Goal: Information Seeking & Learning: Learn about a topic

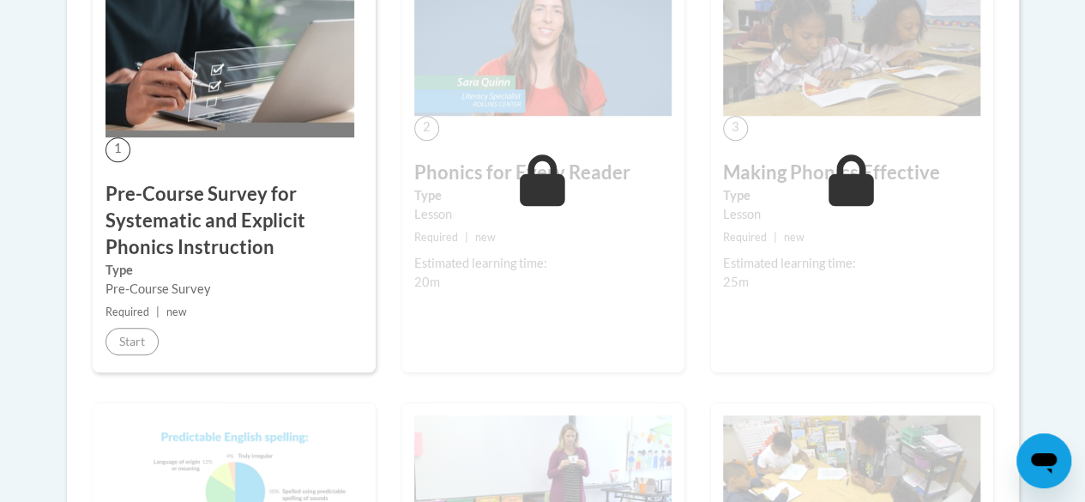
scroll to position [598, 0]
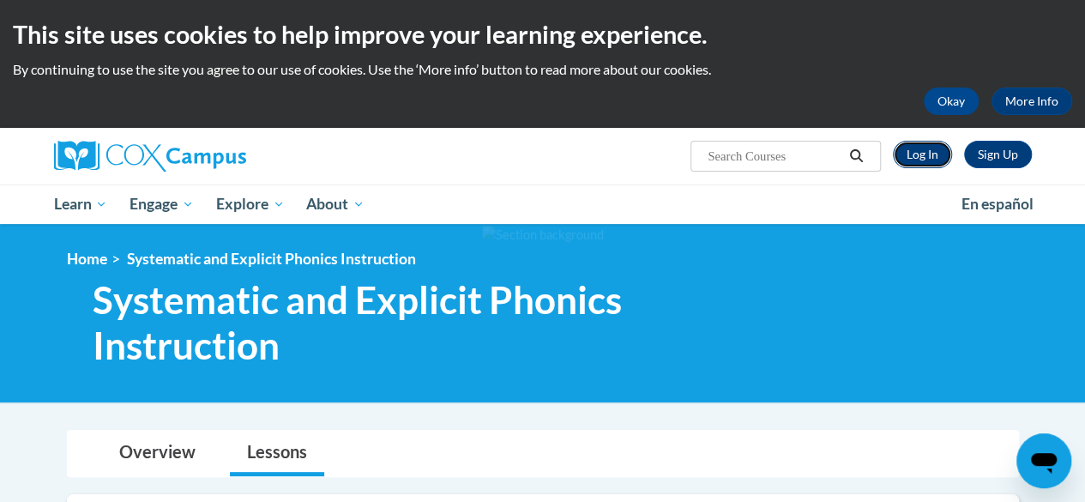
click at [930, 167] on link "Log In" at bounding box center [922, 154] width 59 height 27
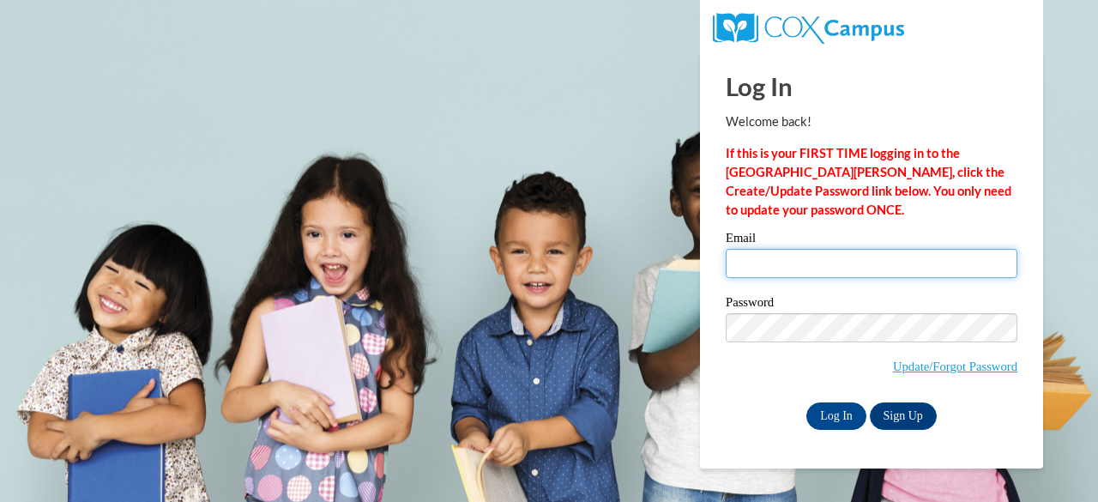
click at [816, 265] on input "Email" at bounding box center [872, 263] width 292 height 29
type input "samantha.leong@muskegonorway.org"
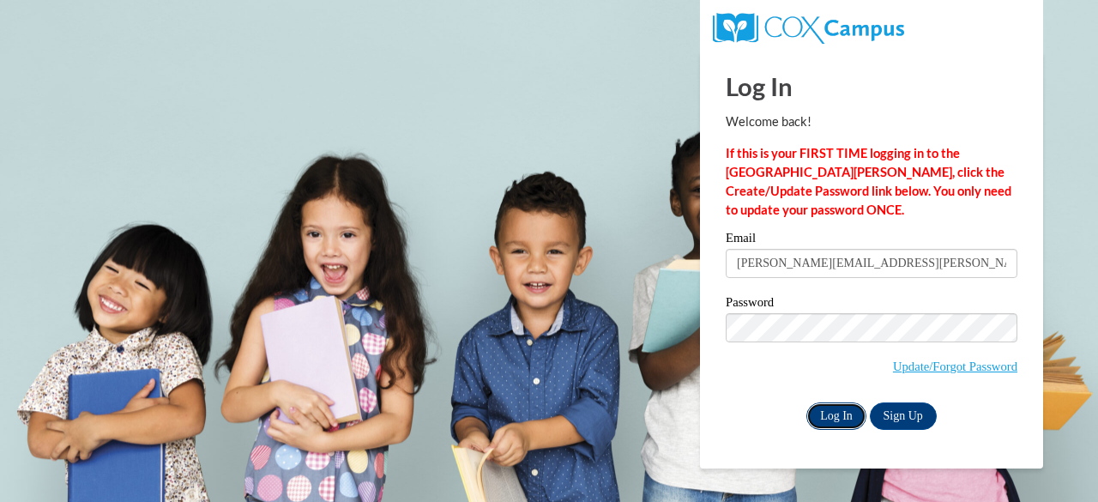
click at [837, 407] on input "Log In" at bounding box center [836, 415] width 60 height 27
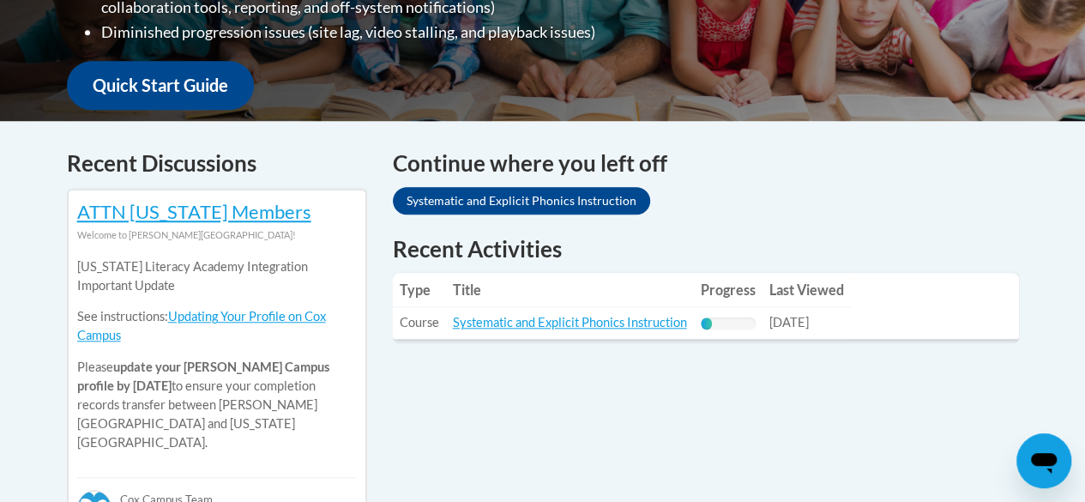
scroll to position [608, 0]
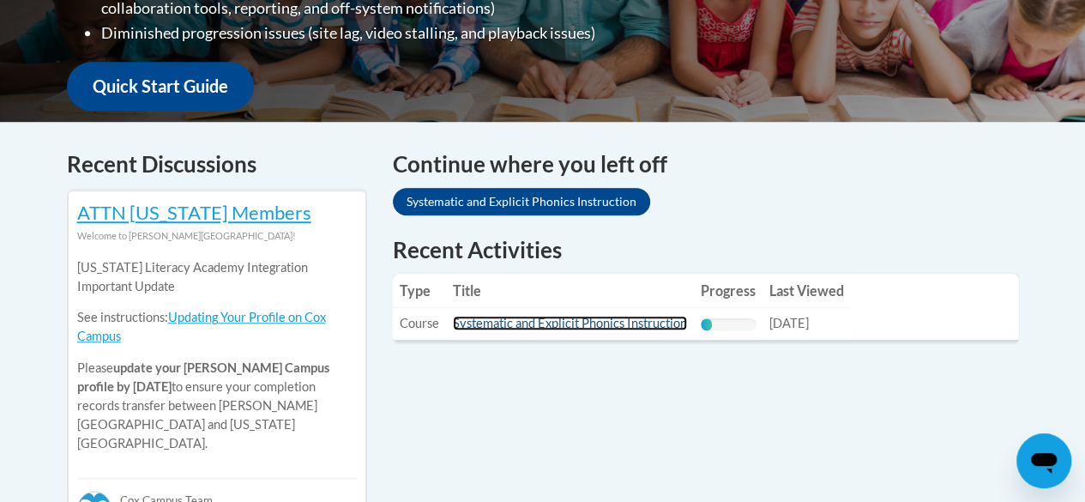
click at [620, 321] on link "Systematic and Explicit Phonics Instruction" at bounding box center [570, 323] width 234 height 15
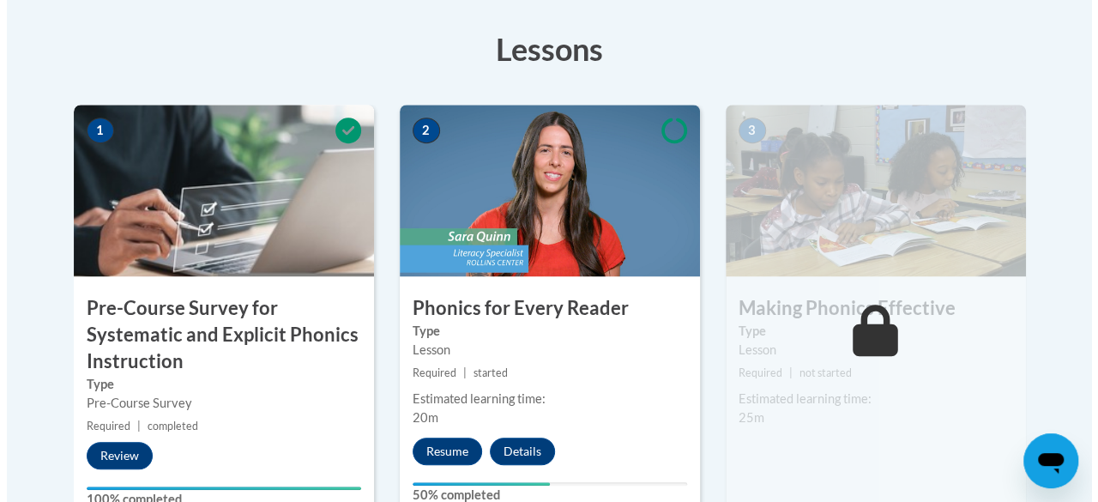
scroll to position [537, 0]
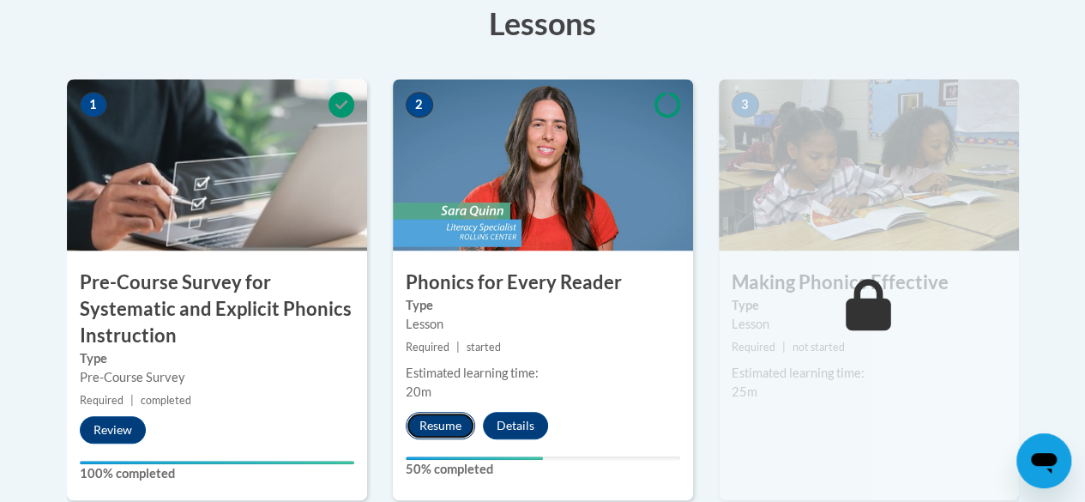
click at [447, 421] on button "Resume" at bounding box center [440, 425] width 69 height 27
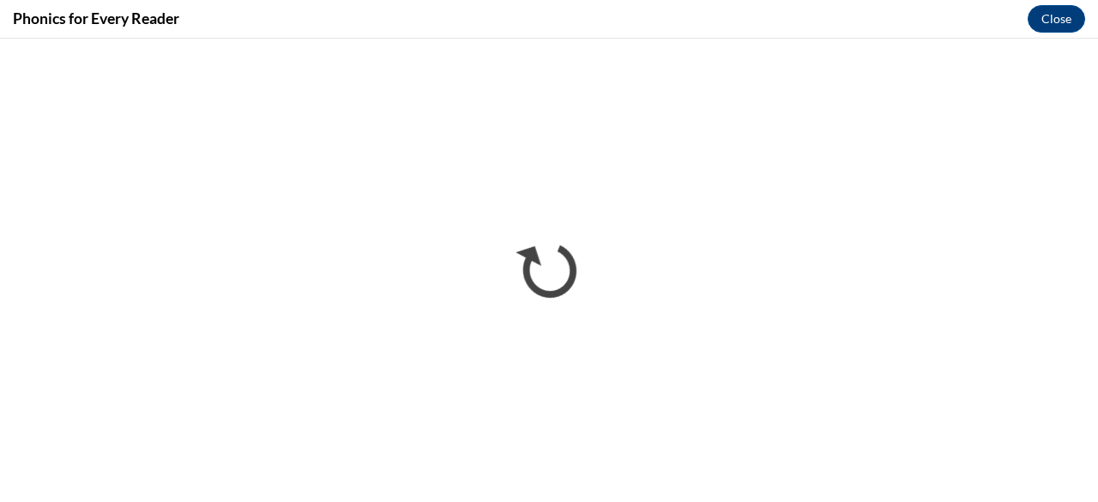
scroll to position [0, 0]
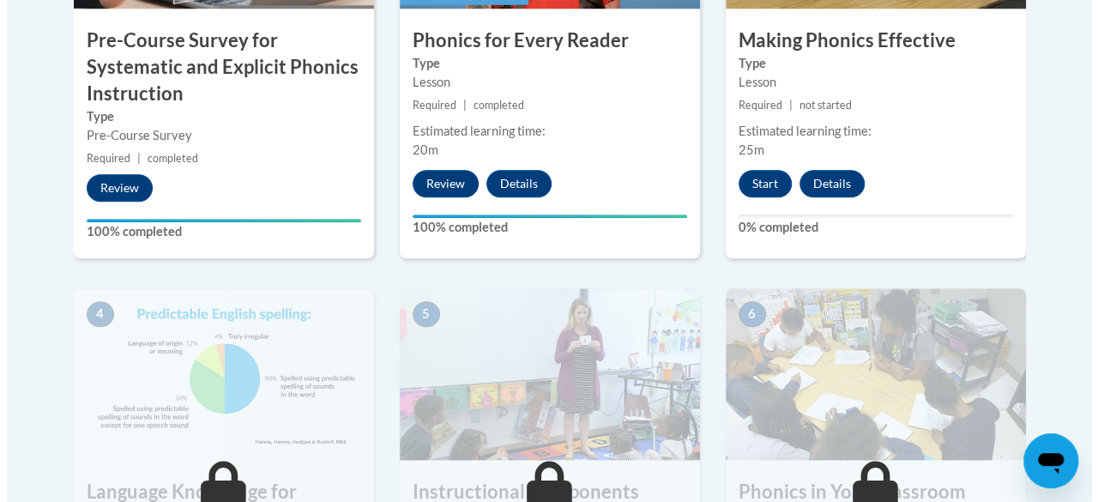
scroll to position [746, 0]
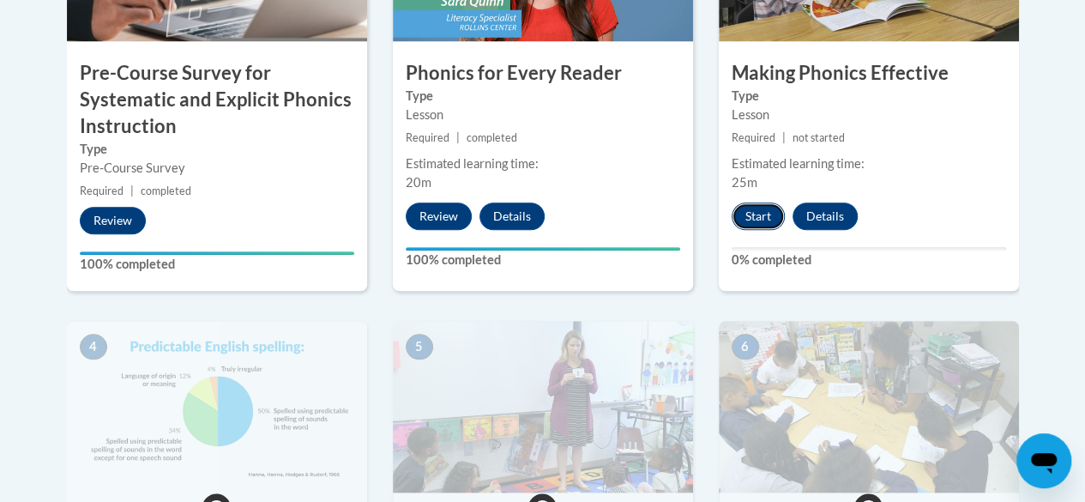
click at [775, 225] on button "Start" at bounding box center [758, 215] width 53 height 27
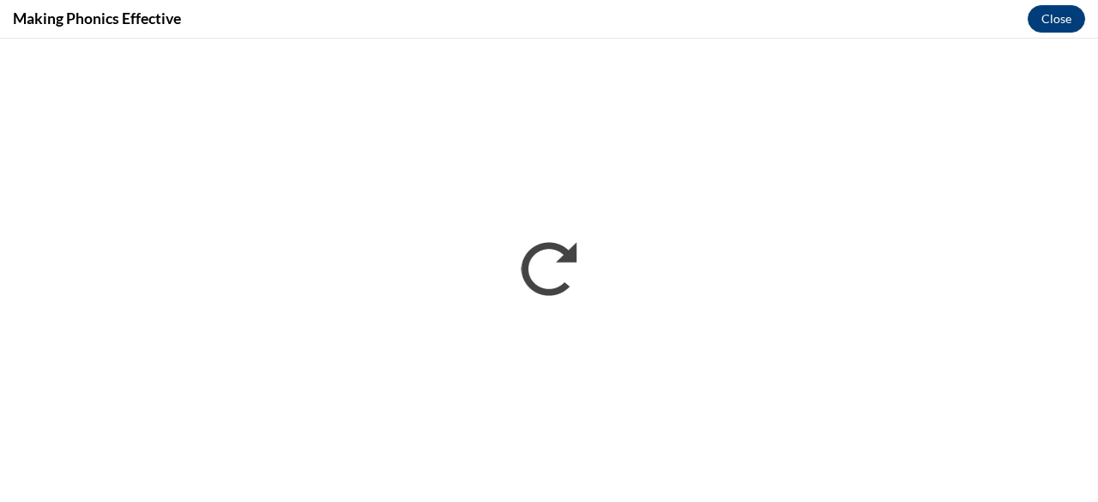
scroll to position [0, 0]
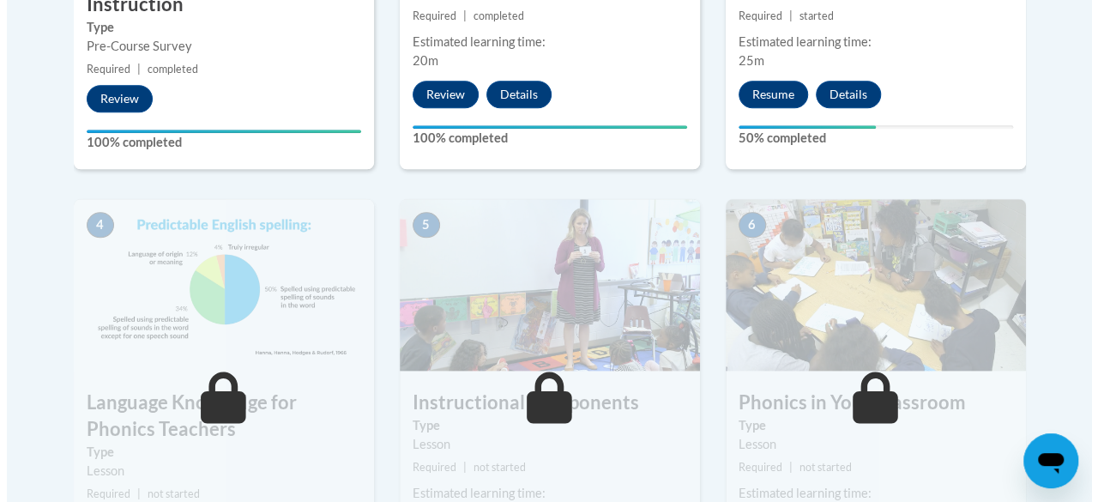
scroll to position [866, 0]
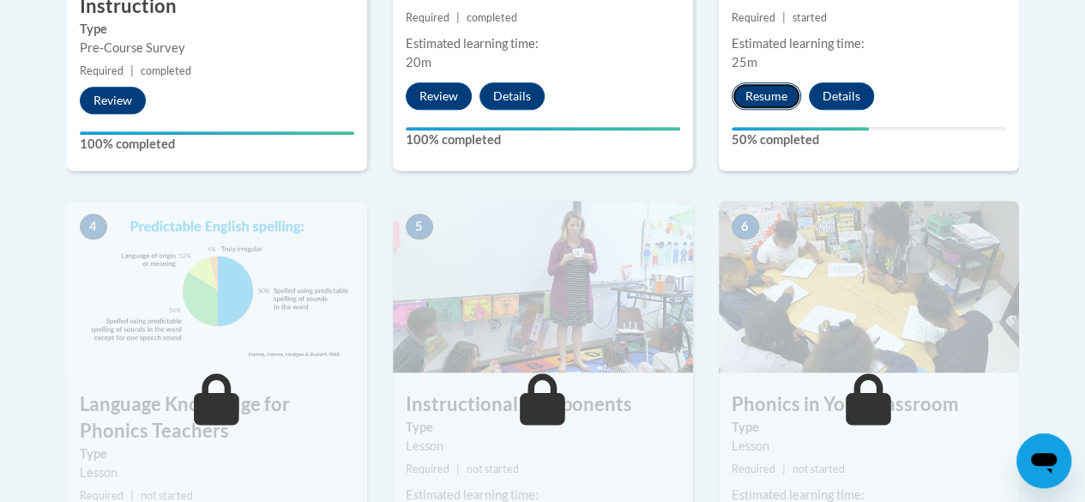
click at [762, 103] on button "Resume" at bounding box center [766, 95] width 69 height 27
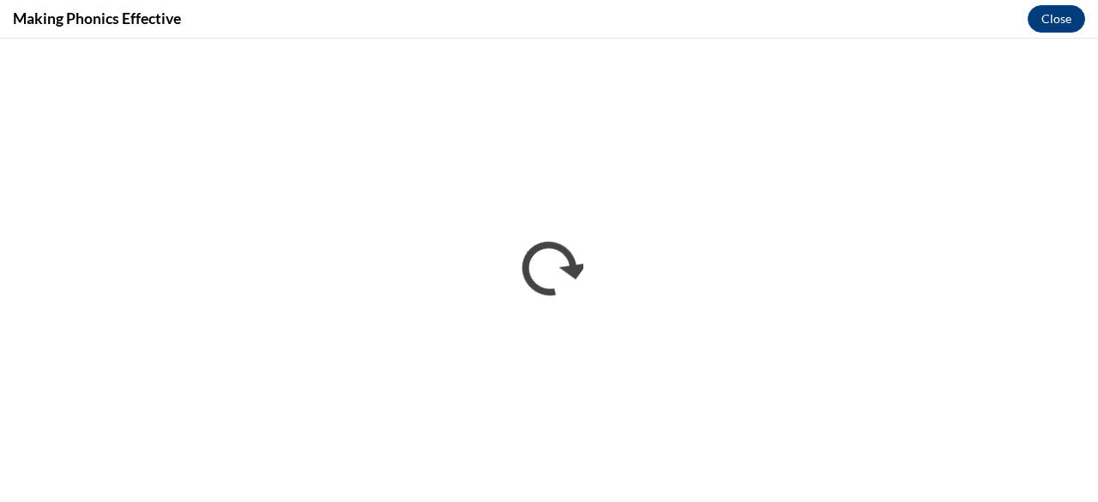
scroll to position [0, 0]
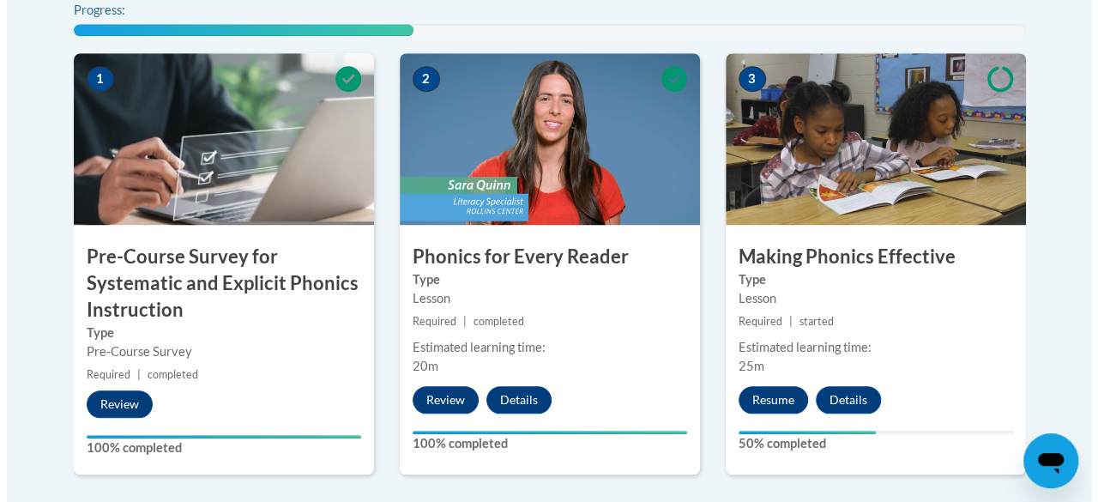
scroll to position [615, 0]
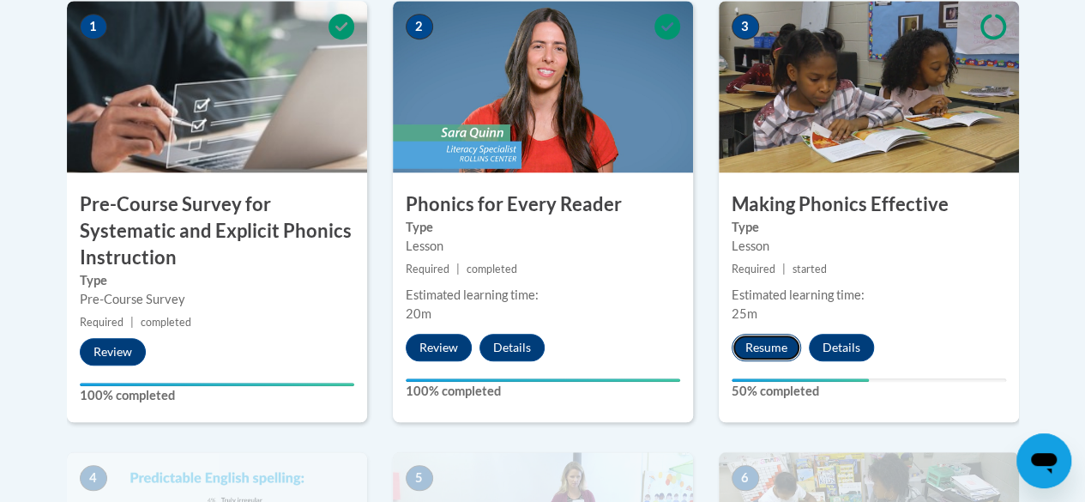
click at [763, 348] on button "Resume" at bounding box center [766, 347] width 69 height 27
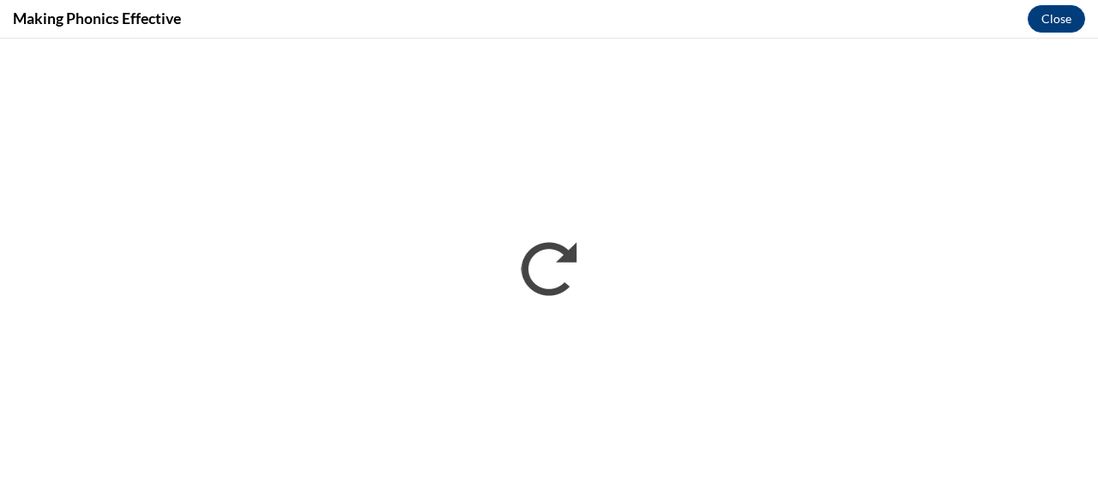
scroll to position [0, 0]
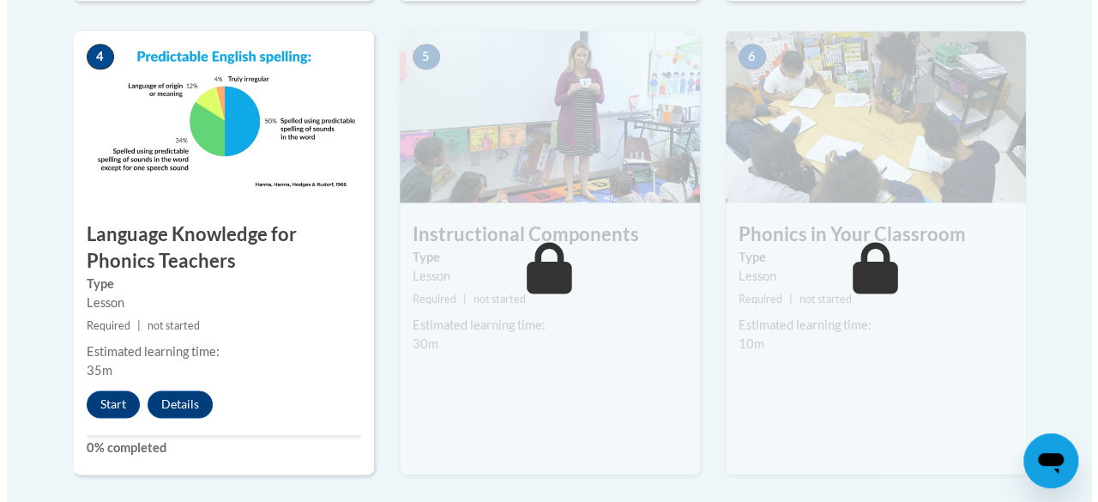
scroll to position [1177, 0]
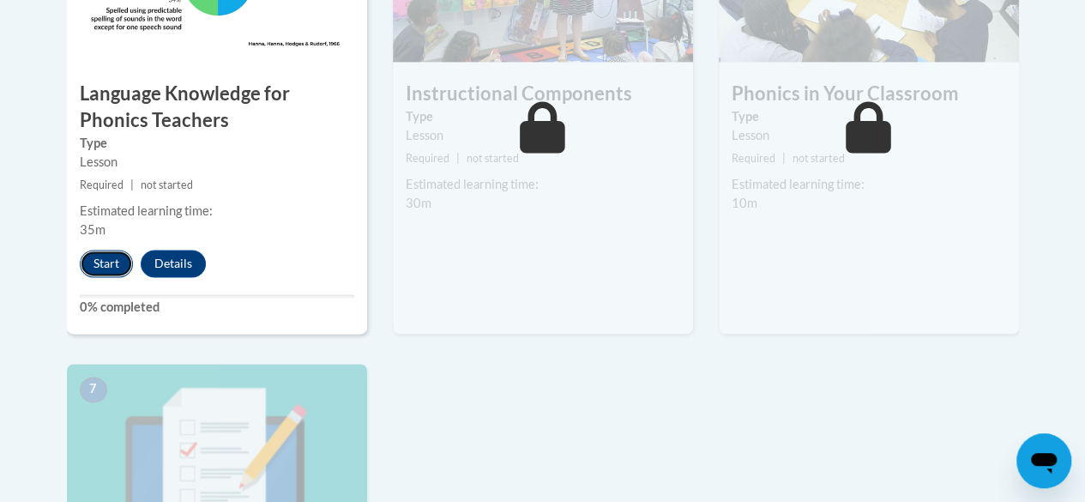
click at [104, 256] on button "Start" at bounding box center [106, 263] width 53 height 27
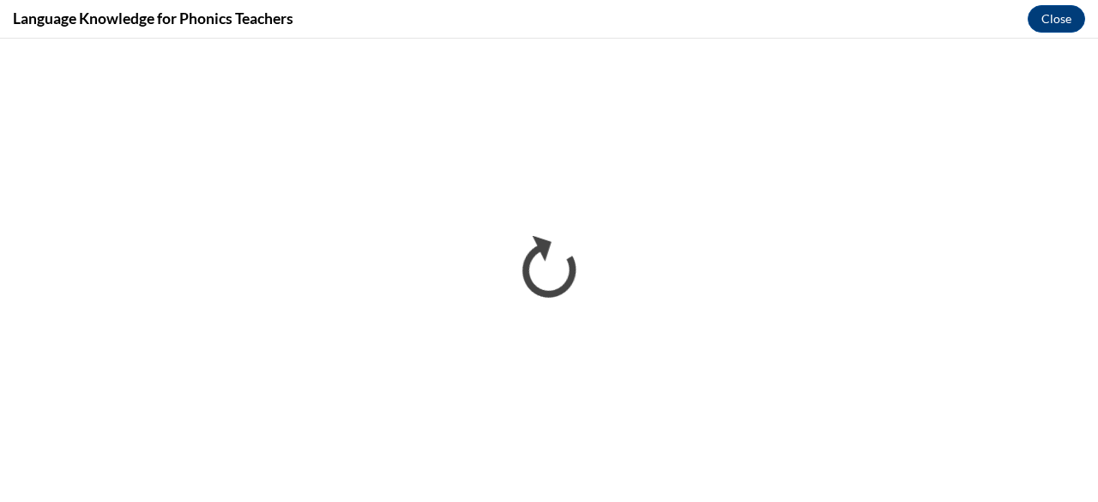
scroll to position [0, 0]
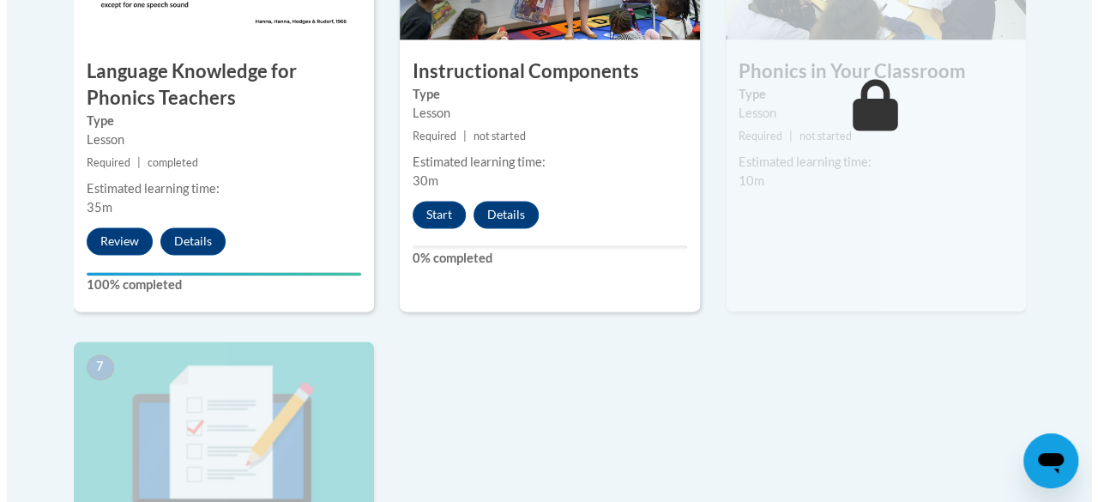
scroll to position [1203, 0]
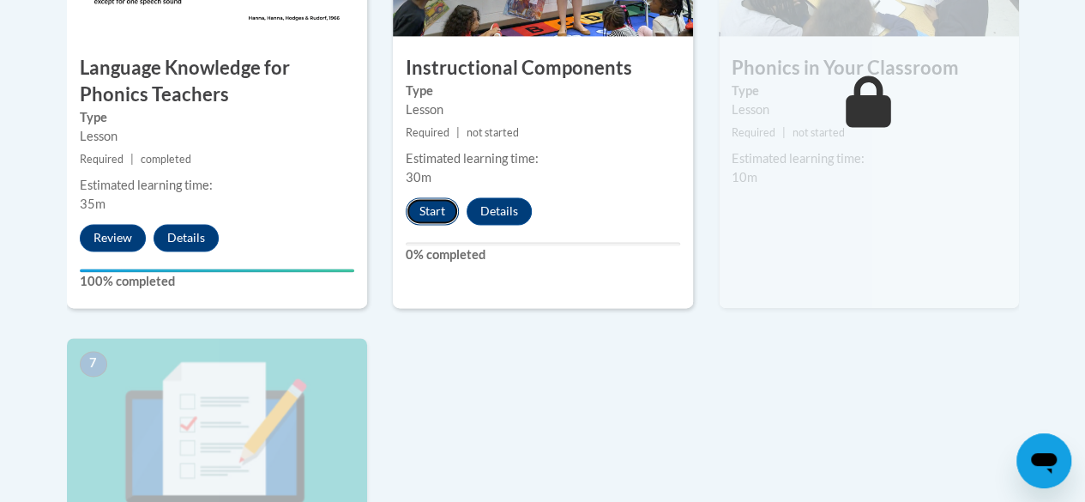
click at [429, 213] on button "Start" at bounding box center [432, 210] width 53 height 27
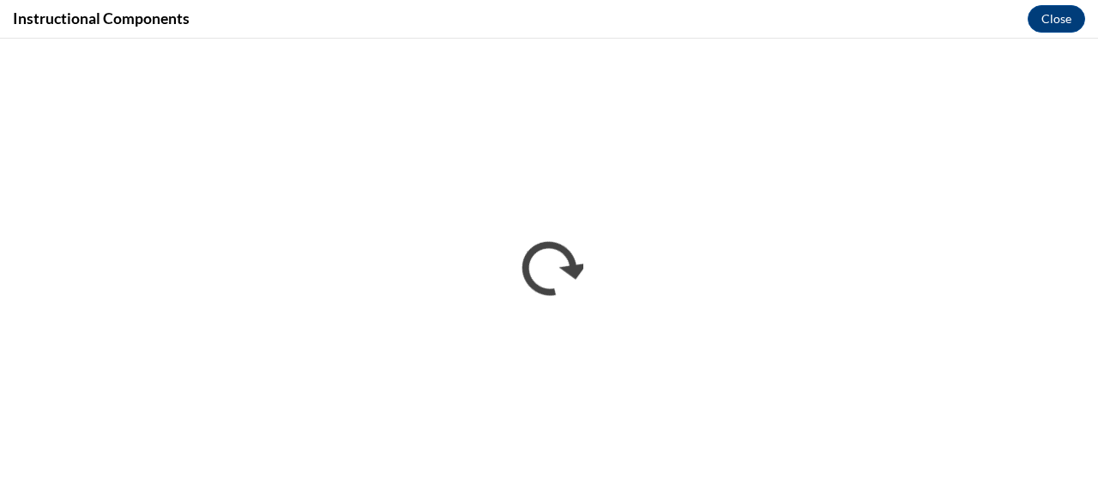
scroll to position [0, 0]
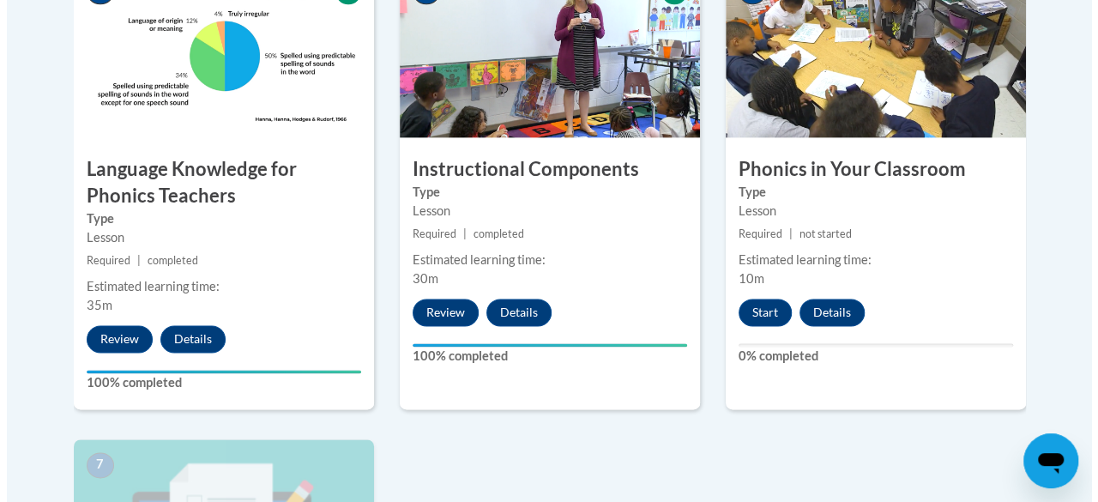
scroll to position [1103, 0]
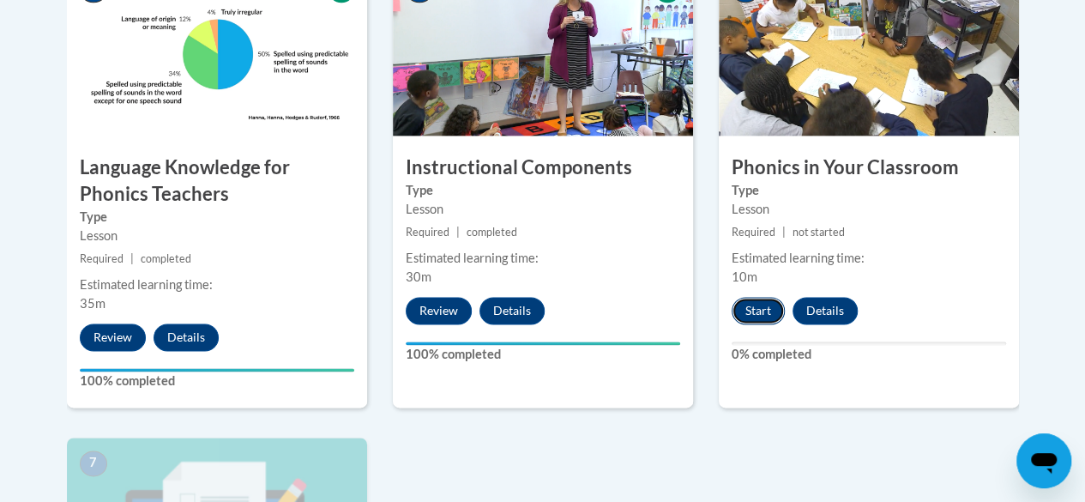
click at [751, 306] on button "Start" at bounding box center [758, 310] width 53 height 27
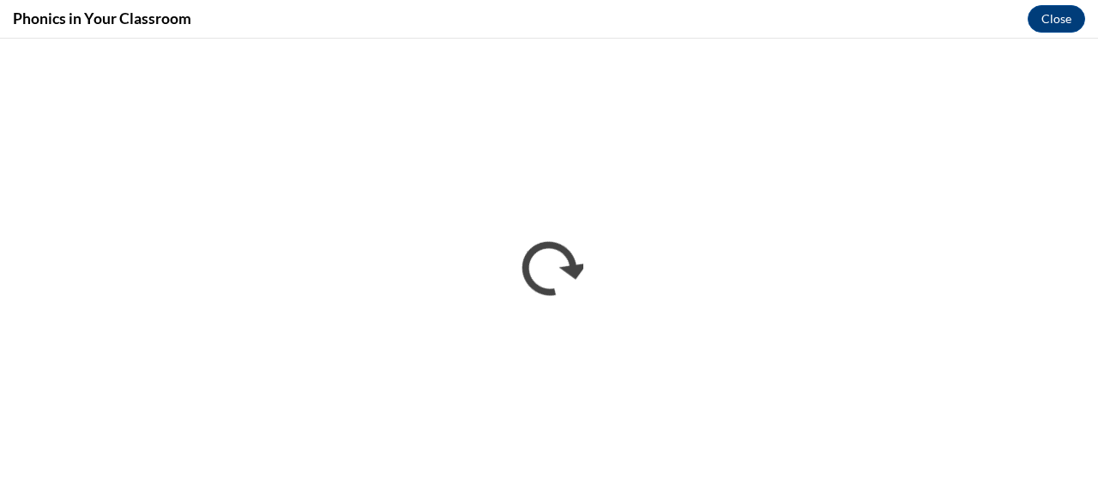
scroll to position [0, 0]
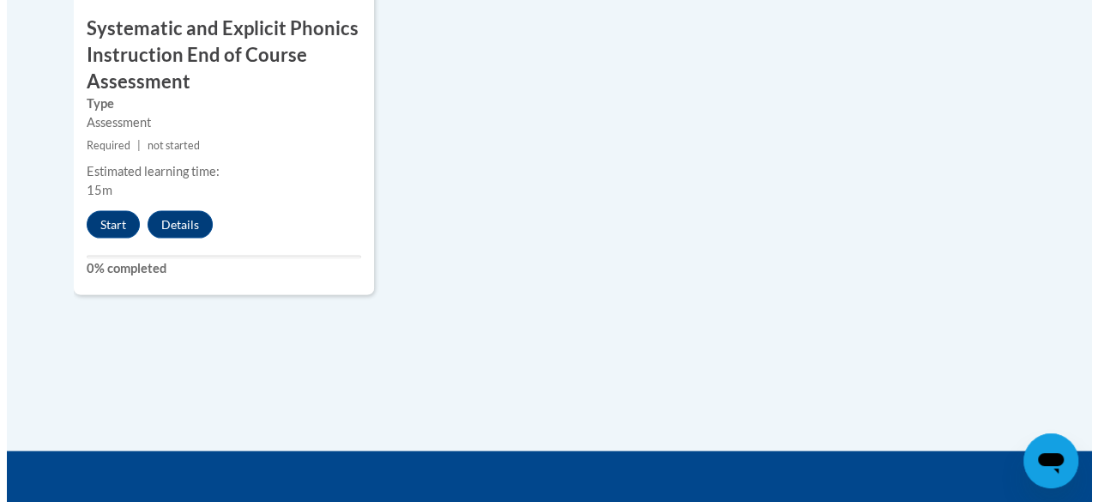
scroll to position [1716, 0]
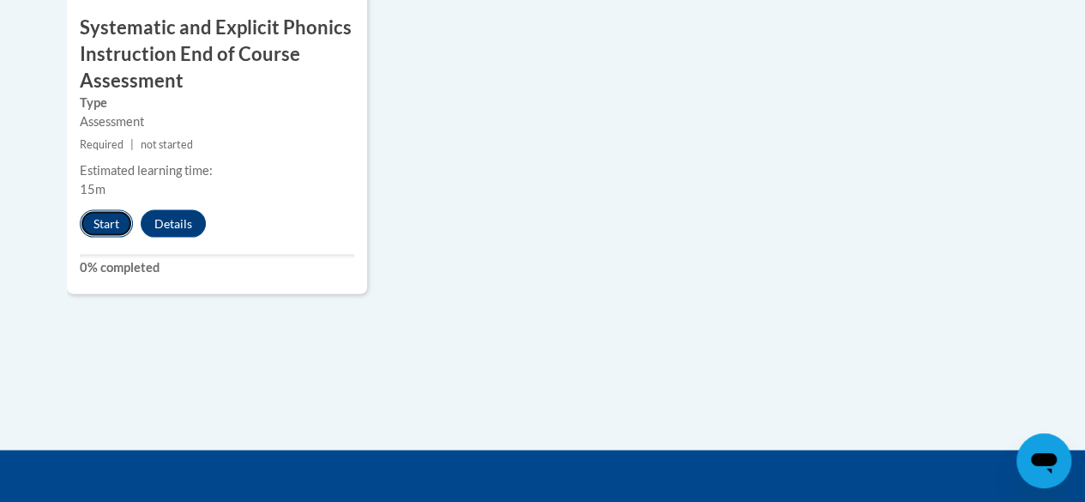
click at [112, 230] on button "Start" at bounding box center [106, 223] width 53 height 27
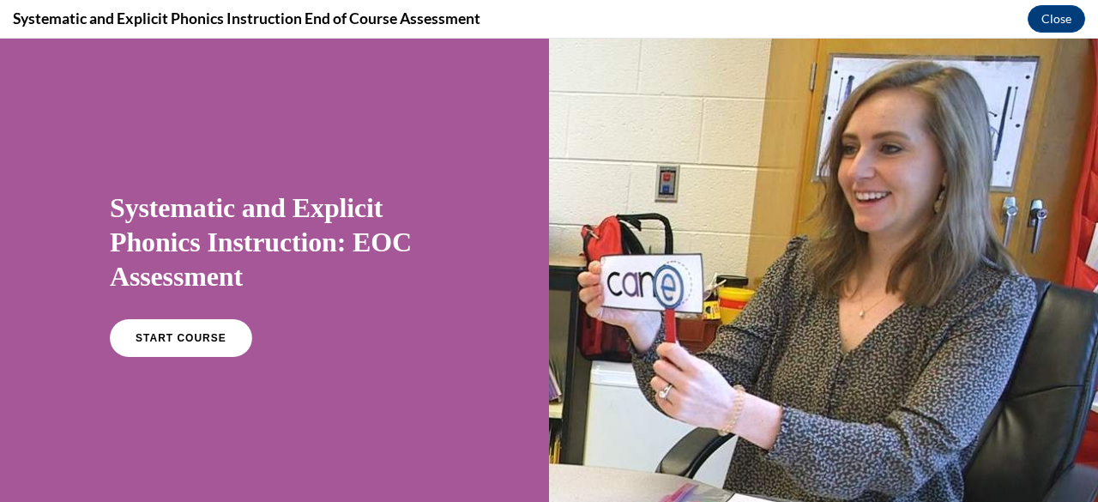
scroll to position [0, 0]
click at [208, 352] on link "START COURSE" at bounding box center [180, 337] width 149 height 39
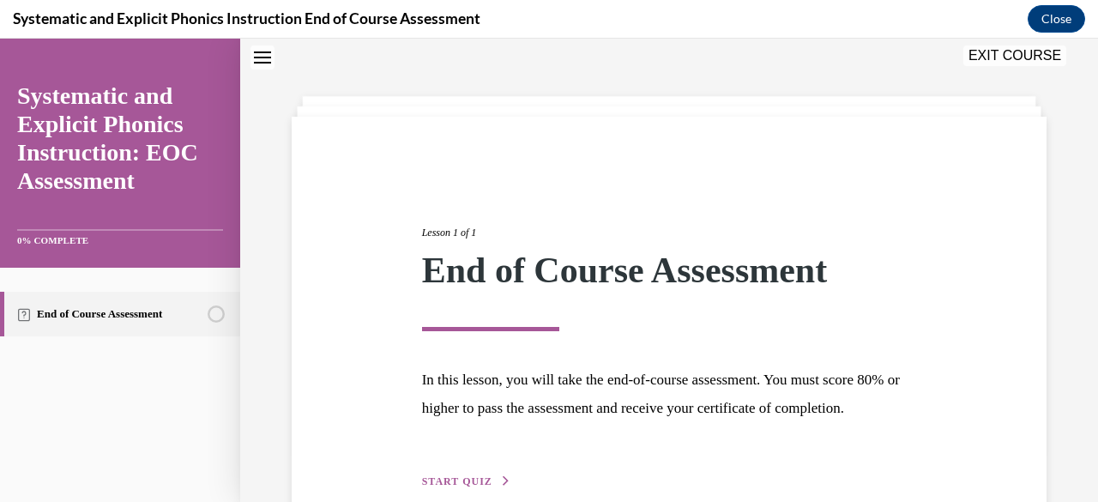
scroll to position [172, 0]
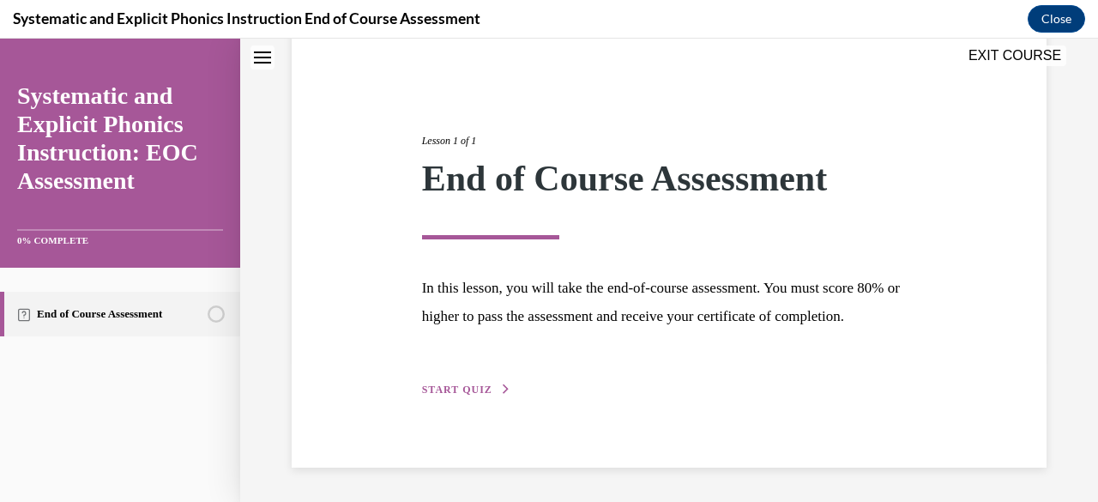
click at [491, 389] on button "START QUIZ" at bounding box center [466, 389] width 89 height 15
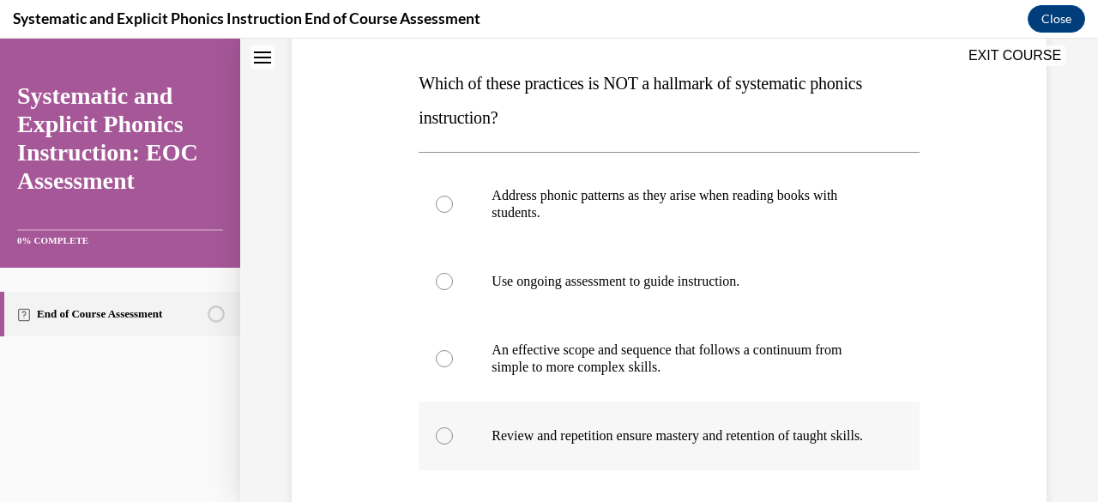
scroll to position [260, 0]
click at [569, 259] on div at bounding box center [669, 282] width 500 height 69
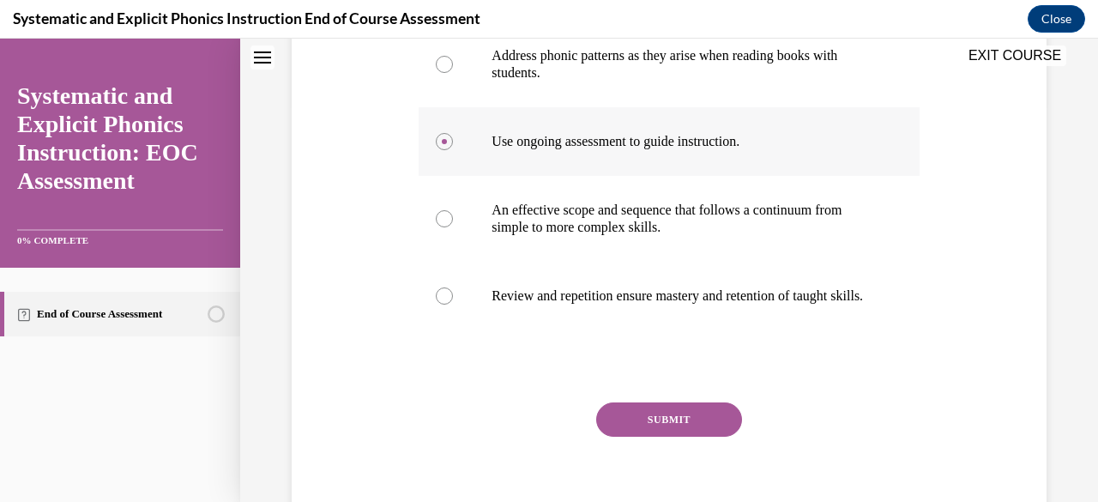
scroll to position [441, 0]
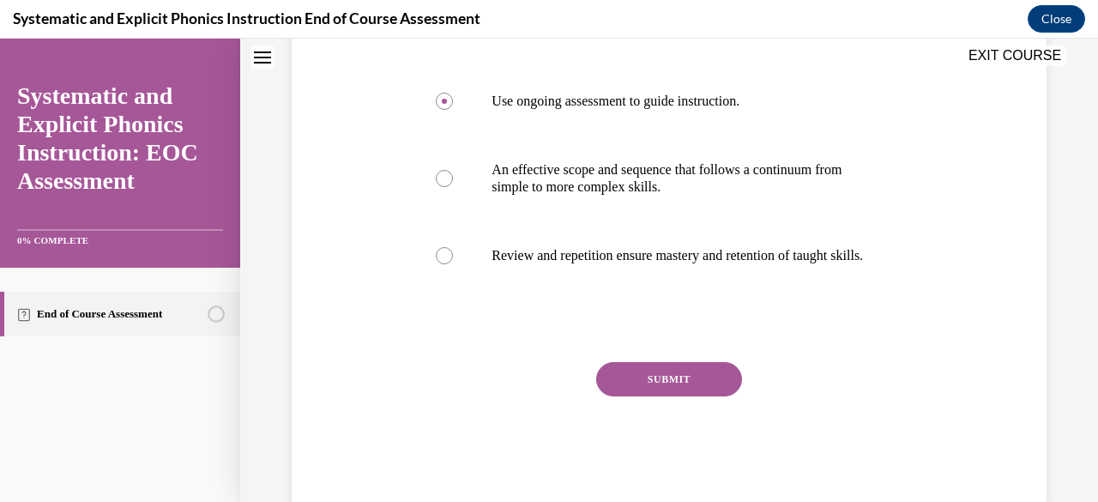
click at [625, 392] on button "SUBMIT" at bounding box center [669, 379] width 146 height 34
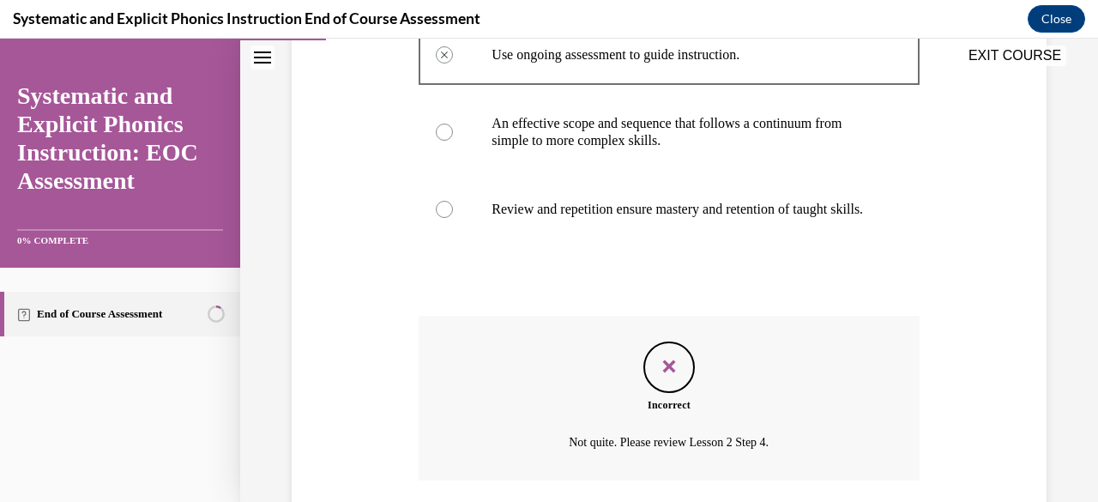
scroll to position [631, 0]
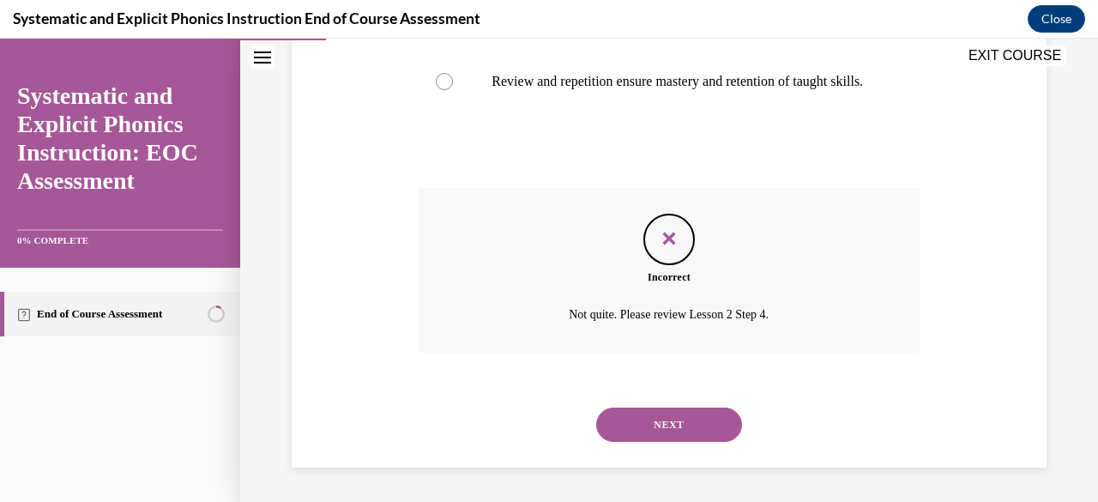
click at [636, 436] on button "NEXT" at bounding box center [669, 424] width 146 height 34
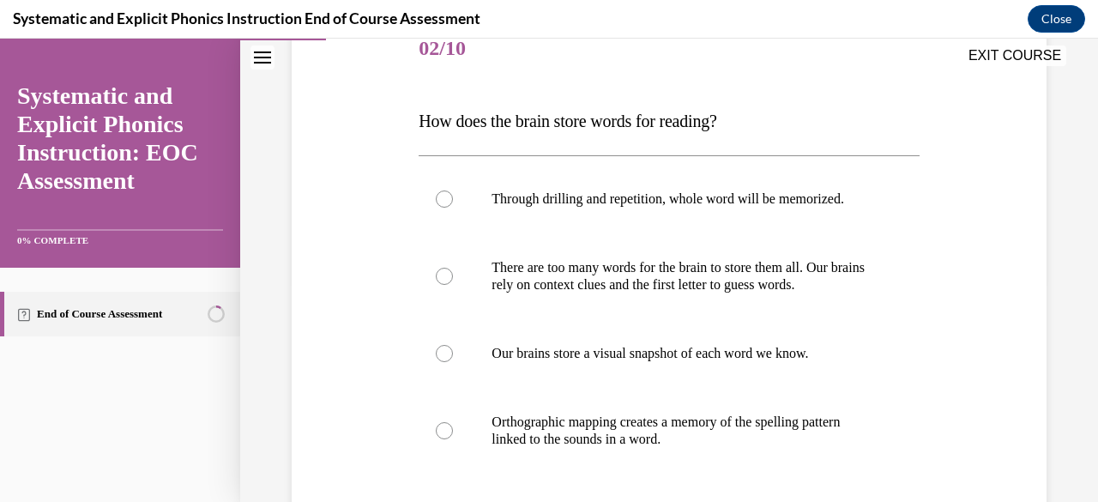
scroll to position [232, 0]
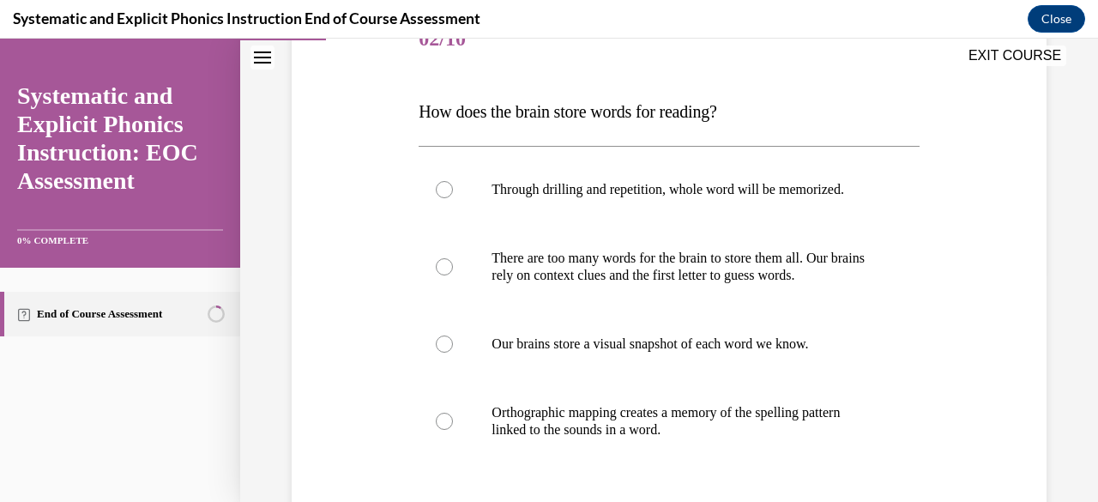
click at [636, 436] on p "Orthographic mapping creates a memory of the spelling pattern linked to the sou…" at bounding box center [684, 421] width 384 height 34
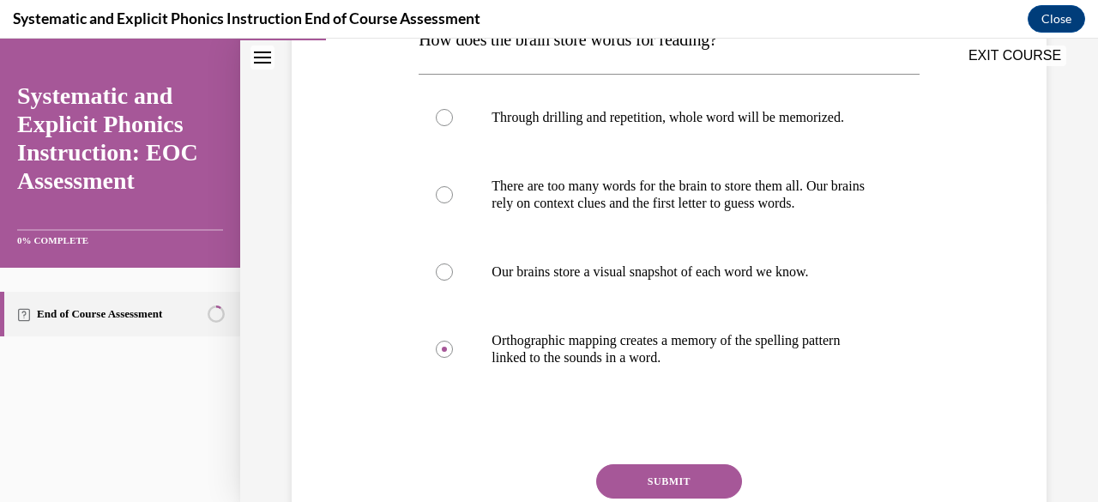
scroll to position [306, 0]
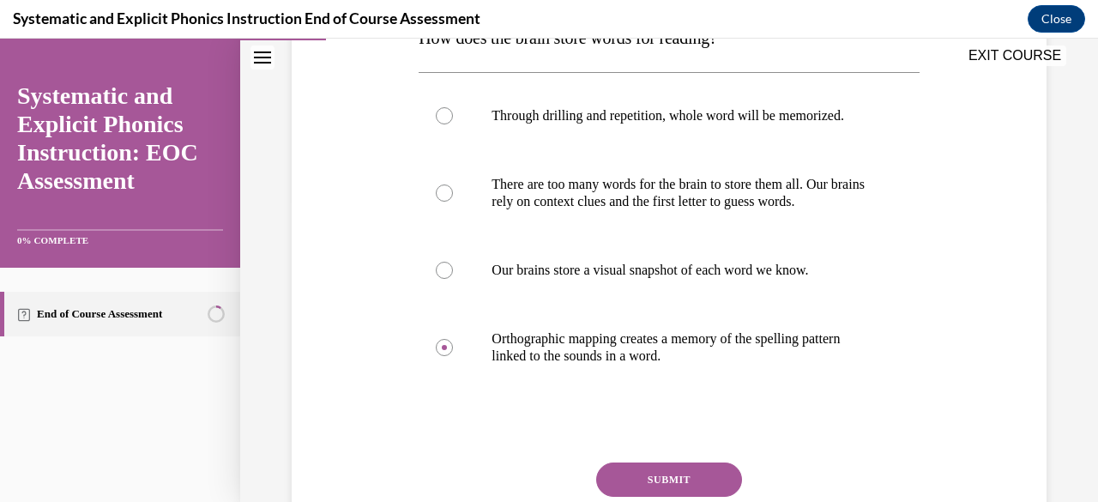
click at [633, 474] on button "SUBMIT" at bounding box center [669, 479] width 146 height 34
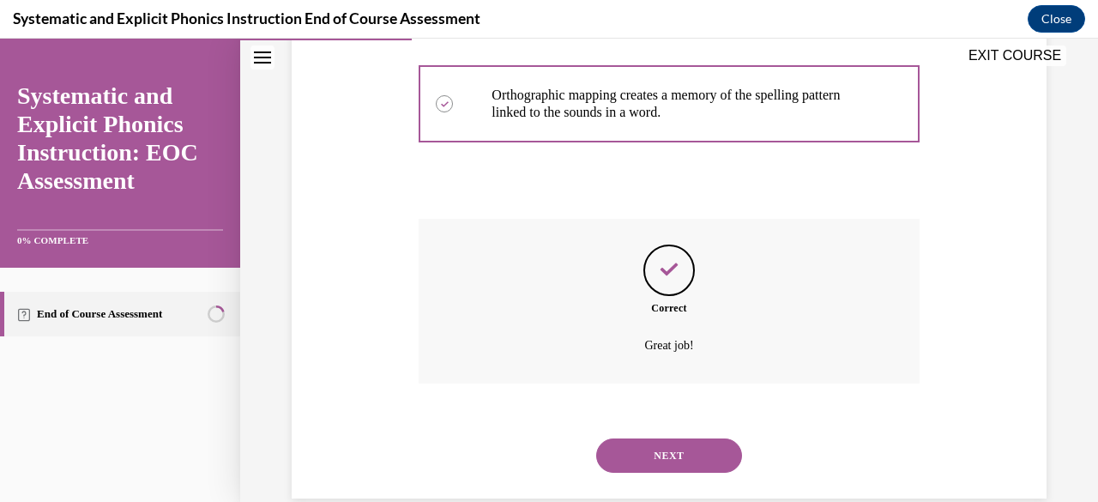
scroll to position [553, 0]
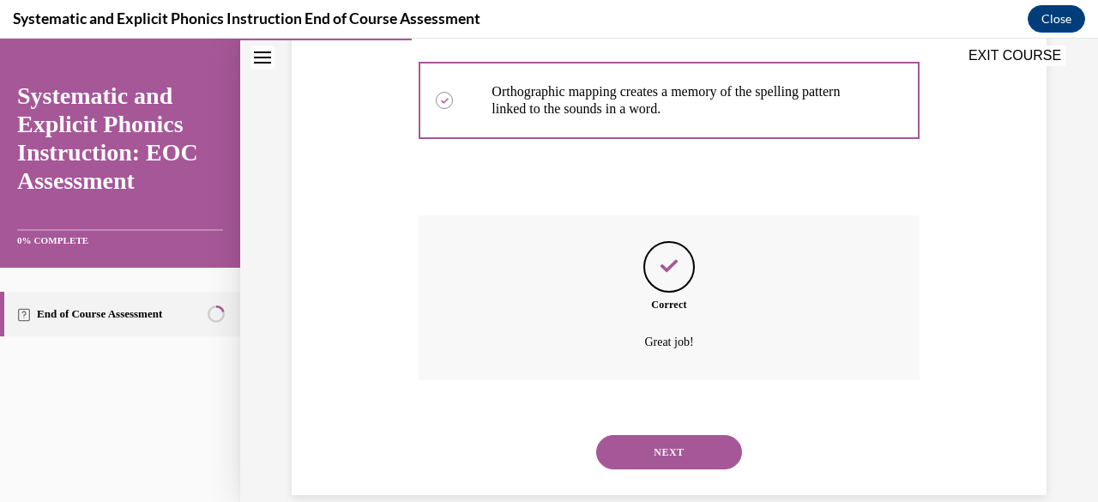
click at [643, 464] on button "NEXT" at bounding box center [669, 452] width 146 height 34
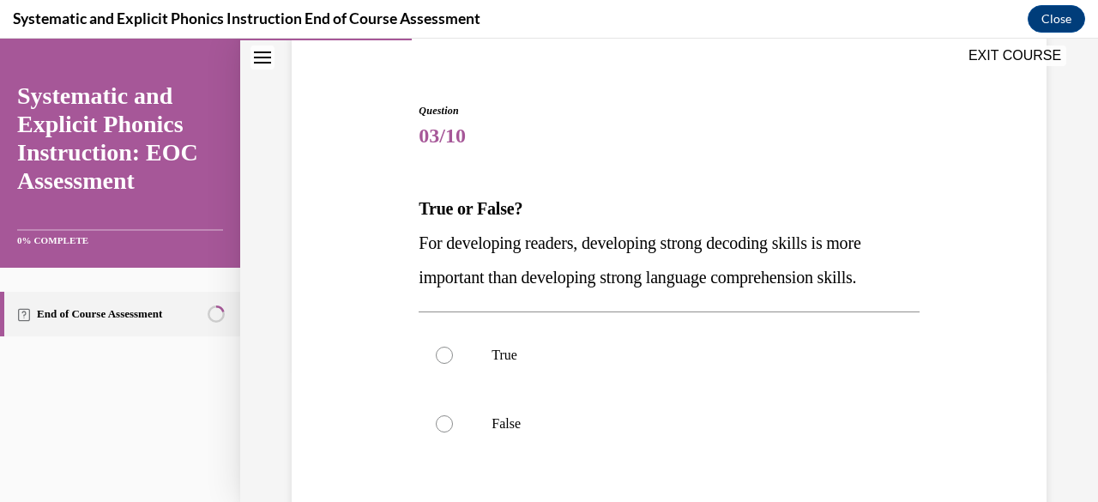
scroll to position [136, 0]
click at [614, 416] on p "False" at bounding box center [684, 422] width 384 height 17
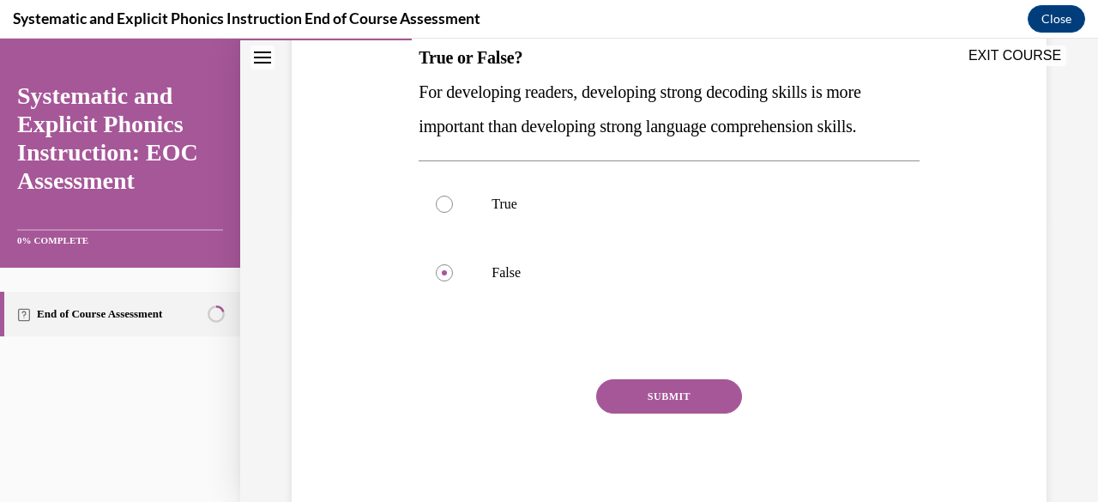
click at [614, 392] on button "SUBMIT" at bounding box center [669, 396] width 146 height 34
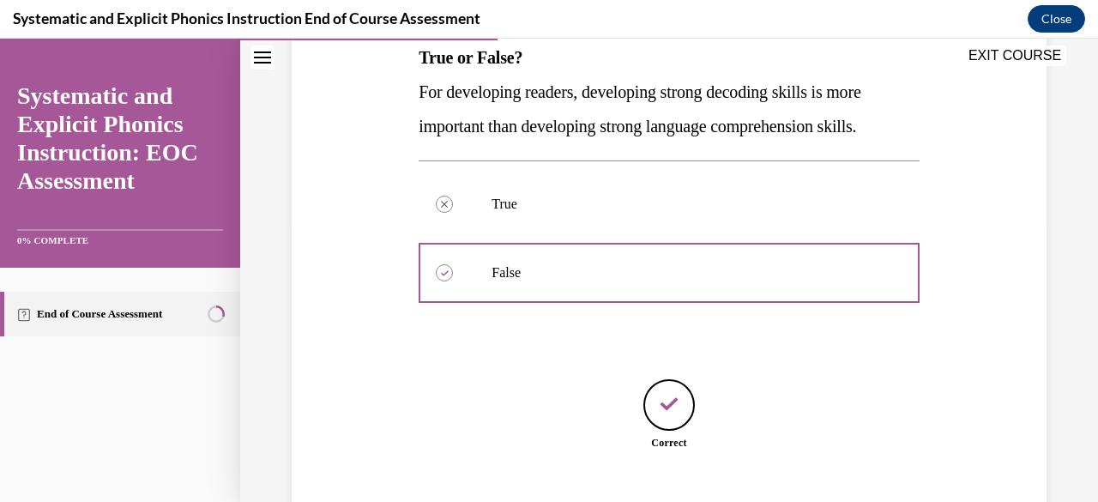
scroll to position [392, 0]
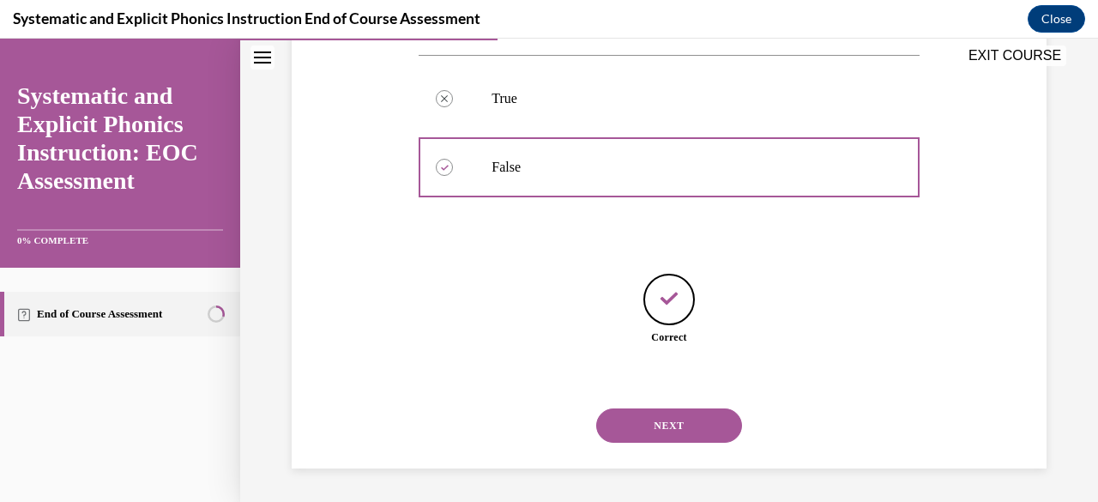
click at [640, 425] on button "NEXT" at bounding box center [669, 425] width 146 height 34
click at [0, 39] on div at bounding box center [0, 39] width 0 height 0
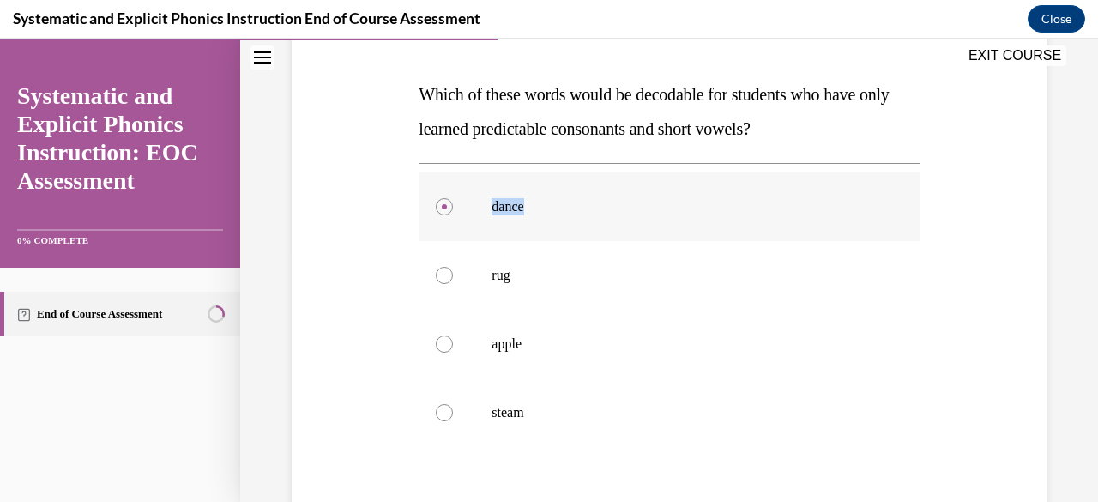
scroll to position [250, 0]
click at [552, 272] on p "rug" at bounding box center [684, 274] width 384 height 17
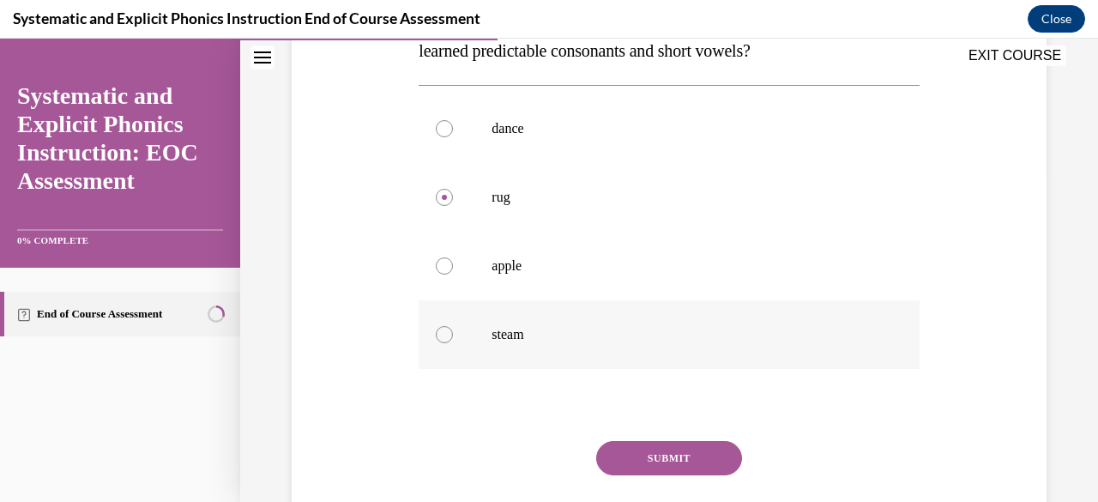
scroll to position [341, 0]
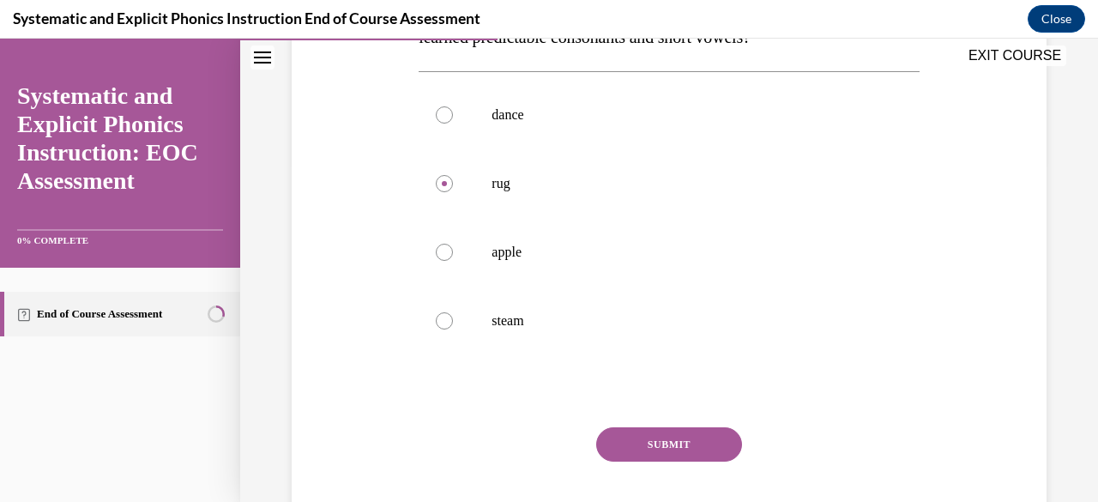
click at [639, 453] on button "SUBMIT" at bounding box center [669, 444] width 146 height 34
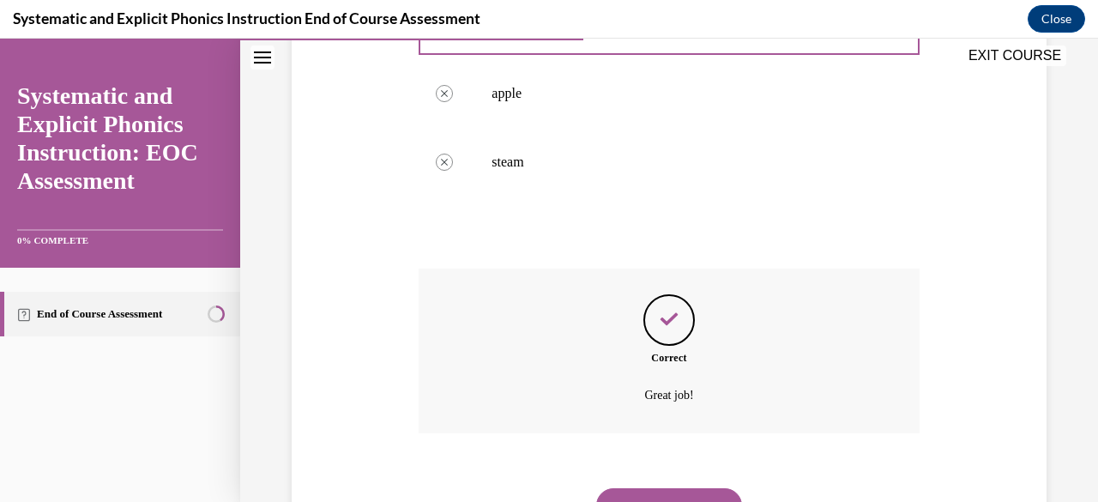
scroll to position [501, 0]
click at [671, 495] on button "NEXT" at bounding box center [669, 504] width 146 height 34
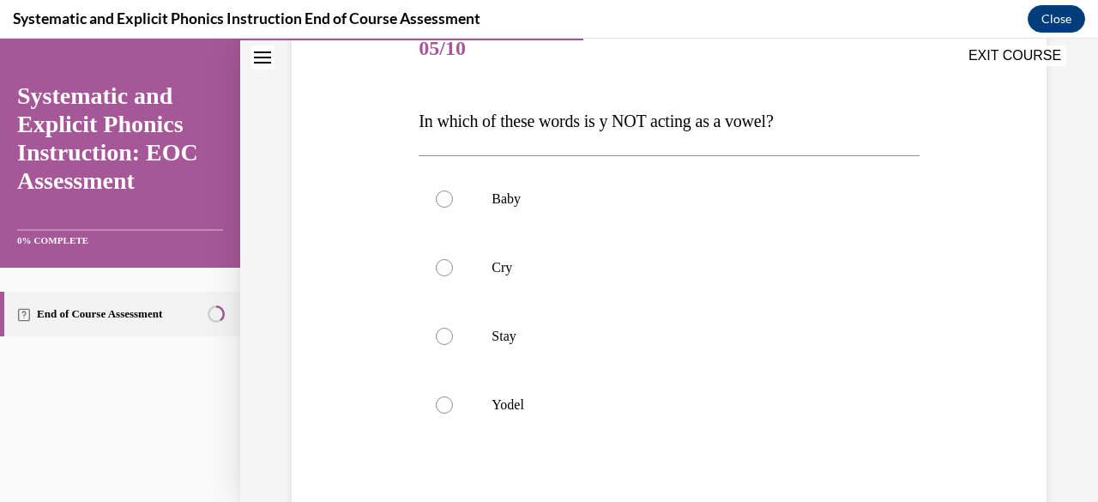
scroll to position [244, 0]
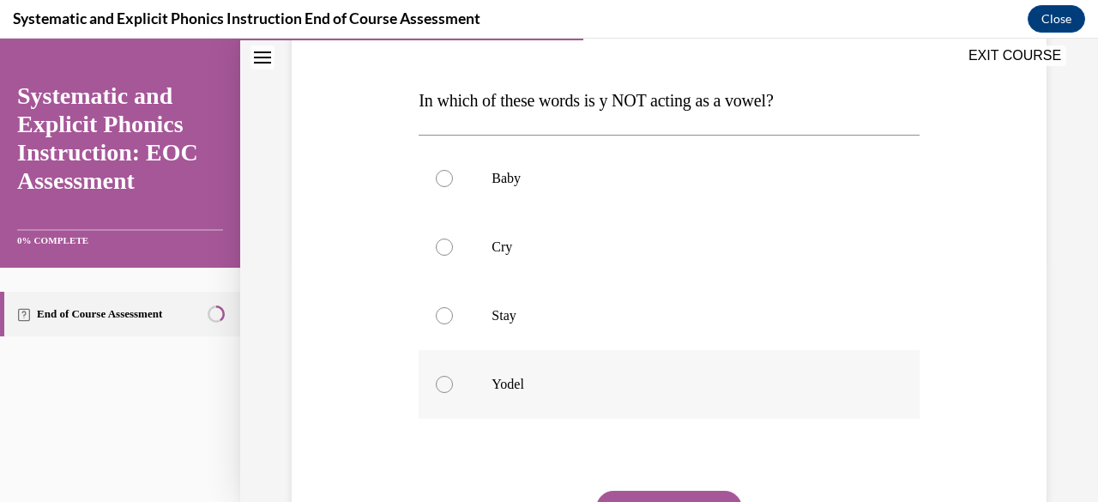
click at [566, 382] on p "Yodel" at bounding box center [684, 384] width 384 height 17
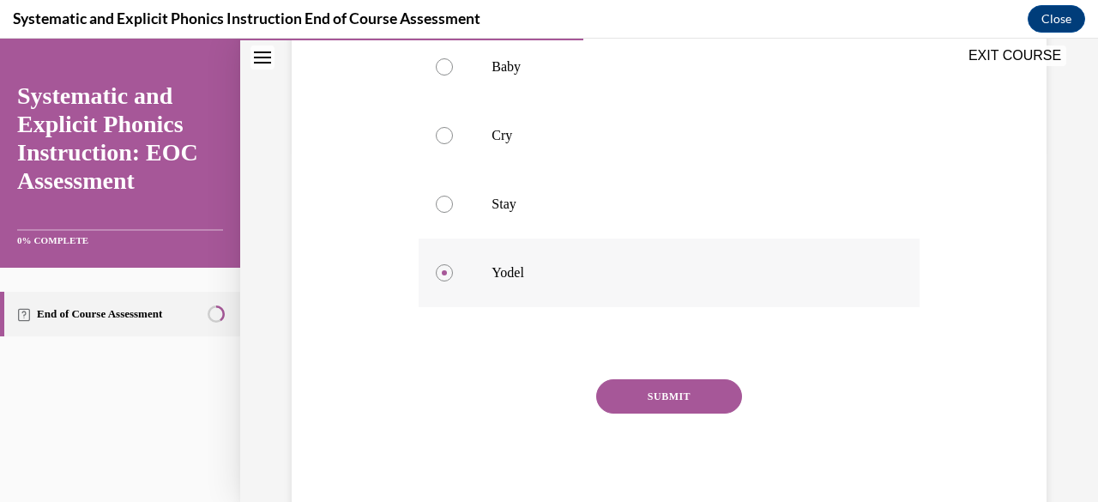
scroll to position [353, 0]
click at [637, 401] on button "SUBMIT" at bounding box center [669, 398] width 146 height 34
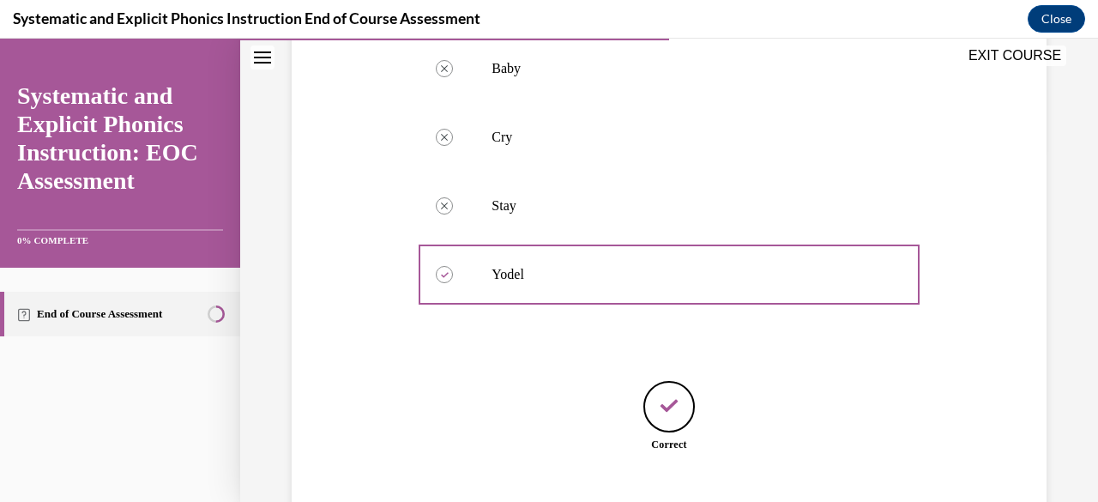
scroll to position [461, 0]
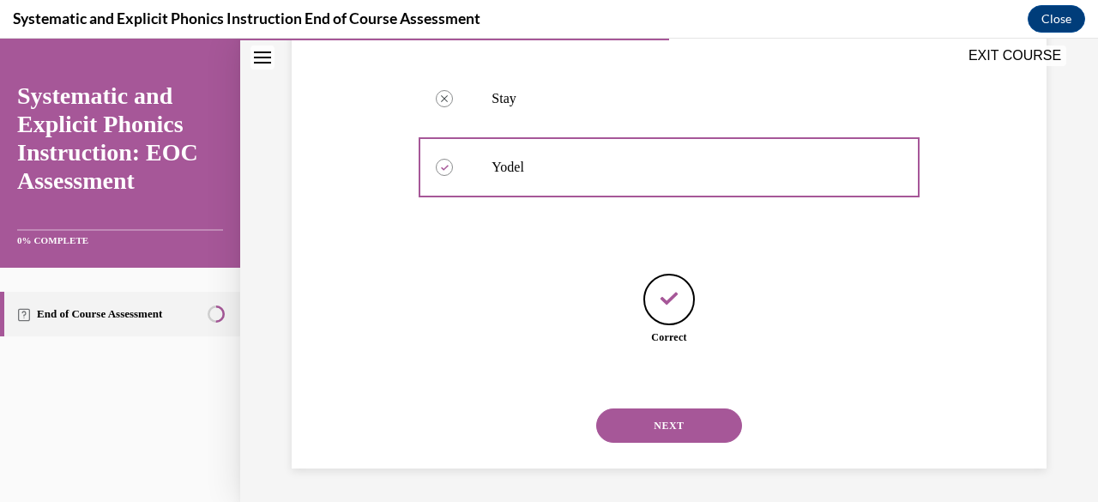
click at [636, 420] on button "NEXT" at bounding box center [669, 425] width 146 height 34
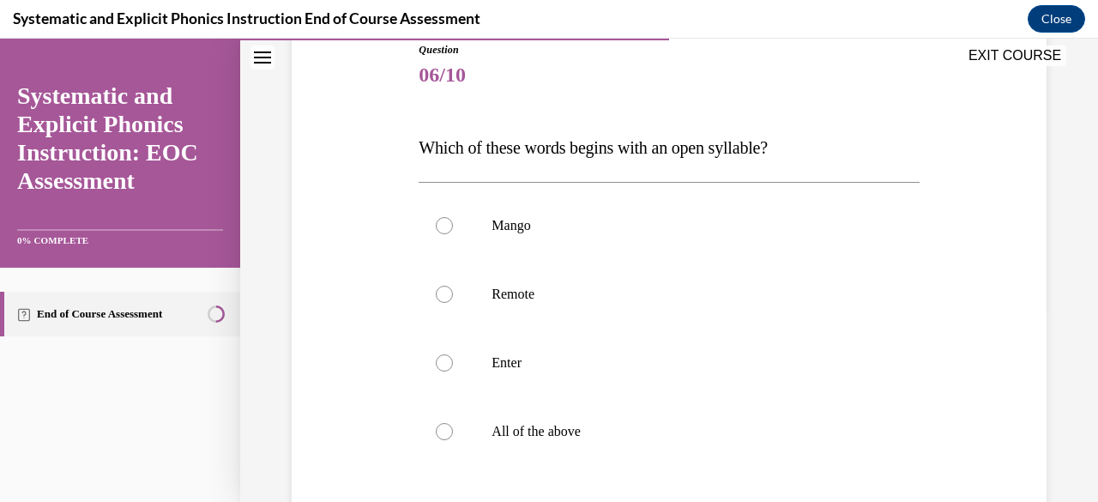
scroll to position [201, 0]
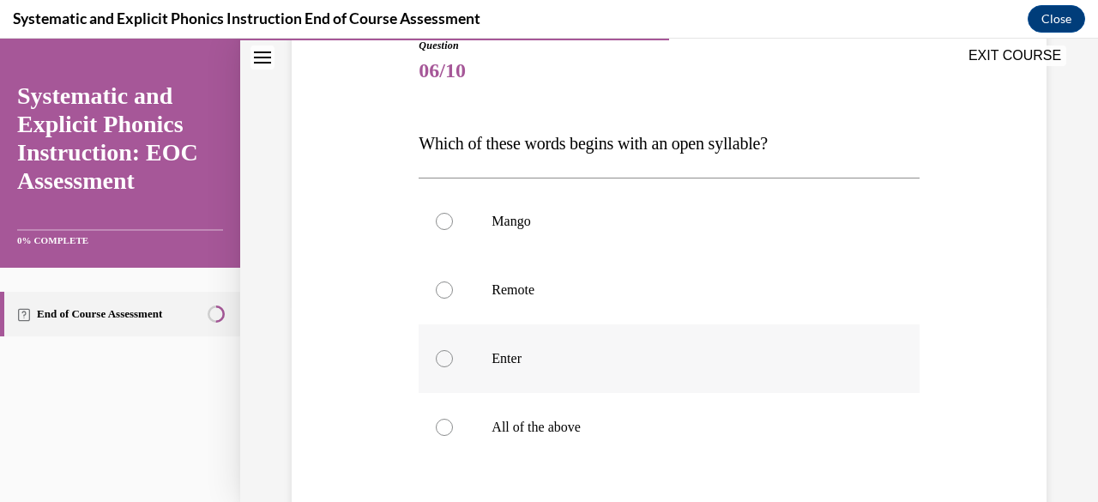
click at [599, 380] on div at bounding box center [669, 358] width 500 height 69
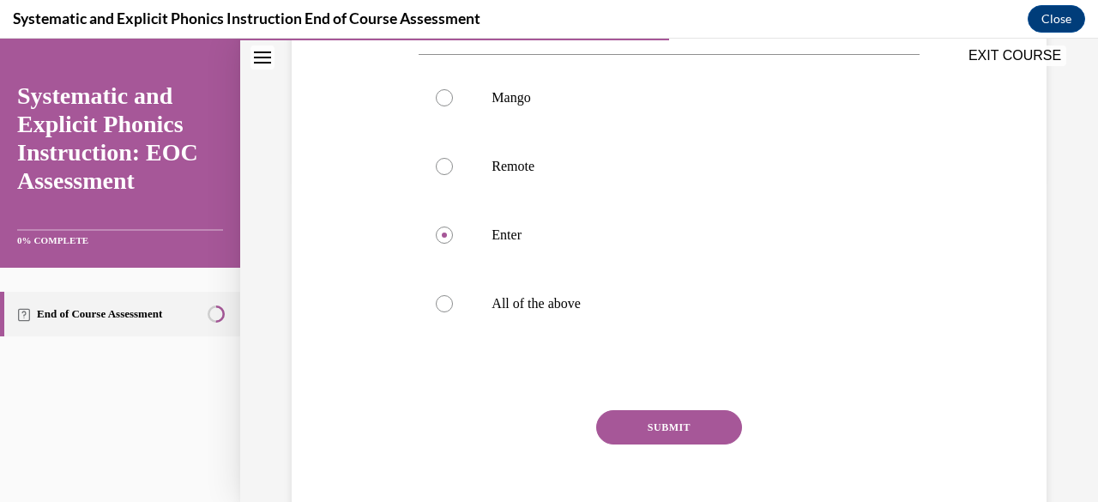
click at [624, 434] on button "SUBMIT" at bounding box center [669, 427] width 146 height 34
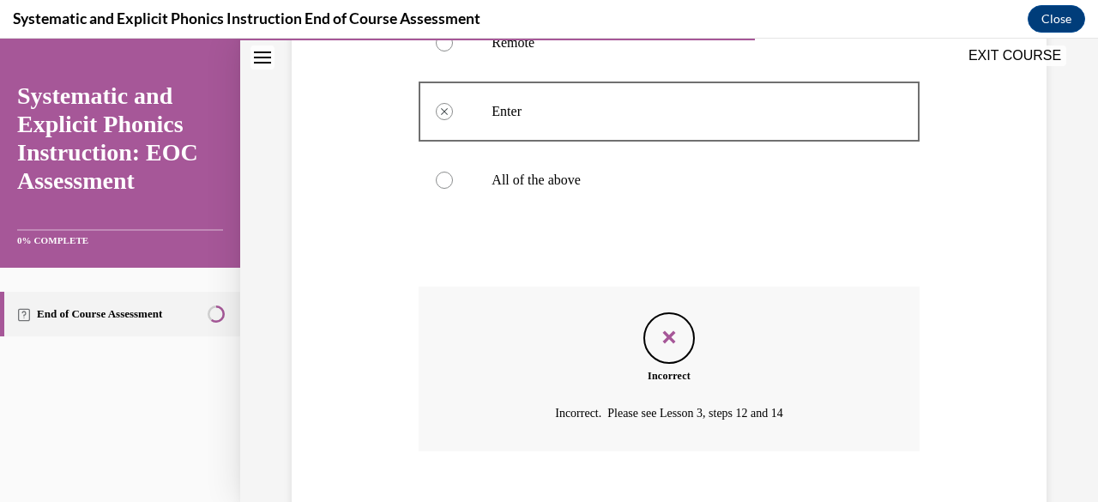
scroll to position [545, 0]
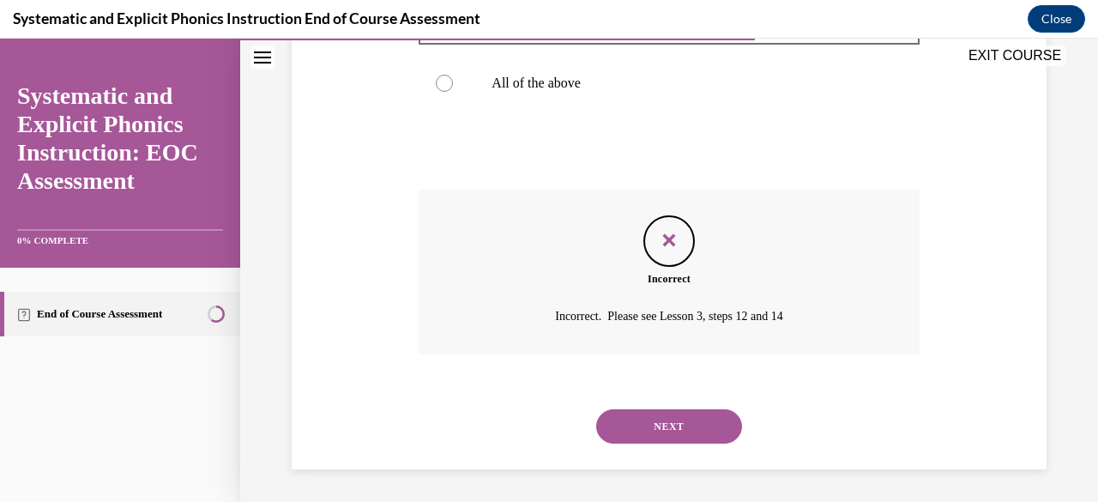
click at [664, 416] on button "NEXT" at bounding box center [669, 426] width 146 height 34
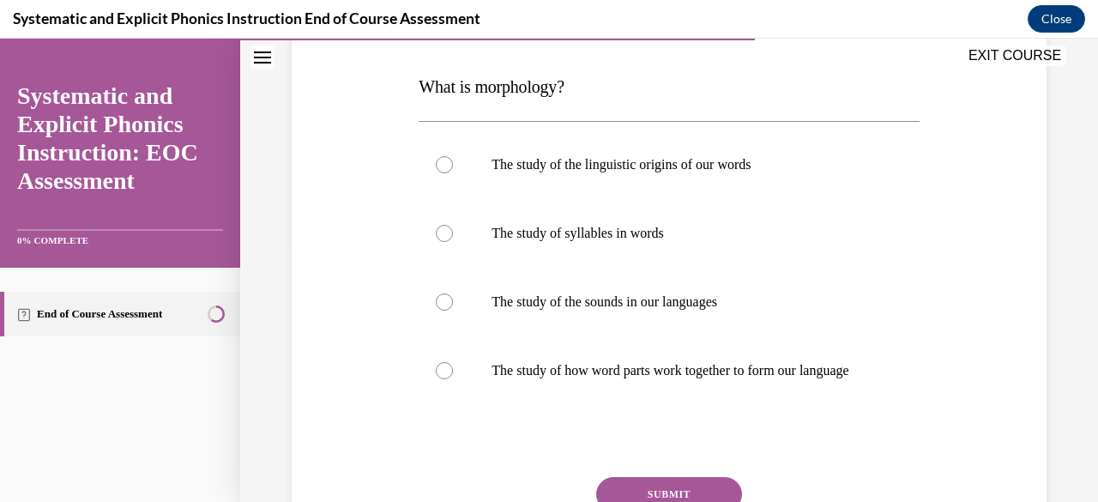
scroll to position [261, 0]
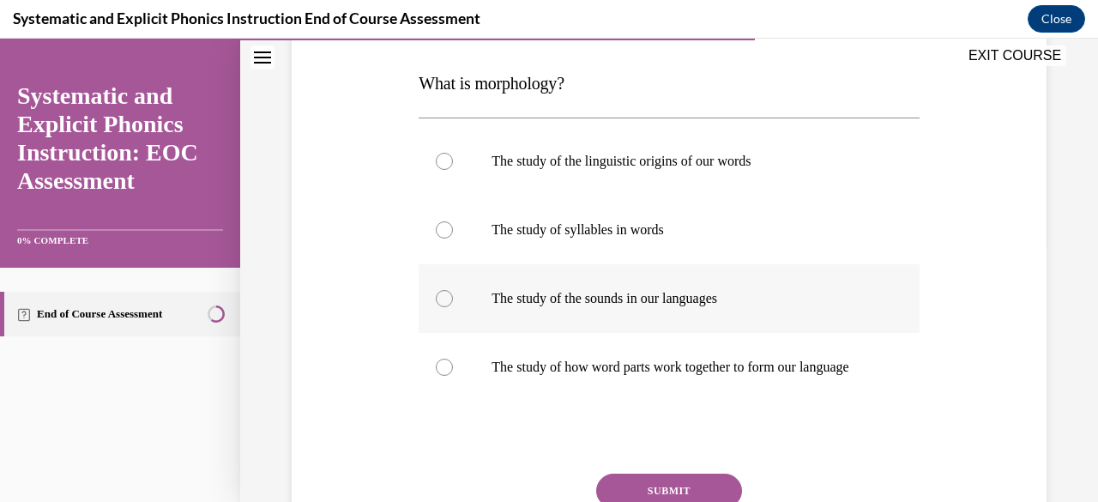
click at [658, 311] on div at bounding box center [669, 298] width 500 height 69
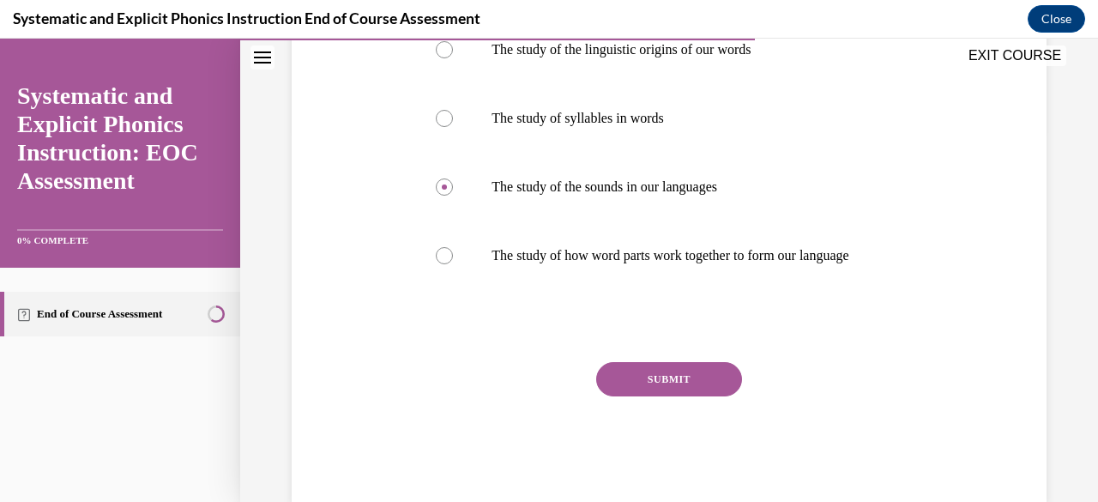
click at [663, 390] on button "SUBMIT" at bounding box center [669, 379] width 146 height 34
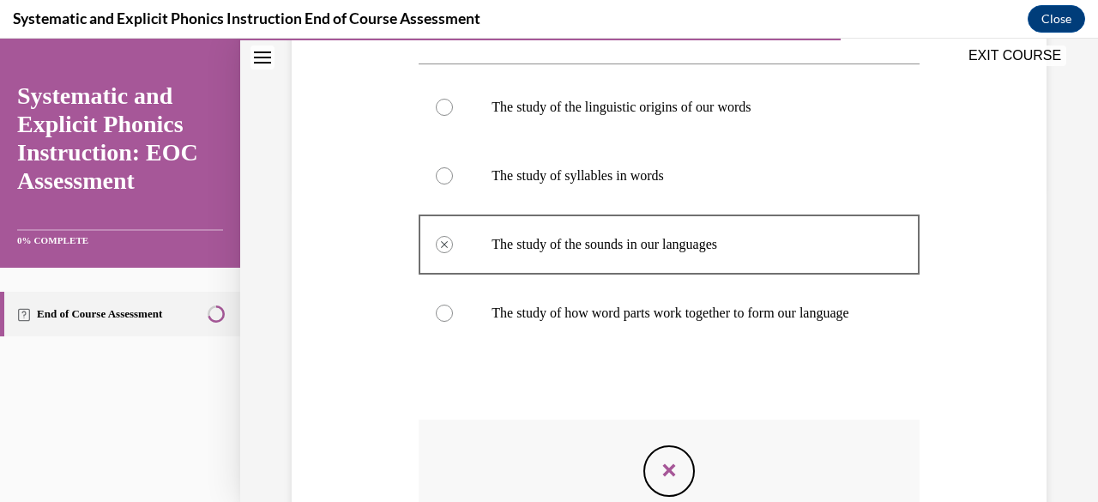
scroll to position [314, 0]
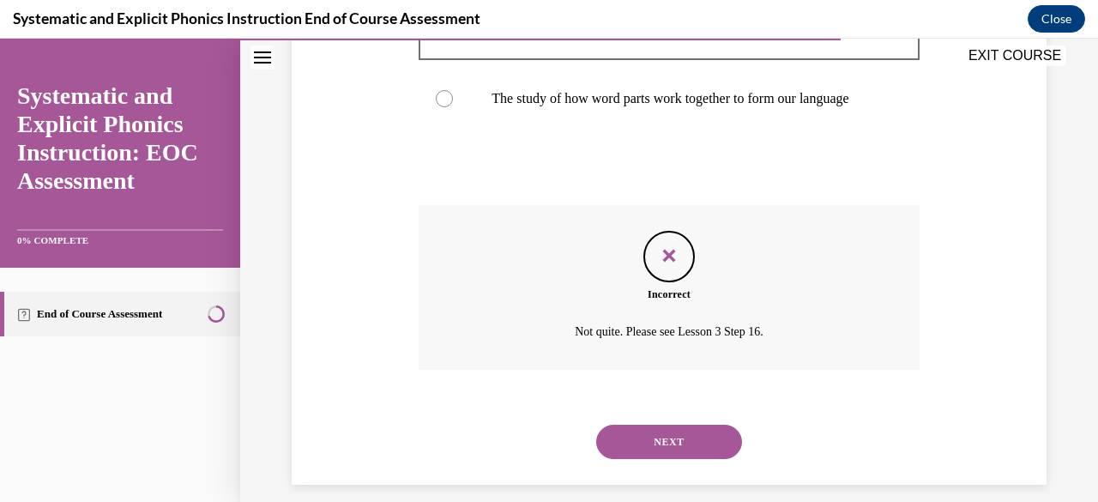
click at [659, 459] on button "NEXT" at bounding box center [669, 442] width 146 height 34
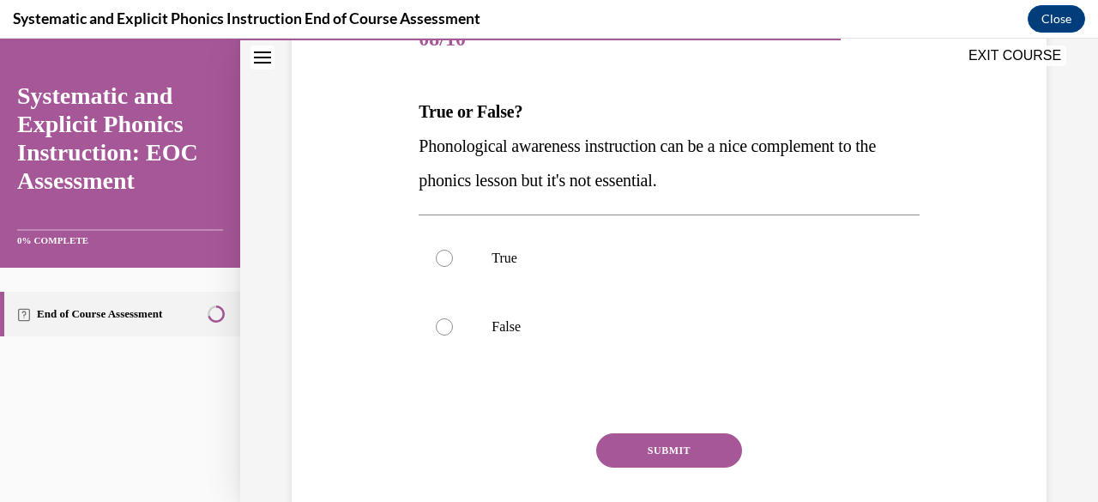
scroll to position [239, 0]
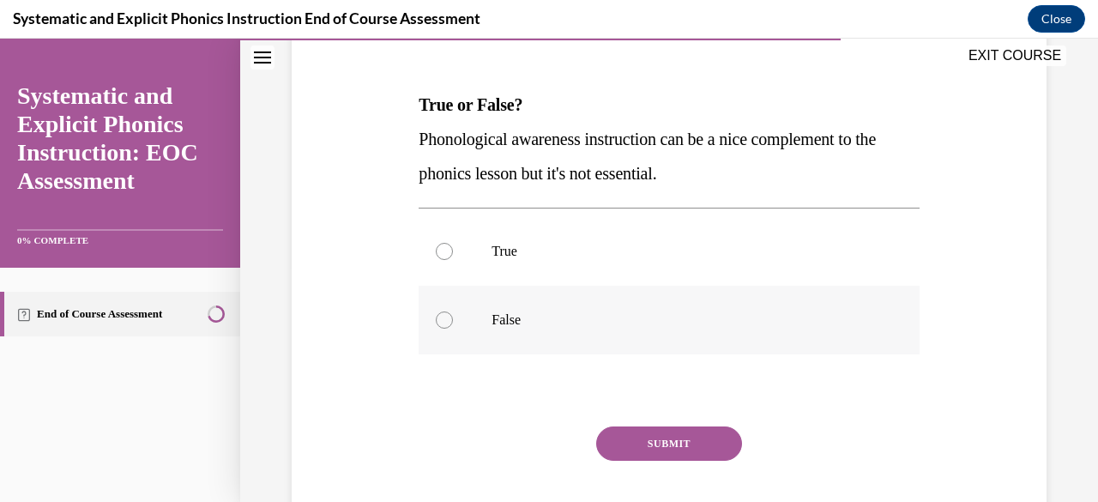
click at [572, 311] on p "False" at bounding box center [684, 319] width 384 height 17
click at [641, 450] on button "SUBMIT" at bounding box center [669, 443] width 146 height 34
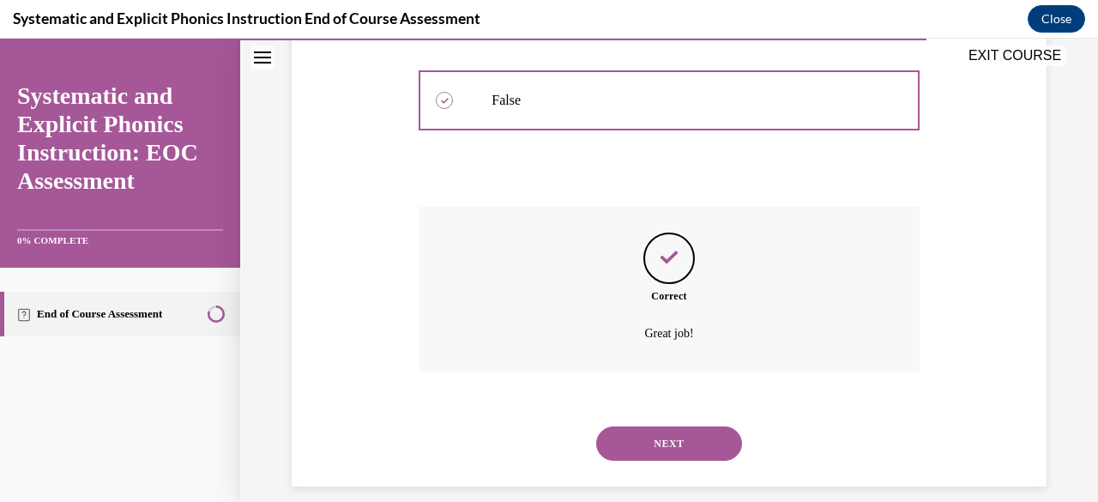
click at [641, 450] on button "NEXT" at bounding box center [669, 443] width 146 height 34
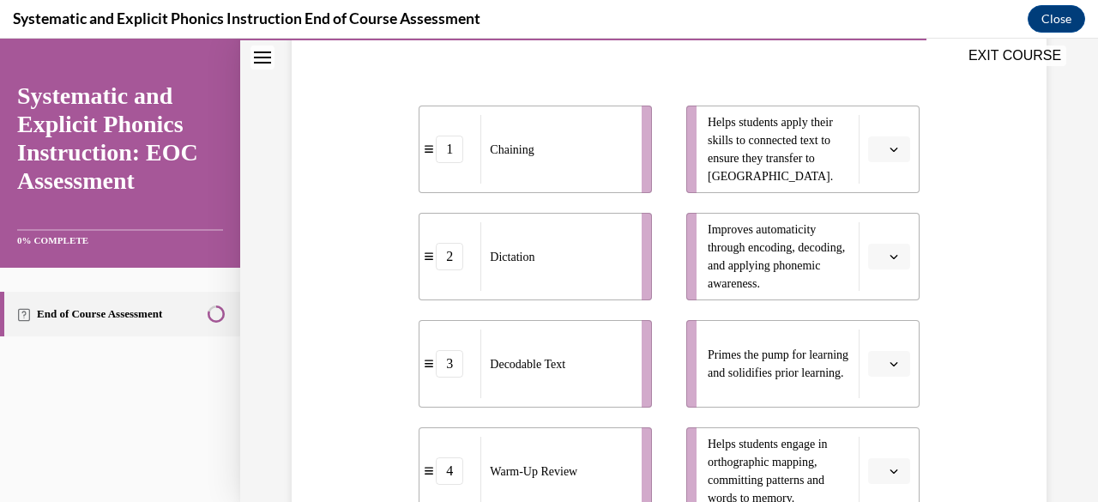
scroll to position [356, 0]
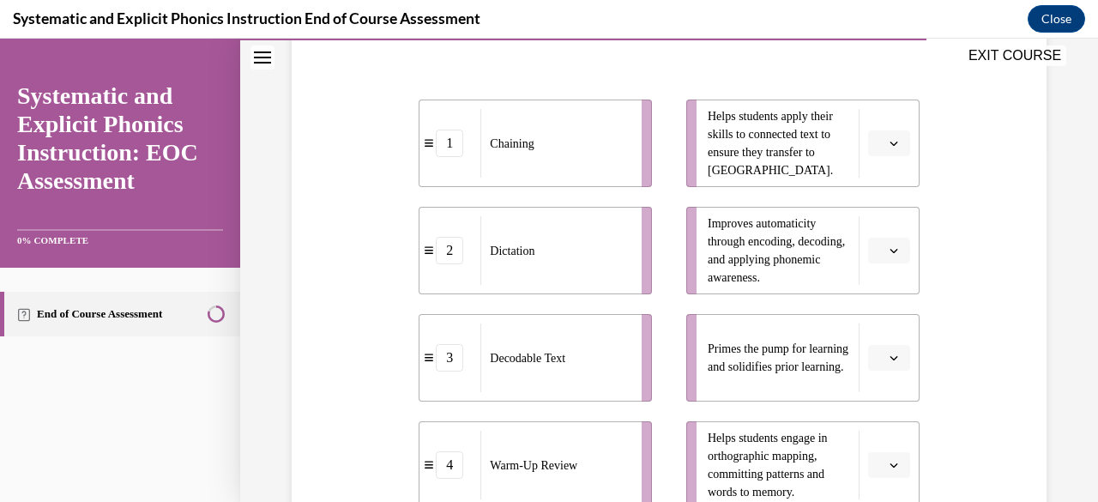
click at [892, 463] on button "button" at bounding box center [889, 465] width 42 height 26
click at [873, 397] on span "3" at bounding box center [871, 392] width 6 height 14
click at [888, 362] on span "button" at bounding box center [894, 358] width 12 height 12
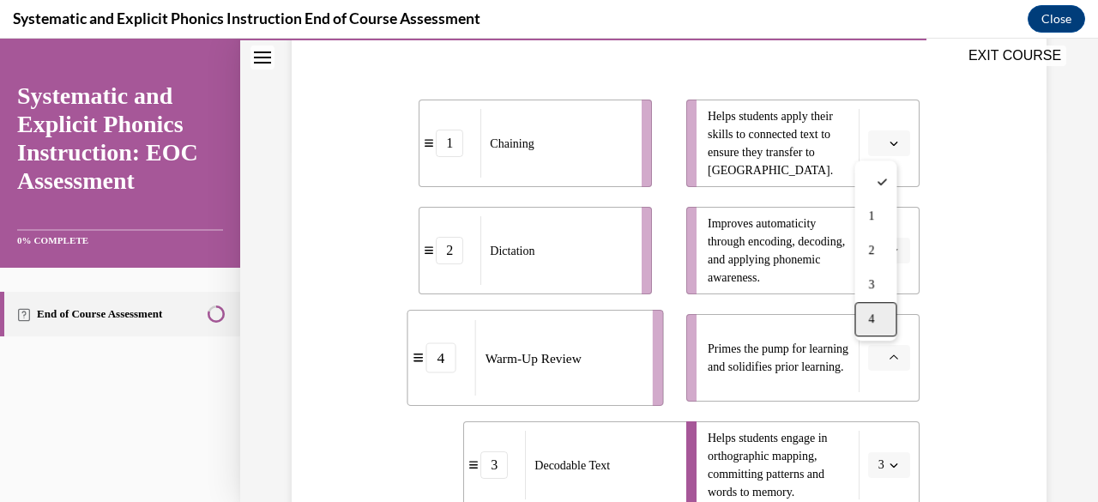
click at [874, 314] on span "4" at bounding box center [871, 319] width 6 height 14
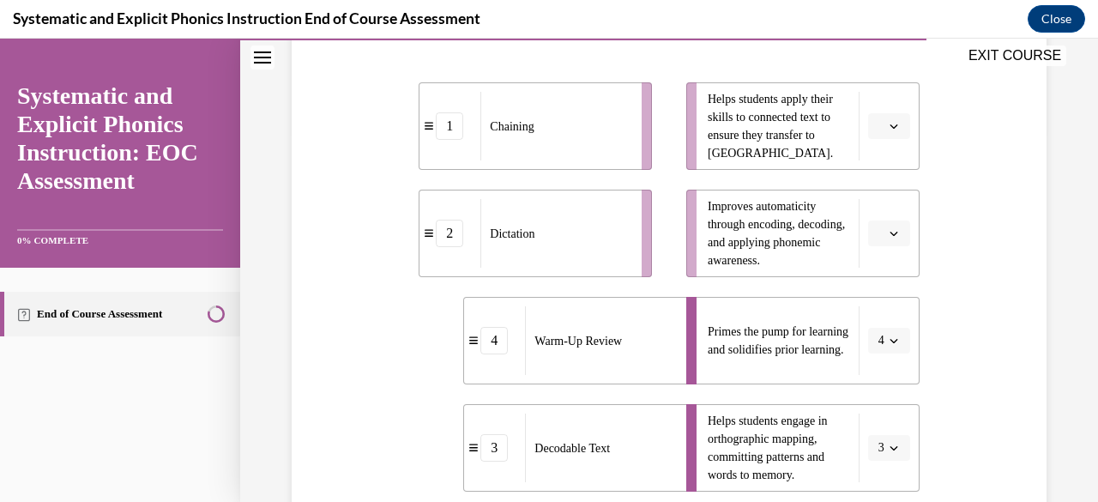
scroll to position [374, 0]
click at [874, 237] on button "button" at bounding box center [889, 233] width 42 height 26
click at [878, 323] on div "2" at bounding box center [875, 339] width 42 height 34
click at [898, 124] on button "button" at bounding box center [889, 125] width 42 height 26
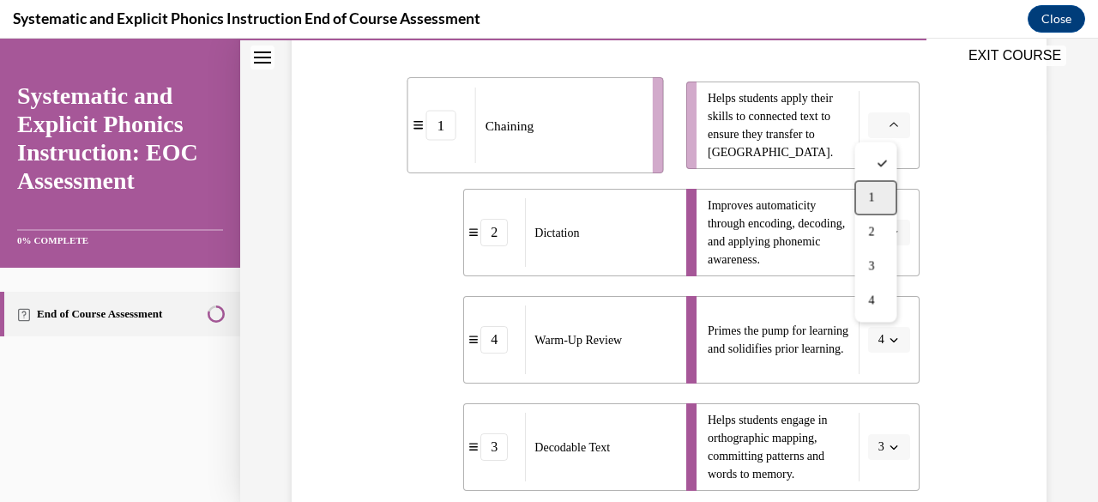
click at [881, 194] on div "1" at bounding box center [875, 197] width 42 height 34
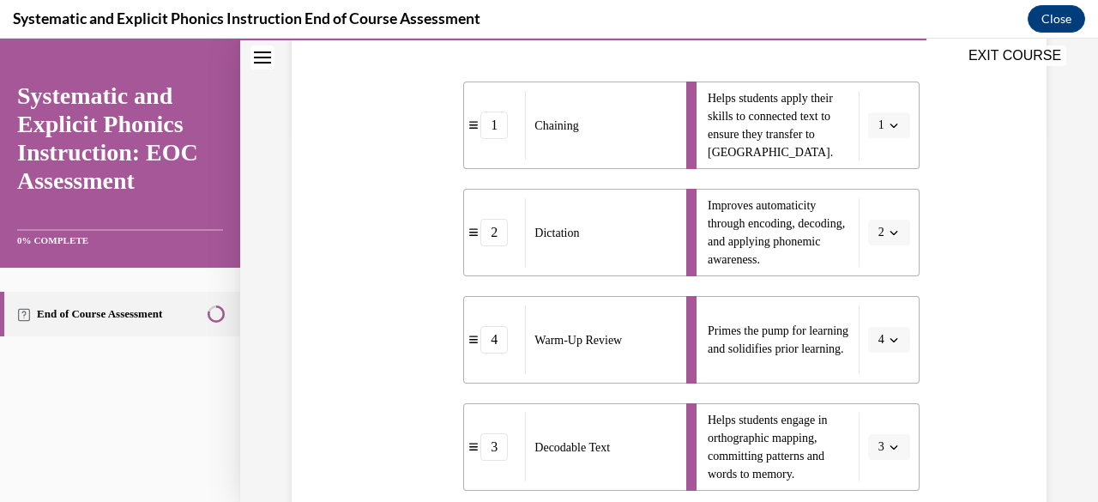
scroll to position [558, 0]
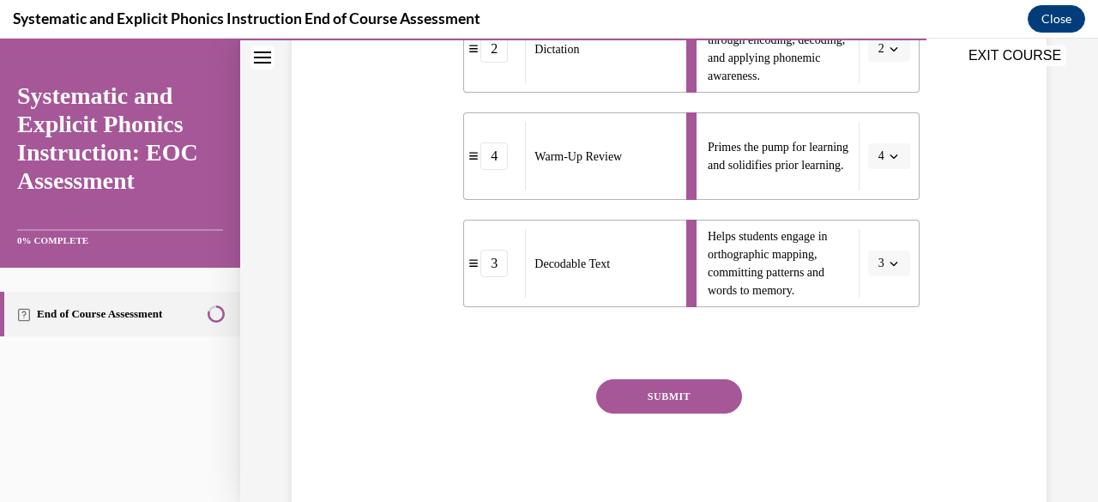
click at [705, 390] on button "SUBMIT" at bounding box center [669, 396] width 146 height 34
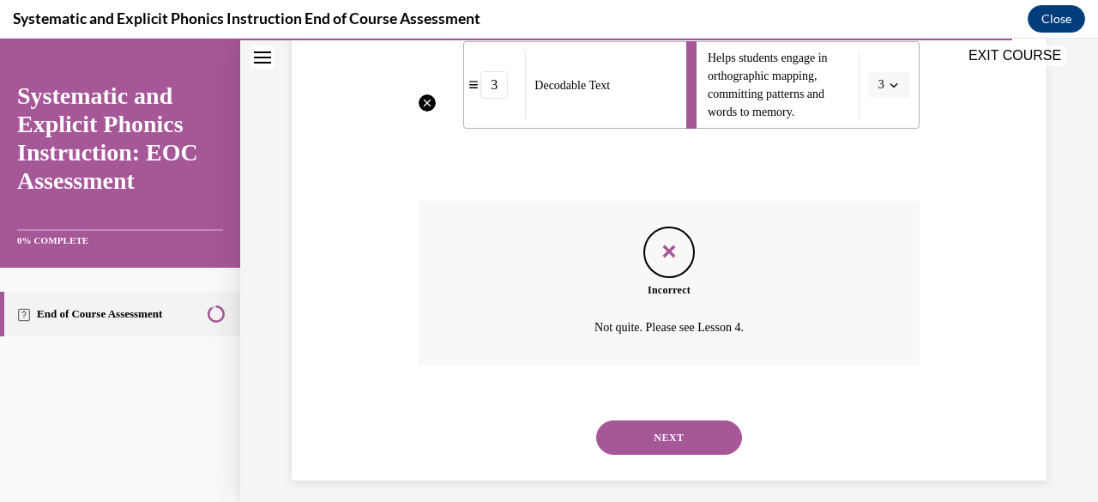
click at [683, 431] on button "NEXT" at bounding box center [669, 437] width 146 height 34
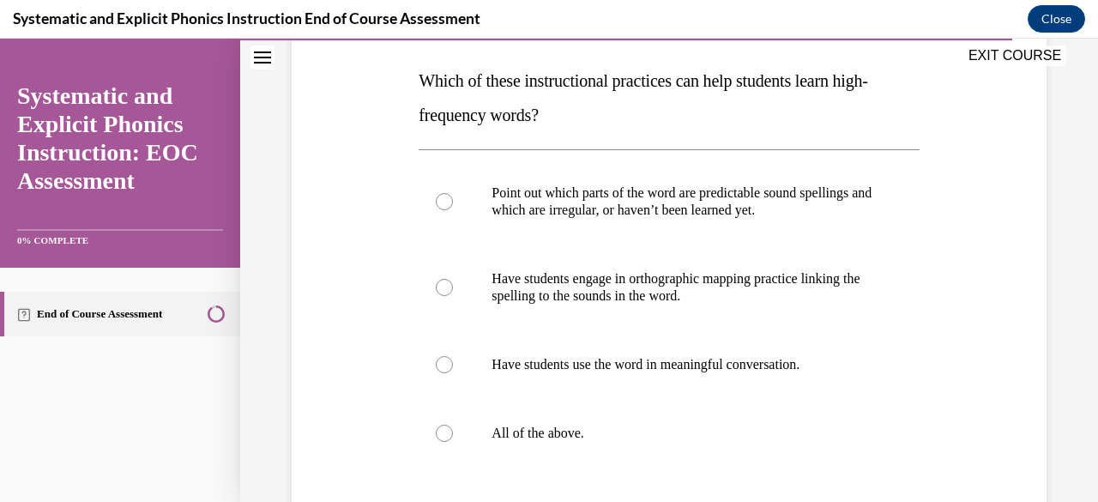
scroll to position [262, 0]
click at [658, 433] on p "All of the above." at bounding box center [684, 433] width 384 height 17
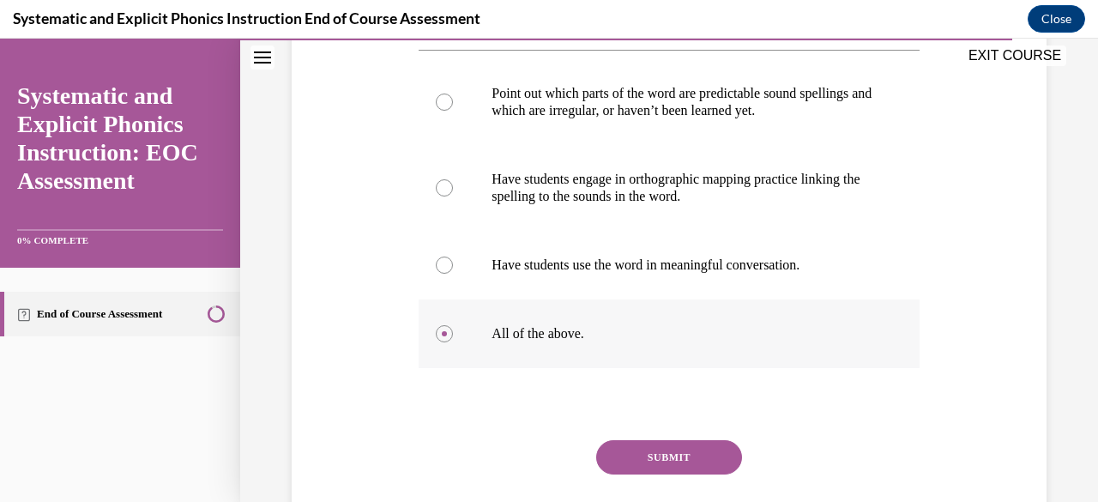
scroll to position [364, 0]
click at [655, 449] on button "SUBMIT" at bounding box center [669, 456] width 146 height 34
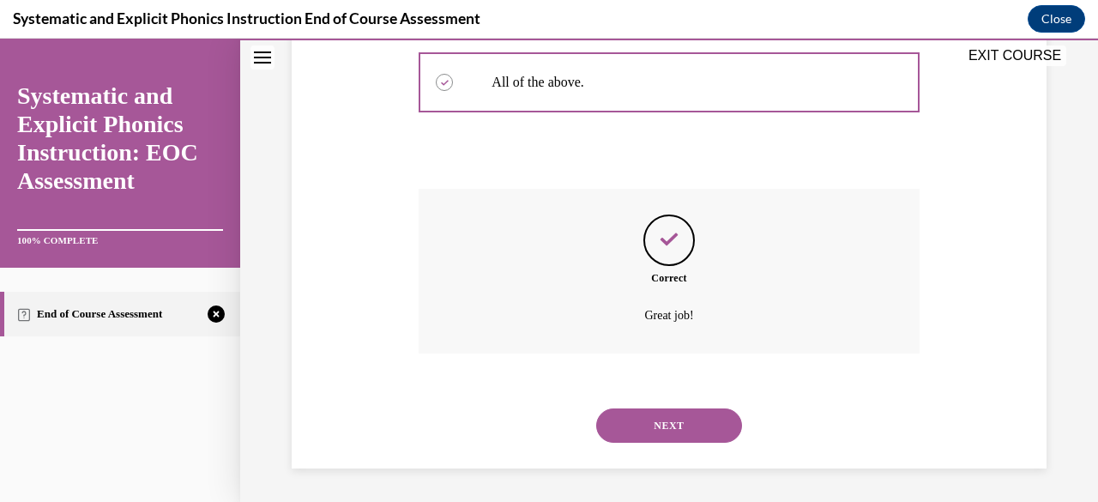
scroll to position [614, 0]
click at [654, 419] on button "NEXT" at bounding box center [669, 425] width 146 height 34
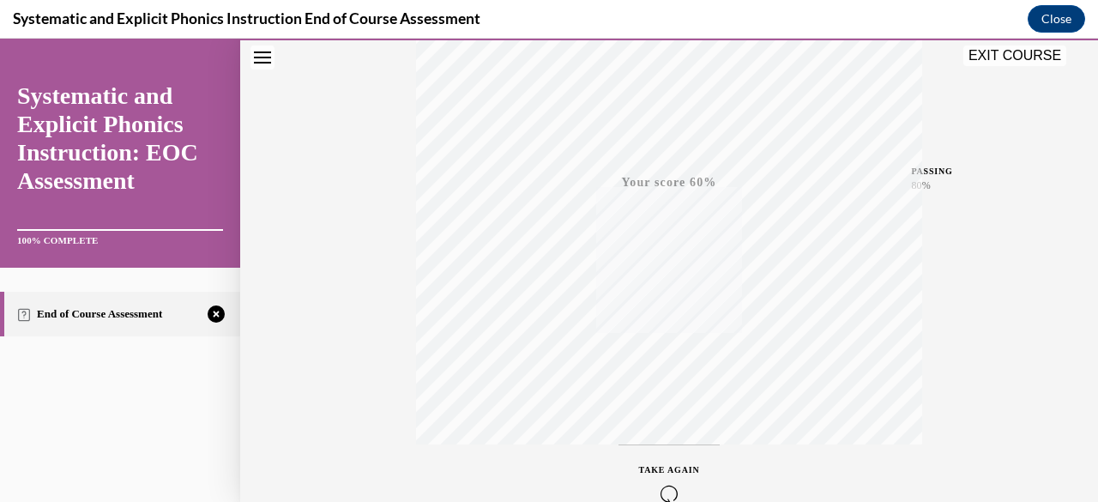
scroll to position [415, 0]
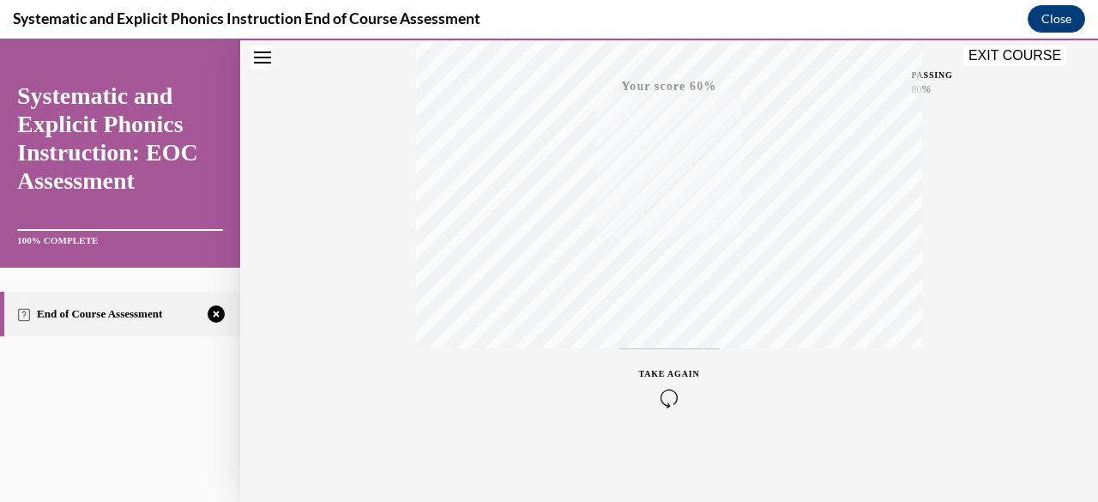
click at [659, 394] on icon "button" at bounding box center [669, 398] width 61 height 19
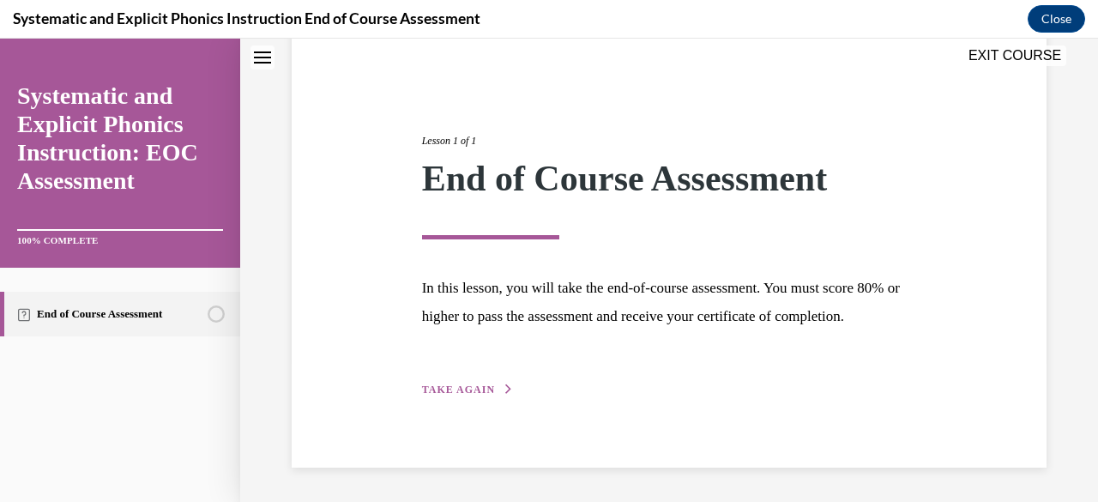
scroll to position [172, 0]
click at [472, 385] on span "TAKE AGAIN" at bounding box center [458, 389] width 73 height 12
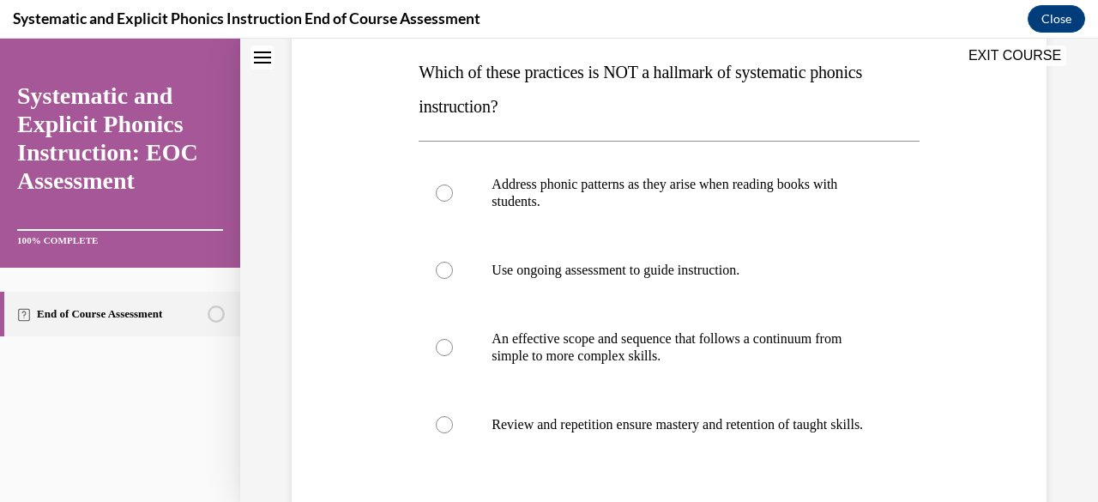
scroll to position [270, 0]
click at [594, 220] on div at bounding box center [669, 195] width 500 height 86
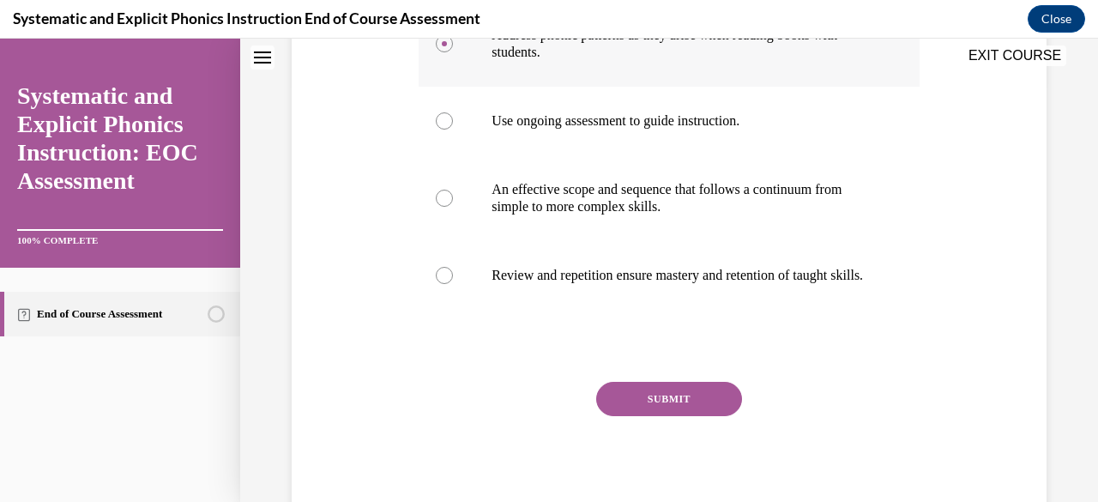
scroll to position [440, 0]
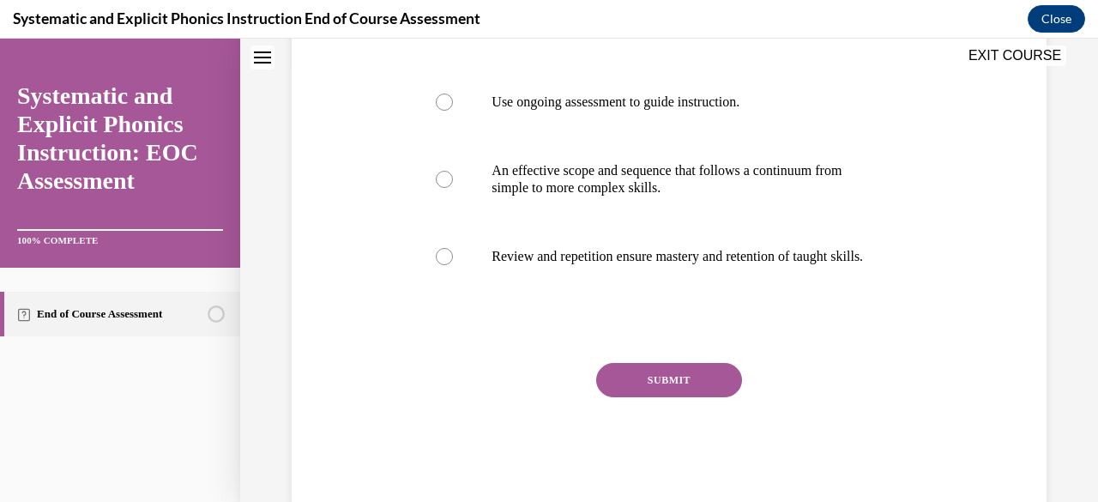
click at [642, 389] on button "SUBMIT" at bounding box center [669, 380] width 146 height 34
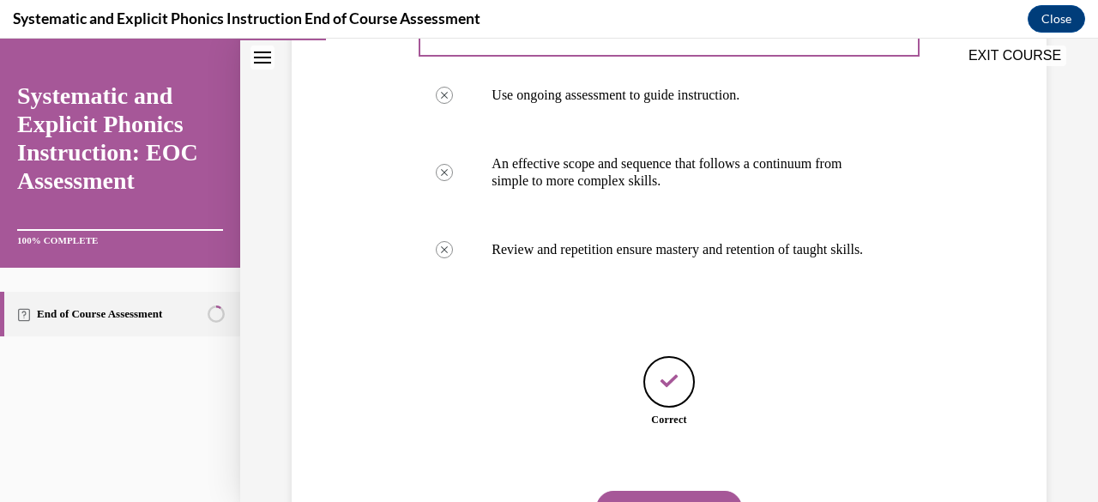
scroll to position [546, 0]
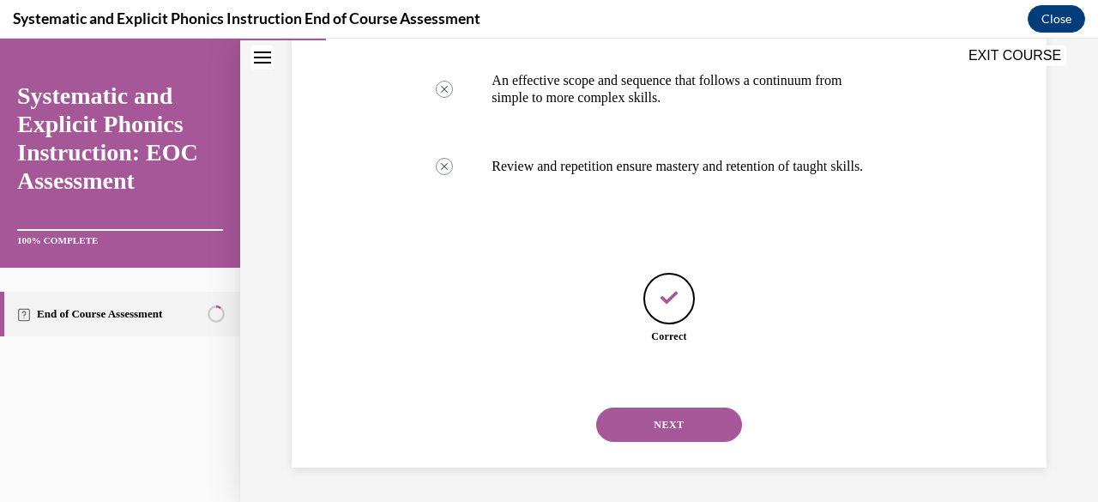
click at [685, 428] on button "NEXT" at bounding box center [669, 424] width 146 height 34
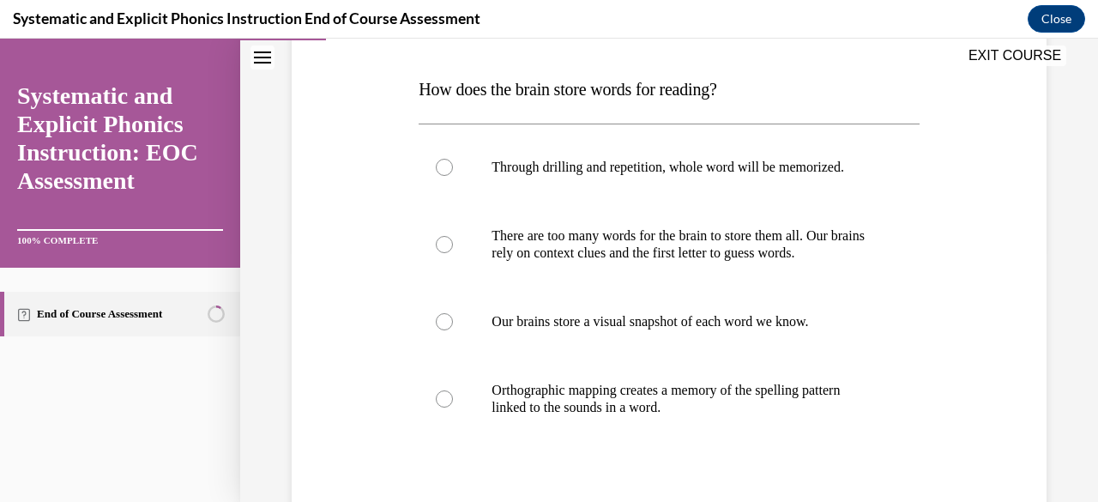
scroll to position [256, 0]
click at [655, 335] on div at bounding box center [669, 321] width 500 height 69
click at [636, 402] on p "Orthographic mapping creates a memory of the spelling pattern linked to the sou…" at bounding box center [684, 398] width 384 height 34
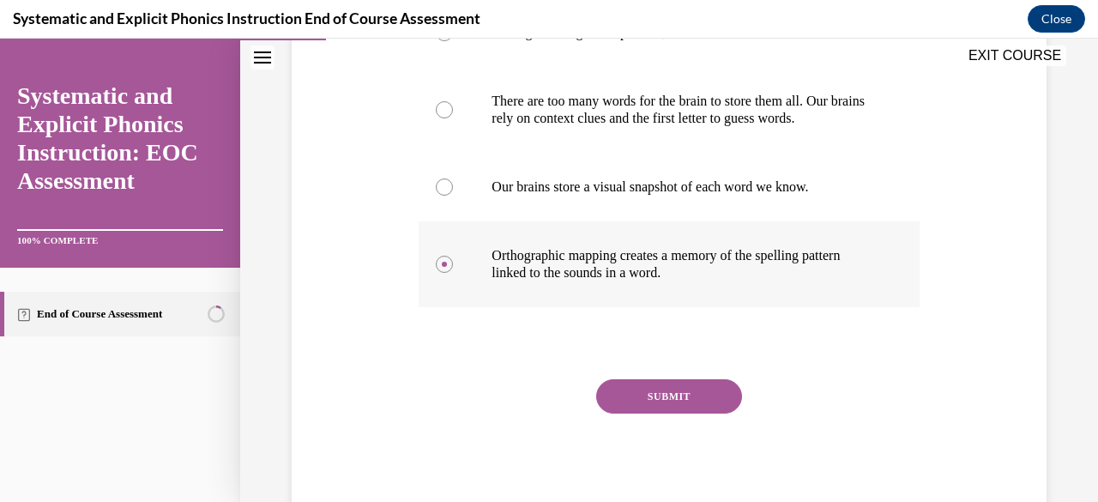
click at [636, 402] on button "SUBMIT" at bounding box center [669, 396] width 146 height 34
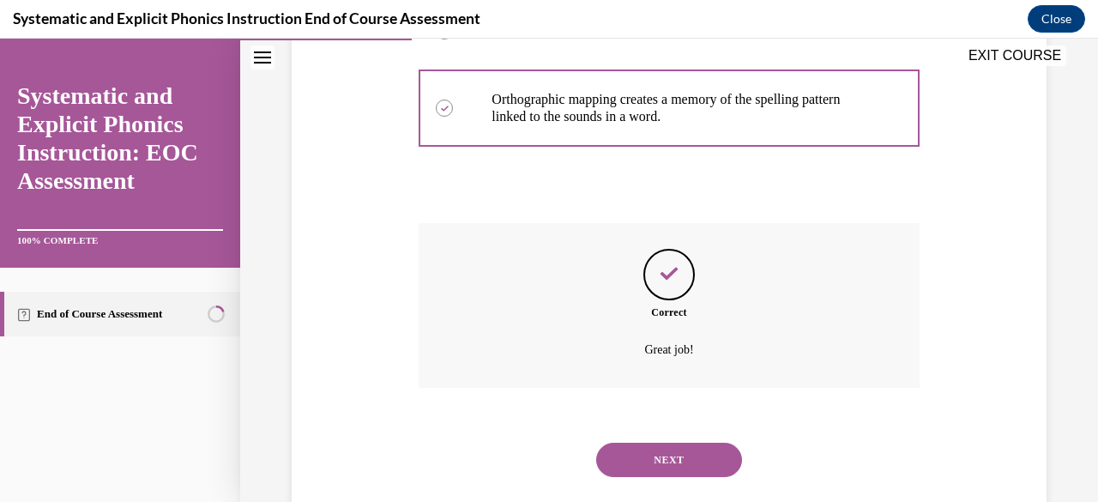
scroll to position [580, 0]
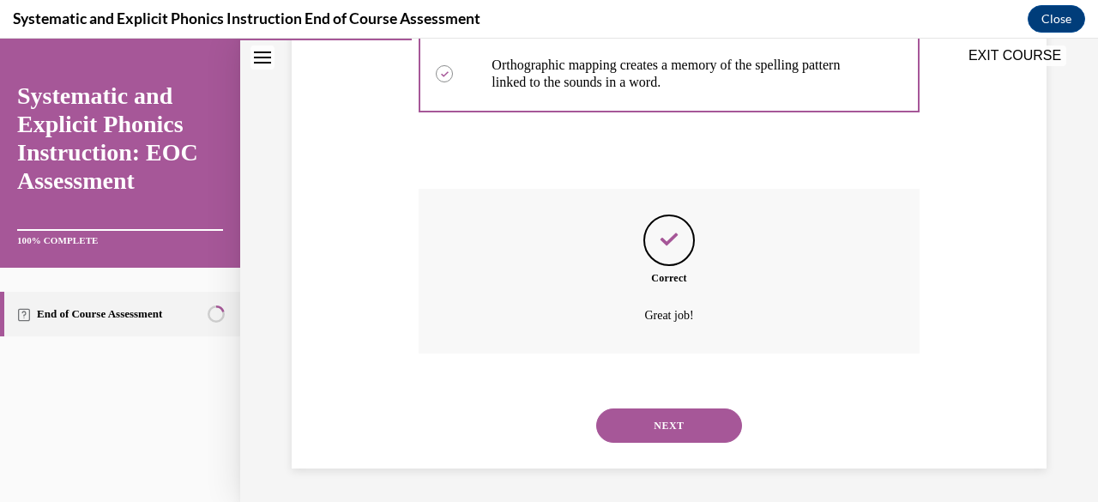
click at [635, 425] on button "NEXT" at bounding box center [669, 425] width 146 height 34
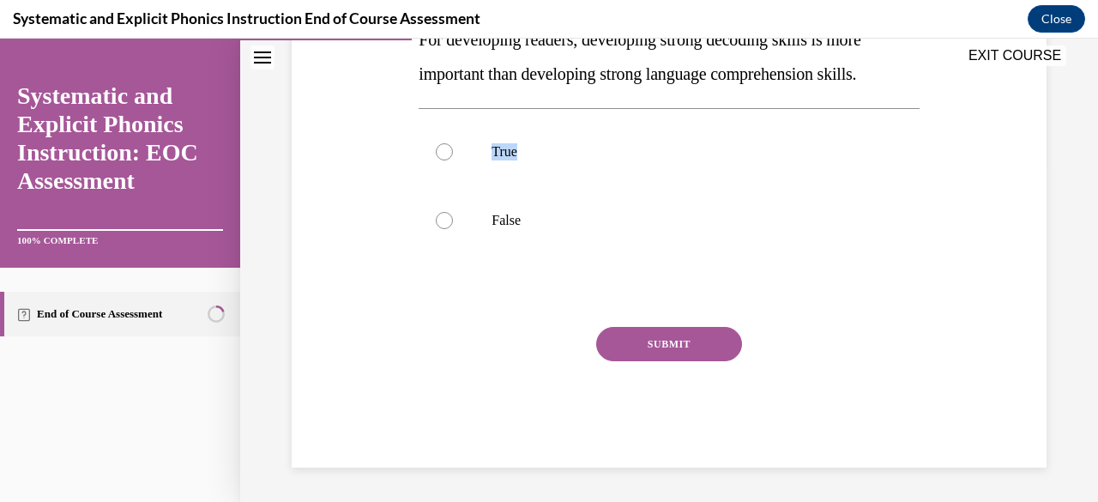
scroll to position [52, 0]
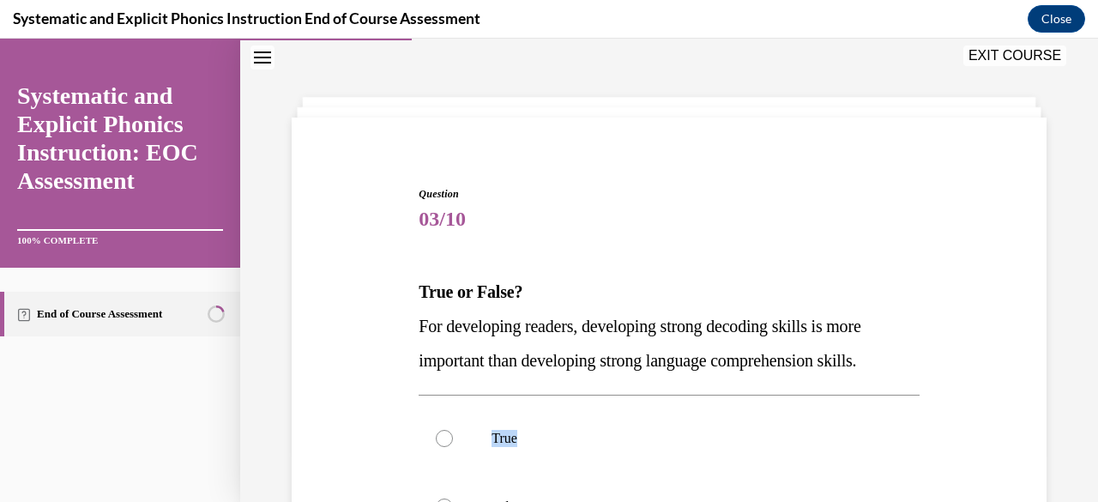
click at [635, 425] on div at bounding box center [669, 438] width 500 height 69
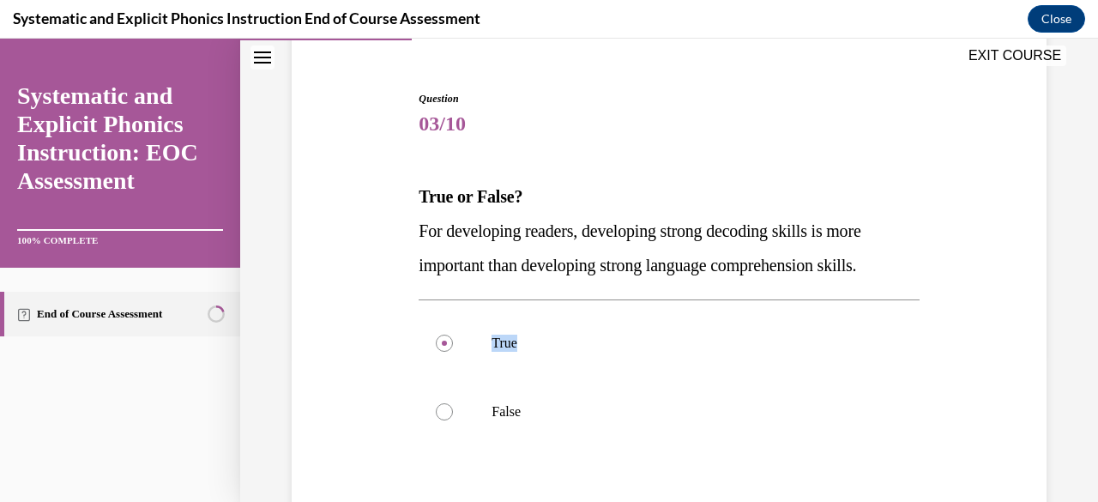
scroll to position [159, 0]
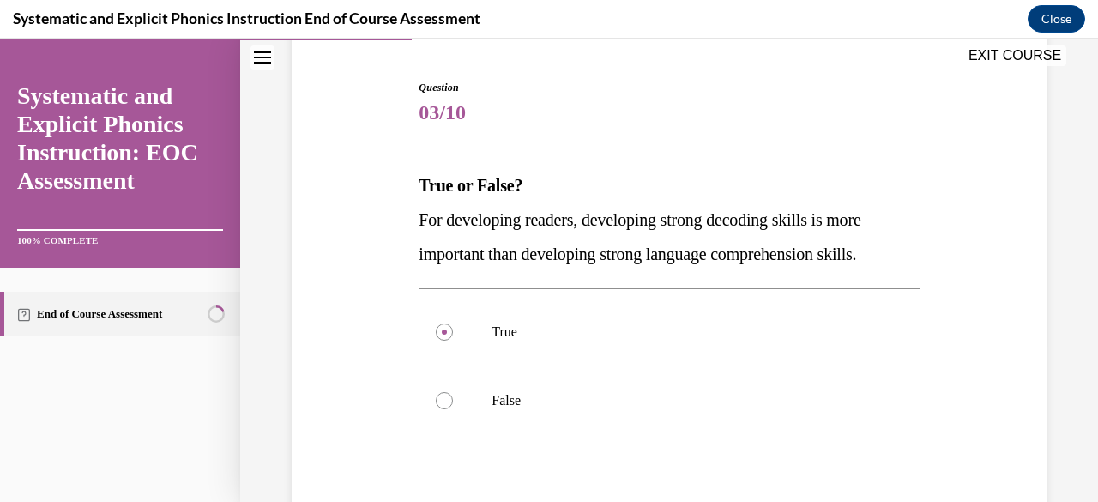
click at [635, 425] on div at bounding box center [669, 400] width 500 height 69
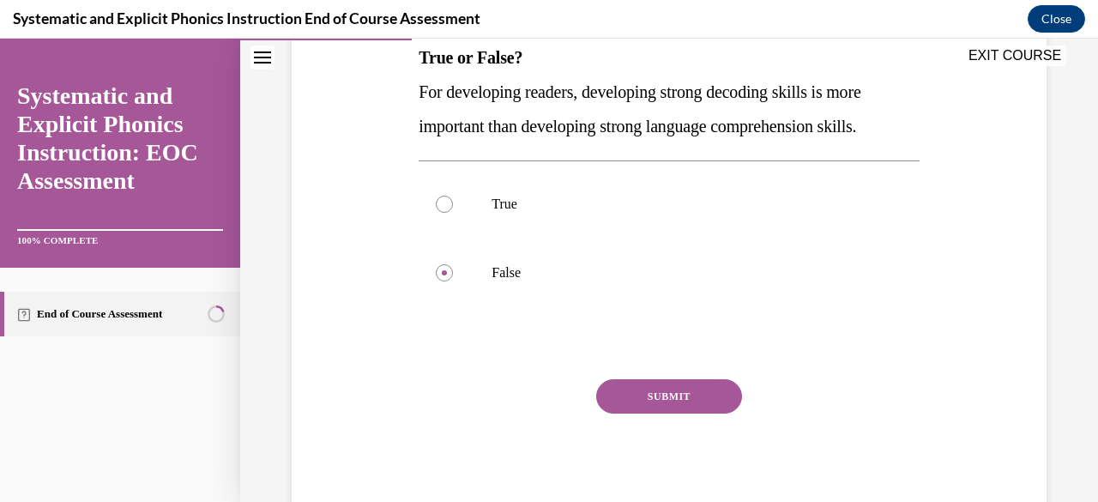
click at [638, 389] on button "SUBMIT" at bounding box center [669, 396] width 146 height 34
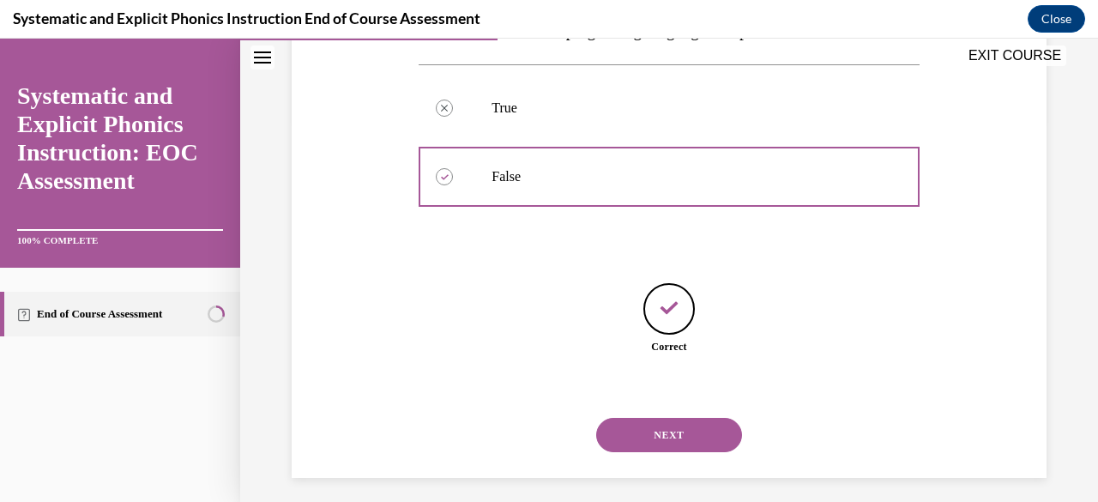
scroll to position [392, 0]
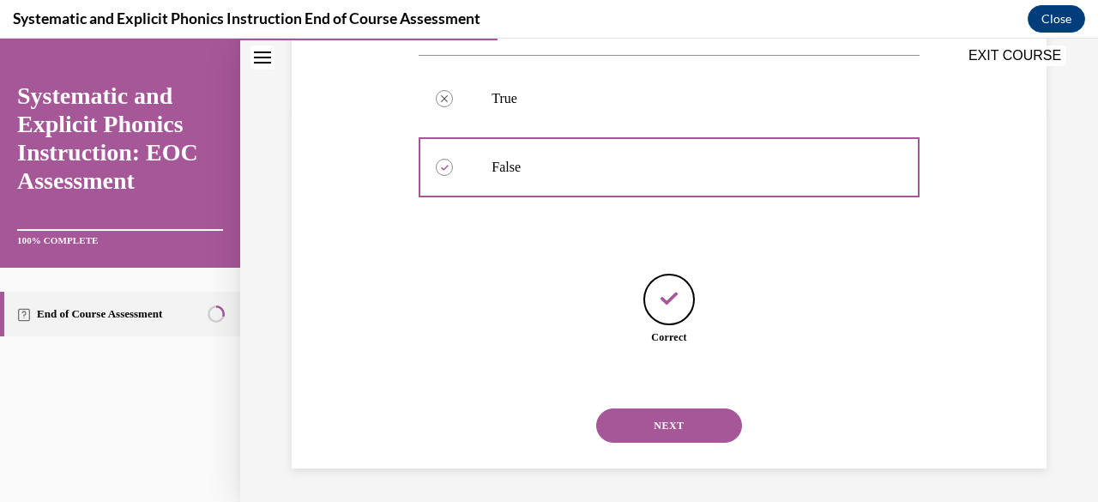
click at [641, 413] on button "NEXT" at bounding box center [669, 425] width 146 height 34
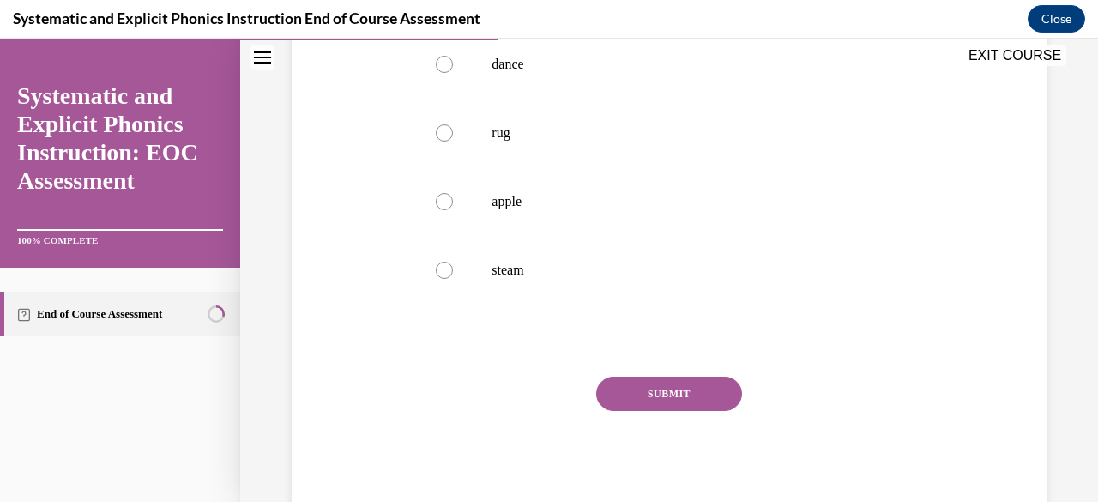
scroll to position [52, 0]
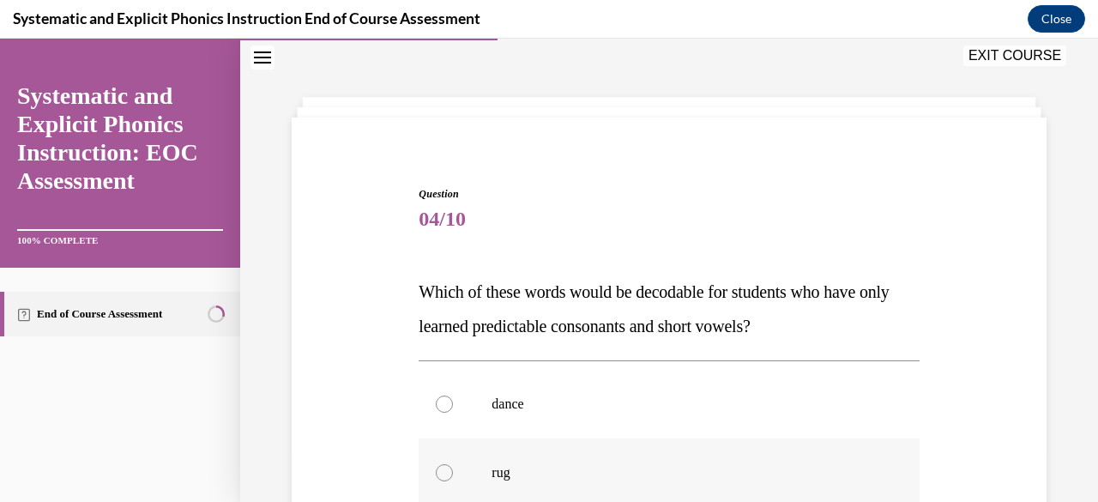
click at [631, 462] on div at bounding box center [669, 472] width 500 height 69
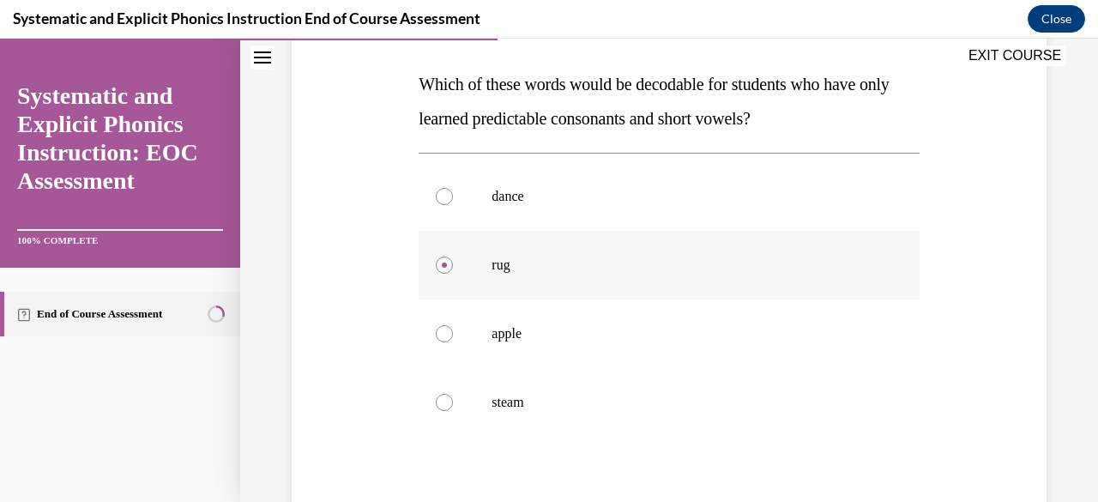
scroll to position [389, 0]
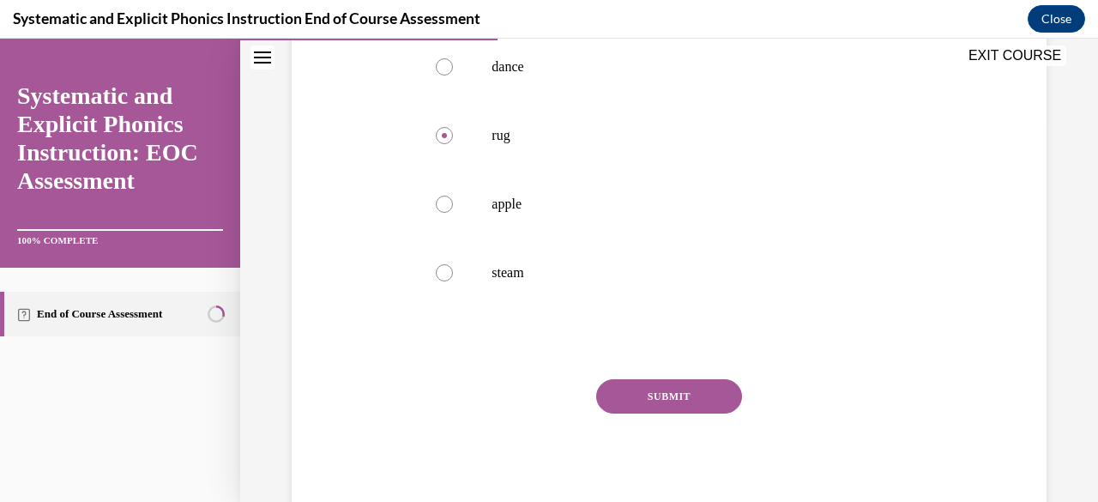
click at [631, 404] on button "SUBMIT" at bounding box center [669, 396] width 146 height 34
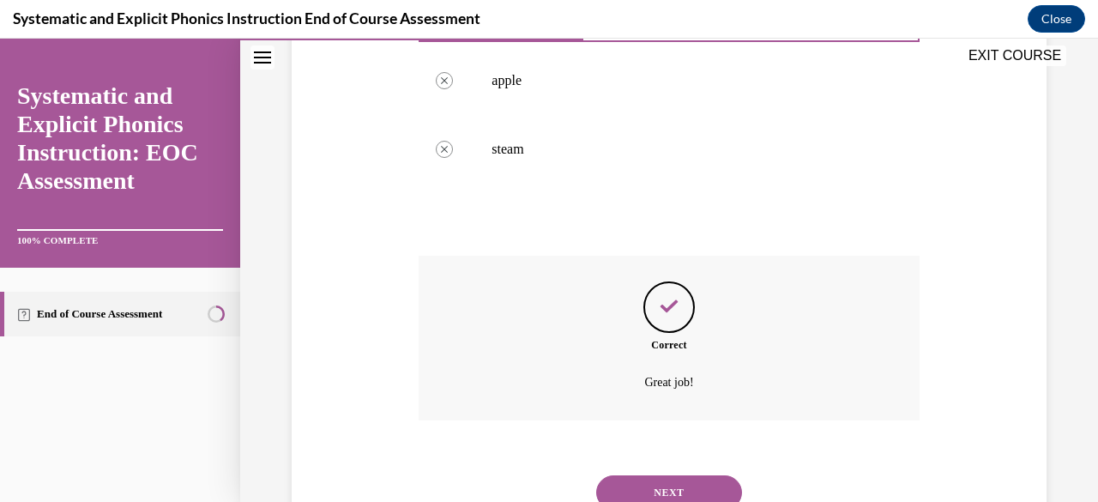
scroll to position [580, 0]
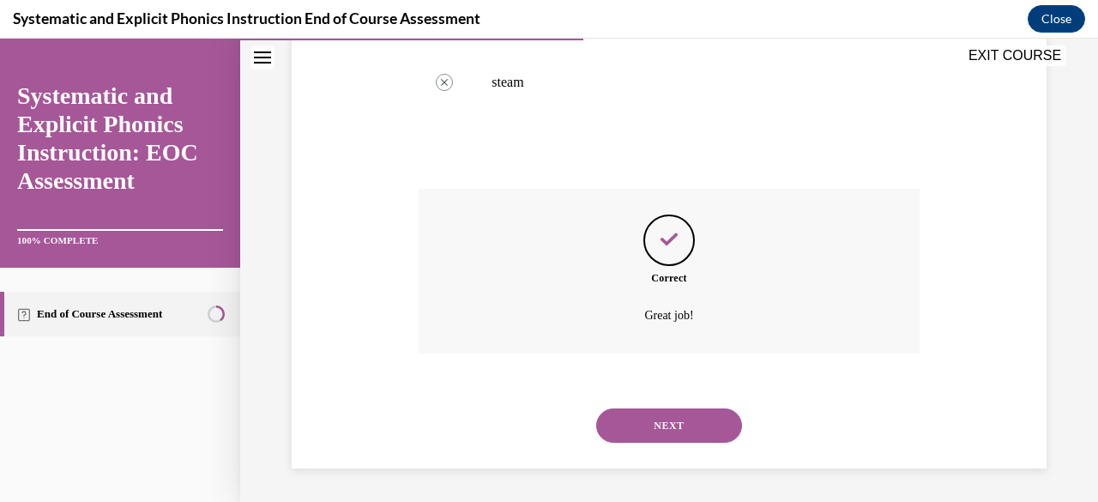
click at [633, 421] on button "NEXT" at bounding box center [669, 425] width 146 height 34
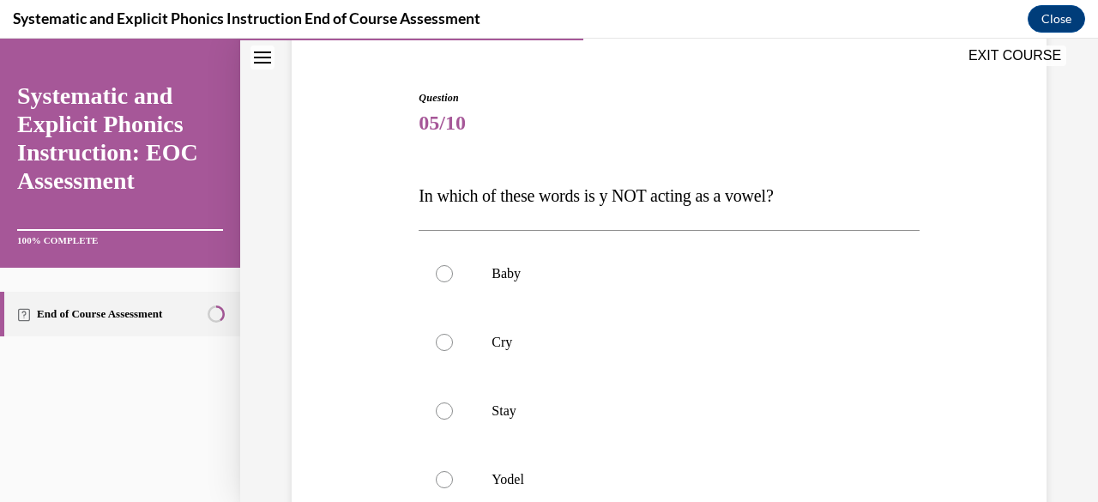
scroll to position [246, 0]
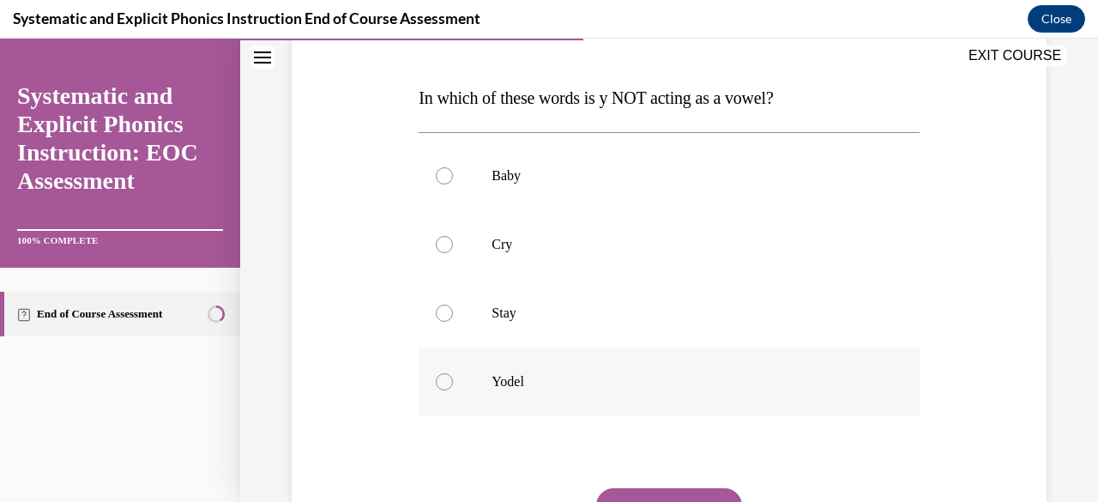
click at [615, 375] on p "Yodel" at bounding box center [684, 381] width 384 height 17
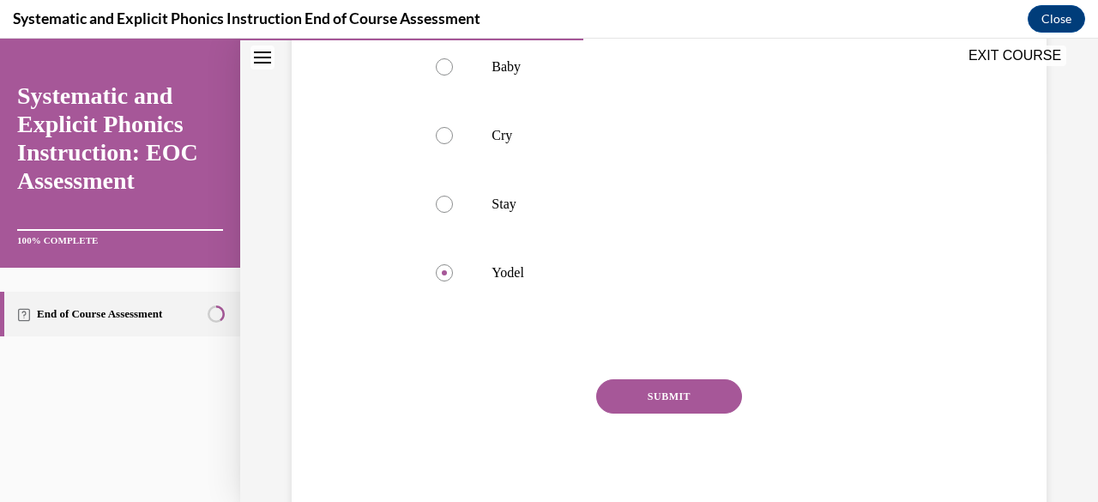
click at [630, 389] on button "SUBMIT" at bounding box center [669, 396] width 146 height 34
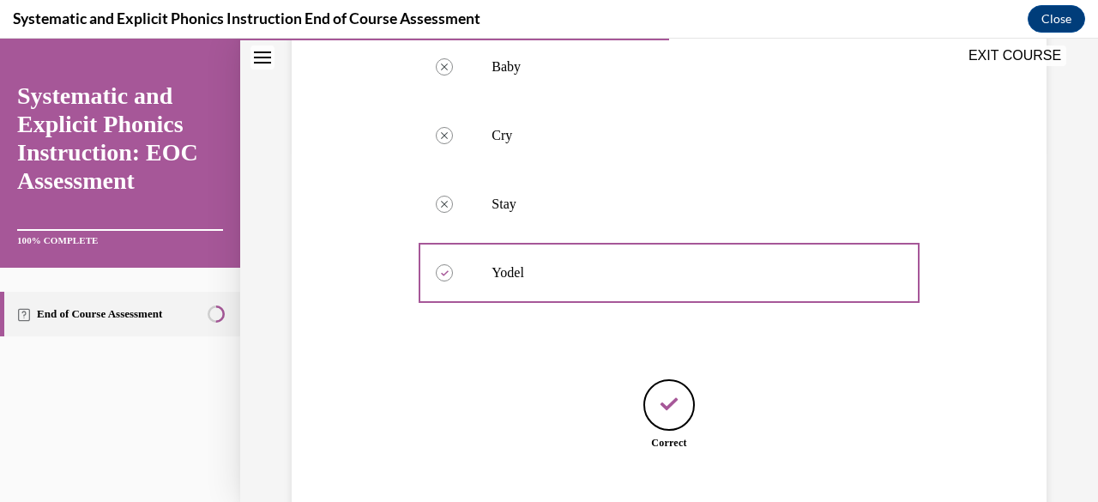
scroll to position [461, 0]
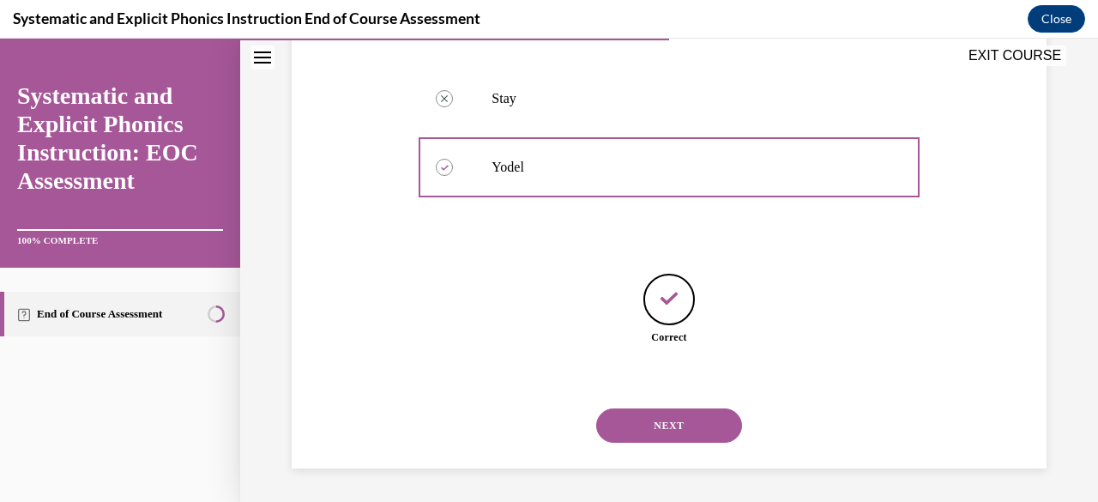
click at [631, 414] on button "NEXT" at bounding box center [669, 425] width 146 height 34
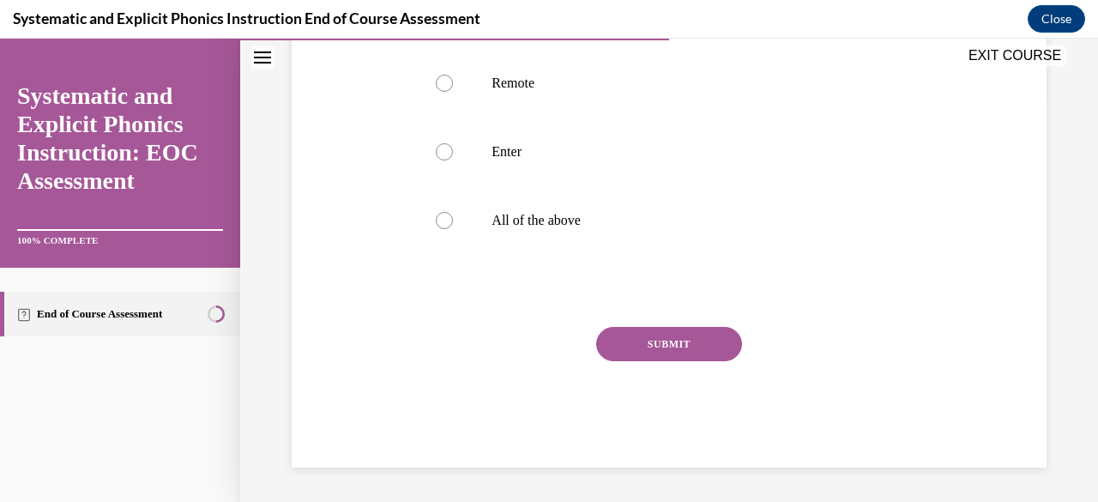
scroll to position [52, 0]
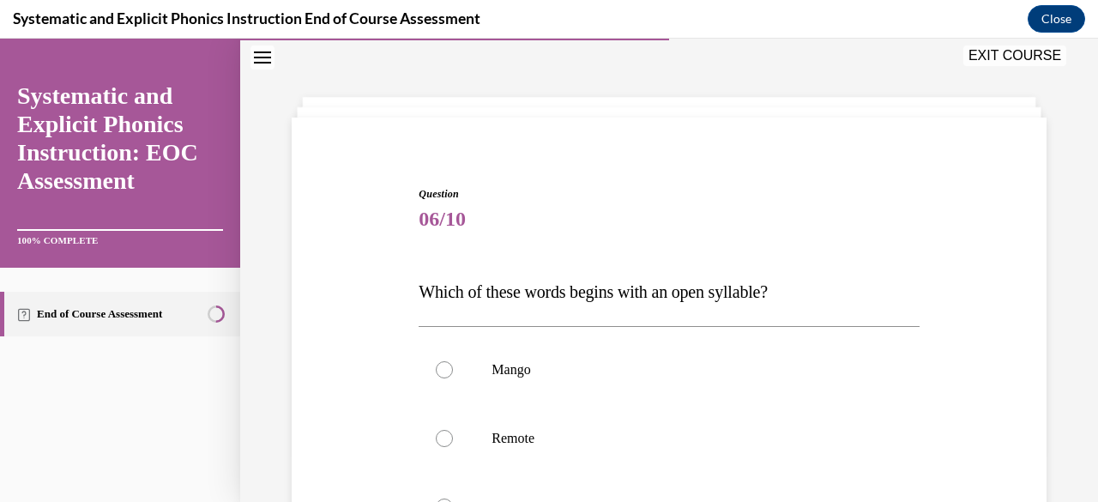
click at [631, 414] on div at bounding box center [669, 438] width 500 height 69
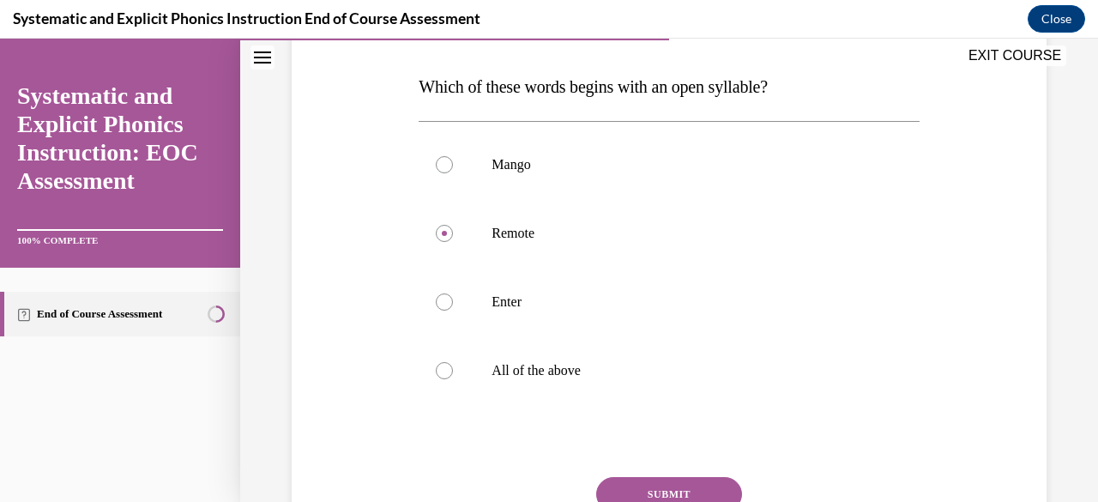
scroll to position [297, 0]
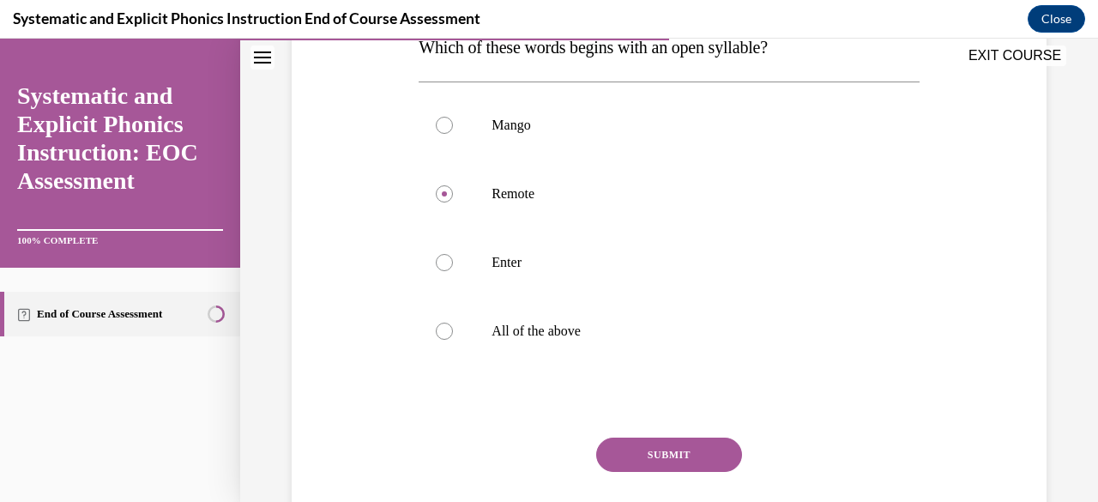
click at [636, 446] on button "SUBMIT" at bounding box center [669, 454] width 146 height 34
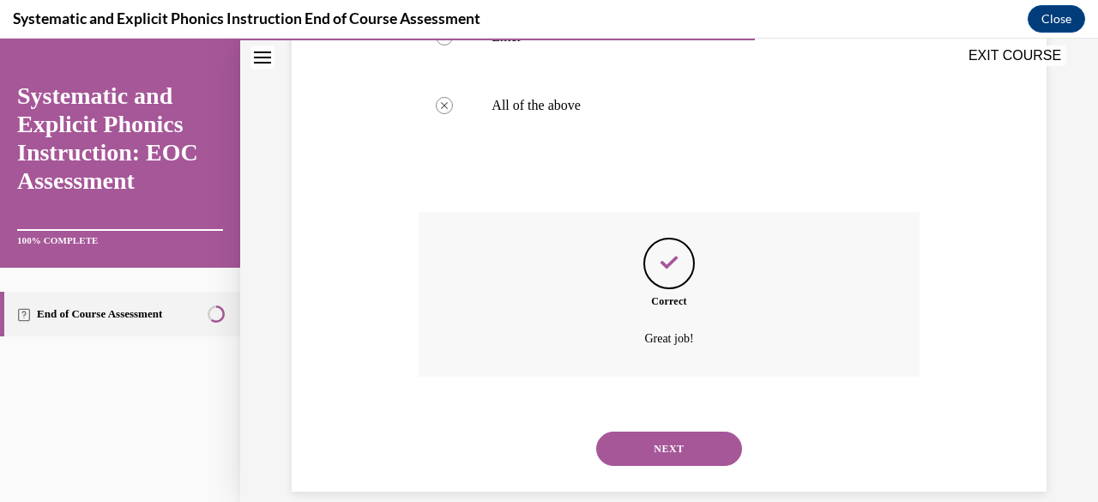
scroll to position [528, 0]
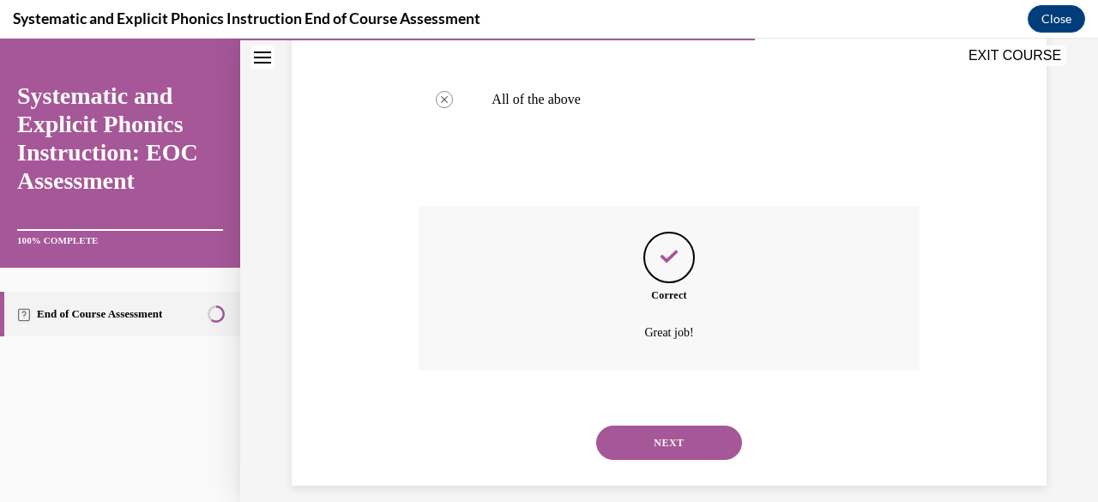
click at [636, 446] on button "NEXT" at bounding box center [669, 442] width 146 height 34
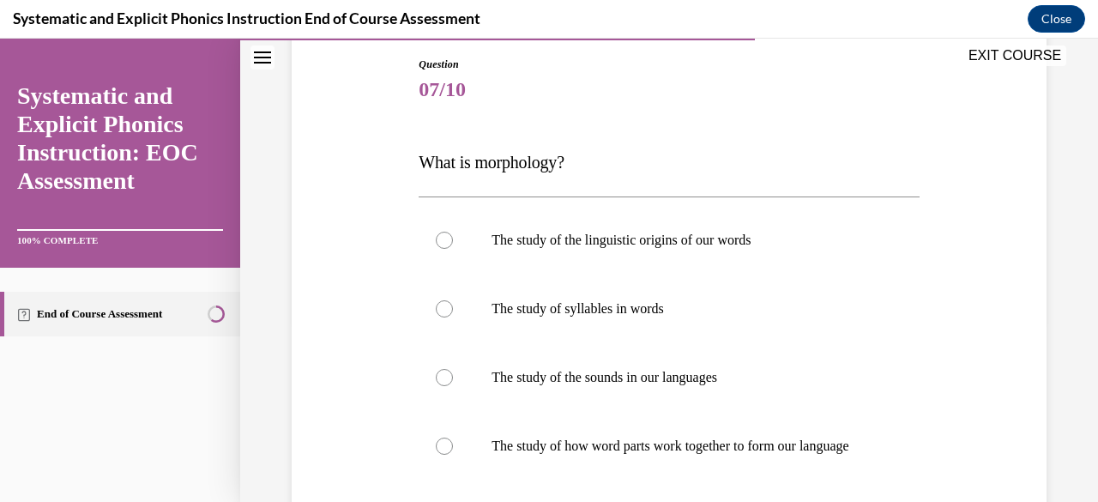
scroll to position [183, 0]
click at [645, 439] on p "The study of how word parts work together to form our language" at bounding box center [684, 445] width 384 height 17
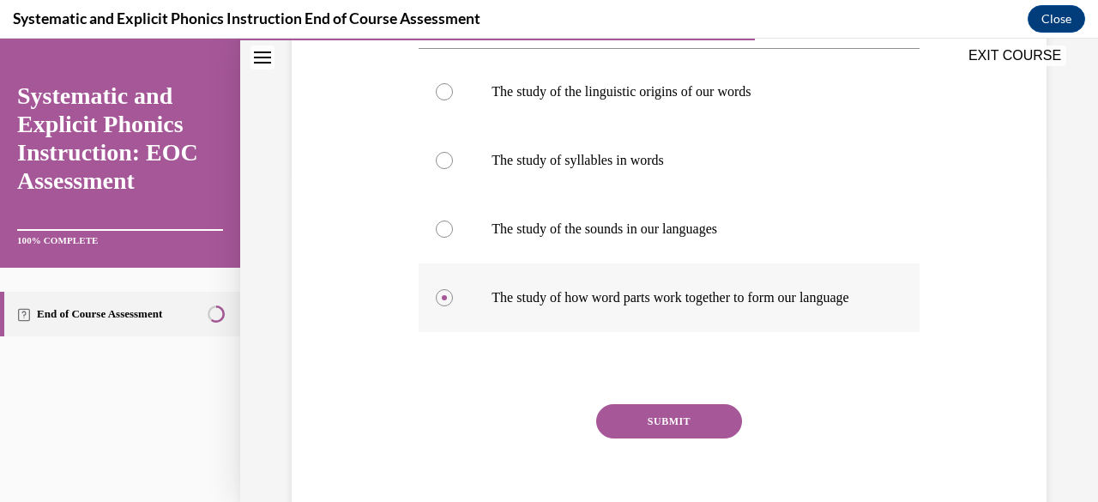
scroll to position [365, 0]
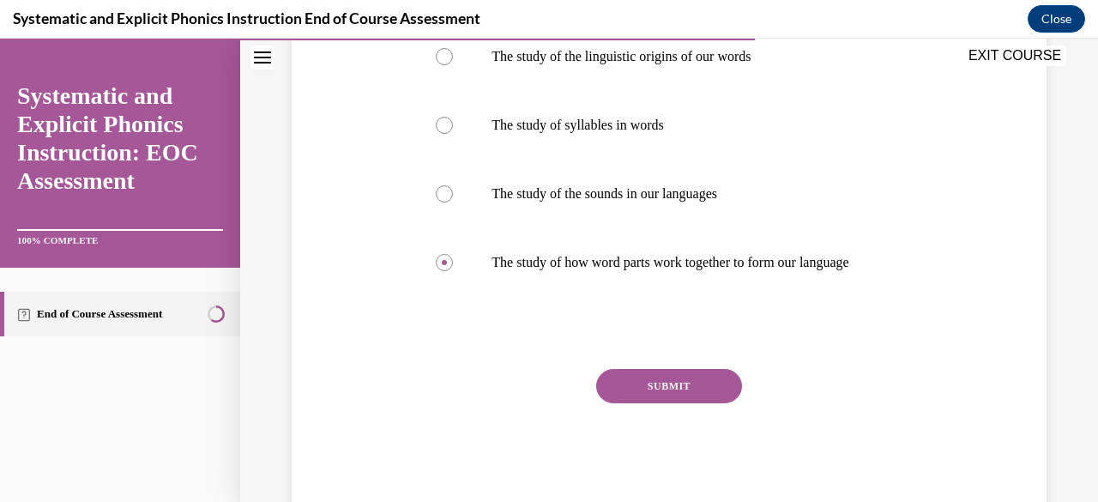
click at [644, 397] on button "SUBMIT" at bounding box center [669, 386] width 146 height 34
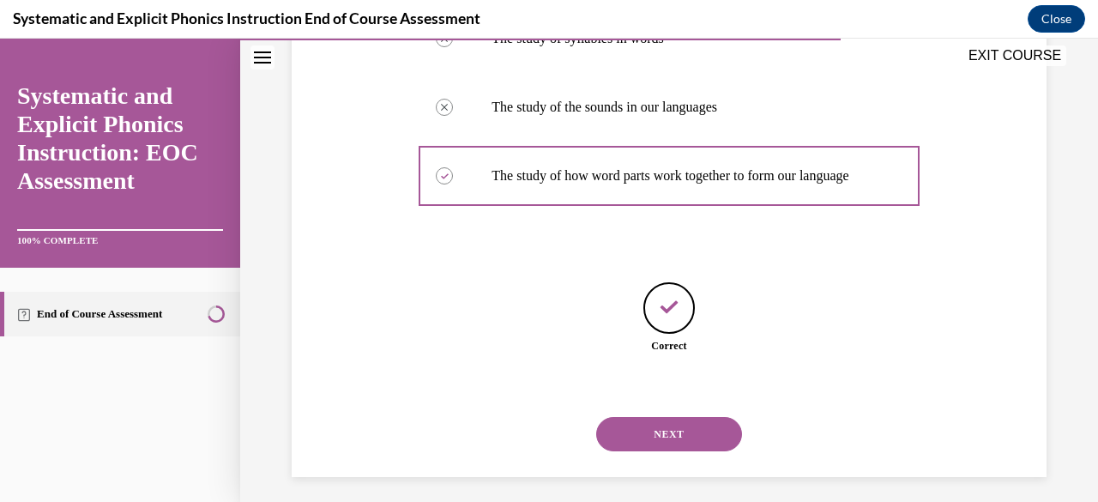
scroll to position [478, 0]
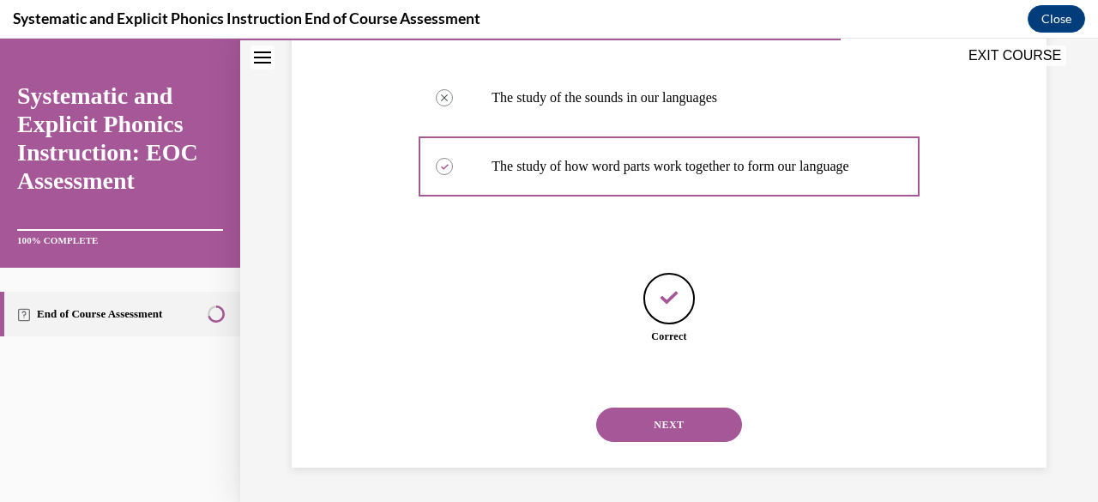
click at [652, 420] on button "NEXT" at bounding box center [669, 424] width 146 height 34
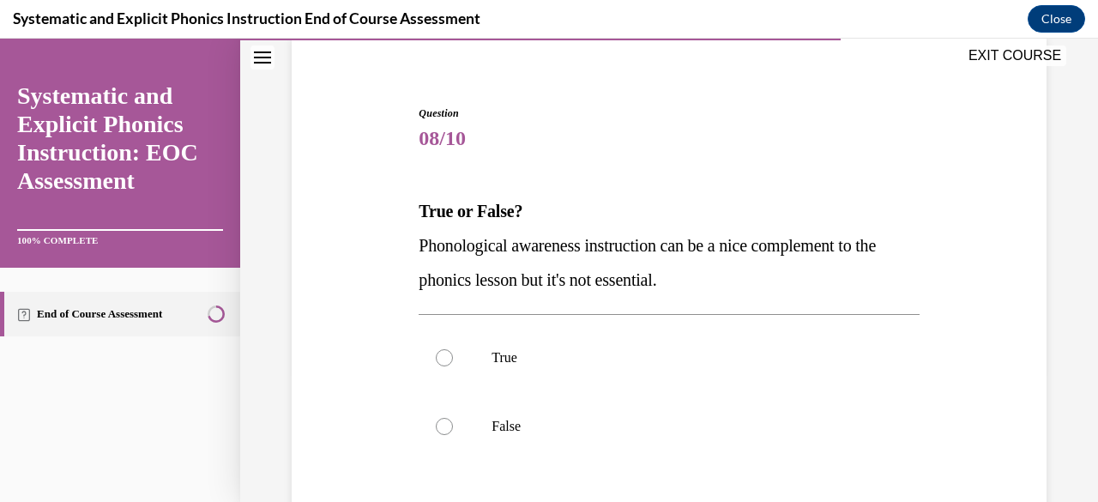
scroll to position [134, 0]
click at [652, 420] on p "False" at bounding box center [684, 425] width 384 height 17
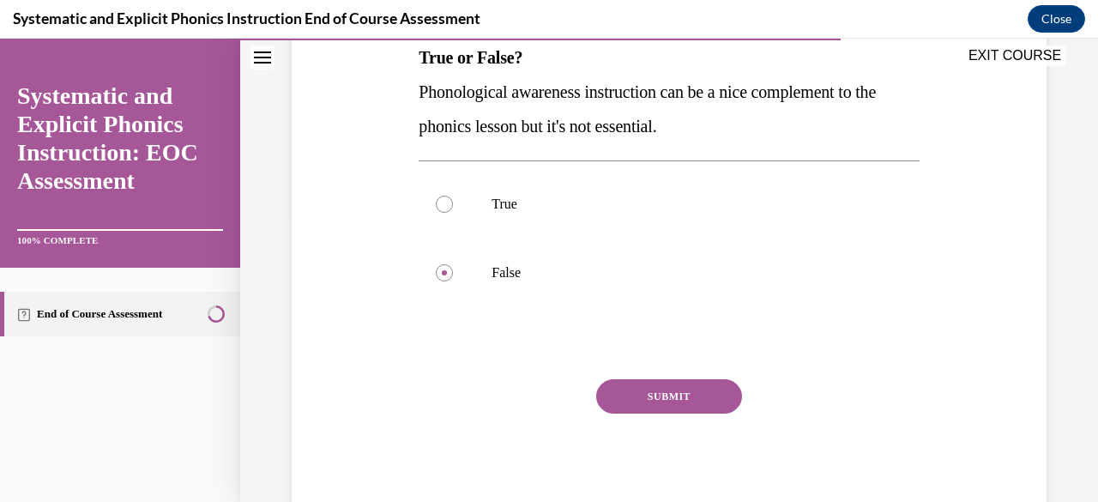
click at [650, 405] on button "SUBMIT" at bounding box center [669, 396] width 146 height 34
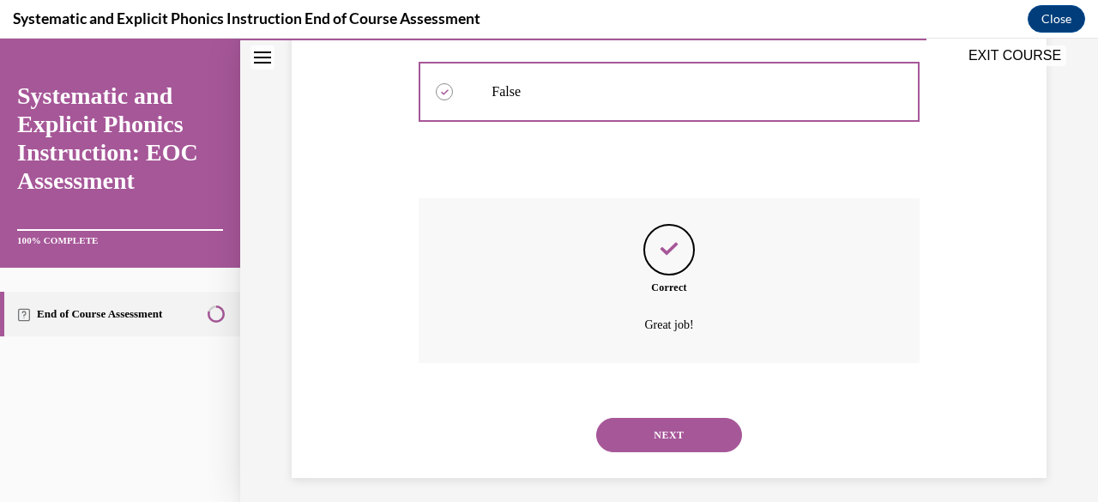
scroll to position [470, 0]
click at [650, 419] on button "NEXT" at bounding box center [669, 432] width 146 height 34
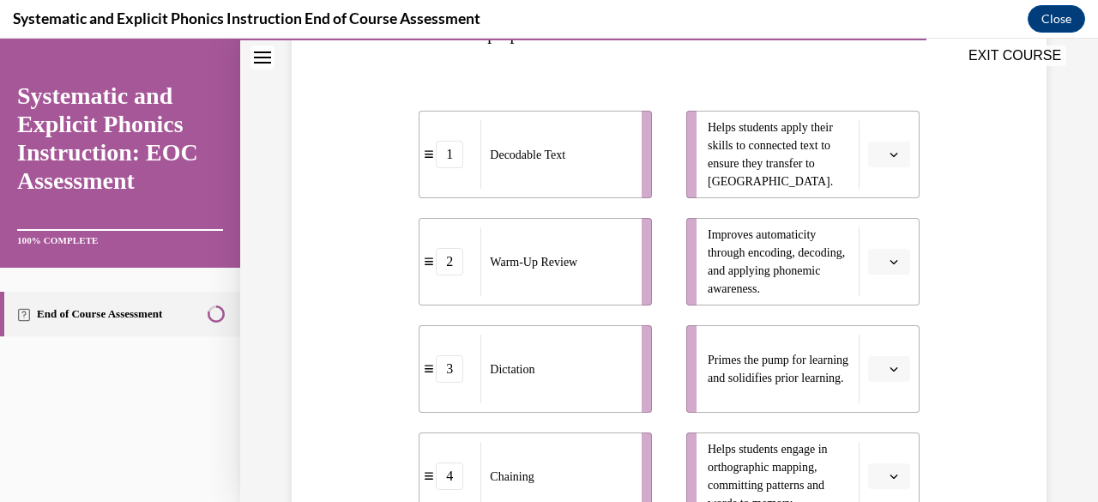
scroll to position [358, 0]
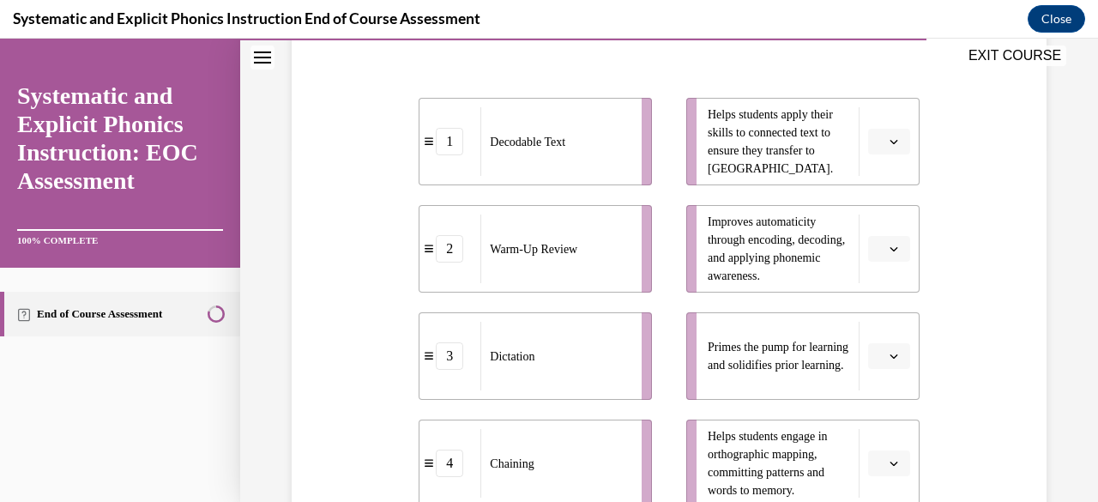
click at [874, 361] on button "button" at bounding box center [889, 356] width 42 height 26
click at [854, 248] on div "2" at bounding box center [875, 249] width 42 height 34
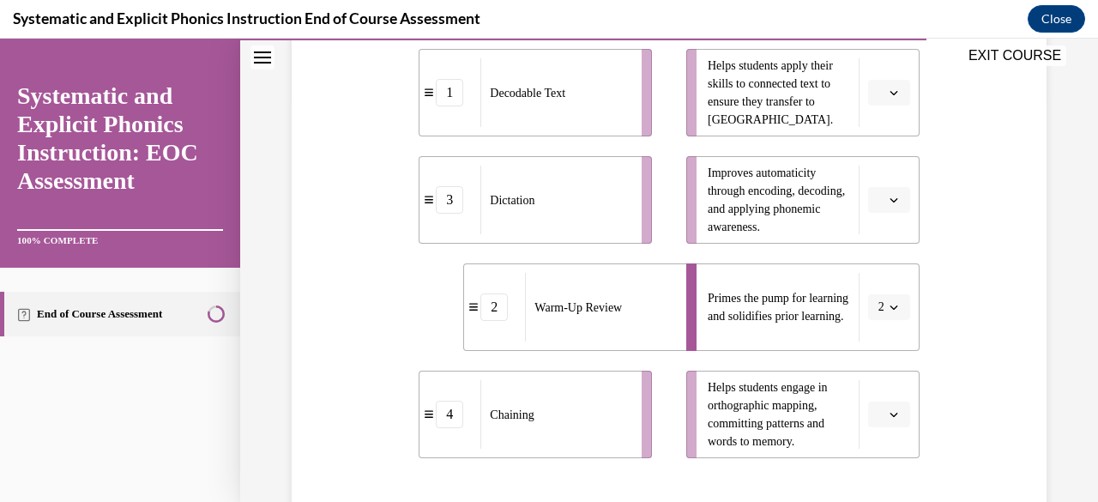
scroll to position [403, 0]
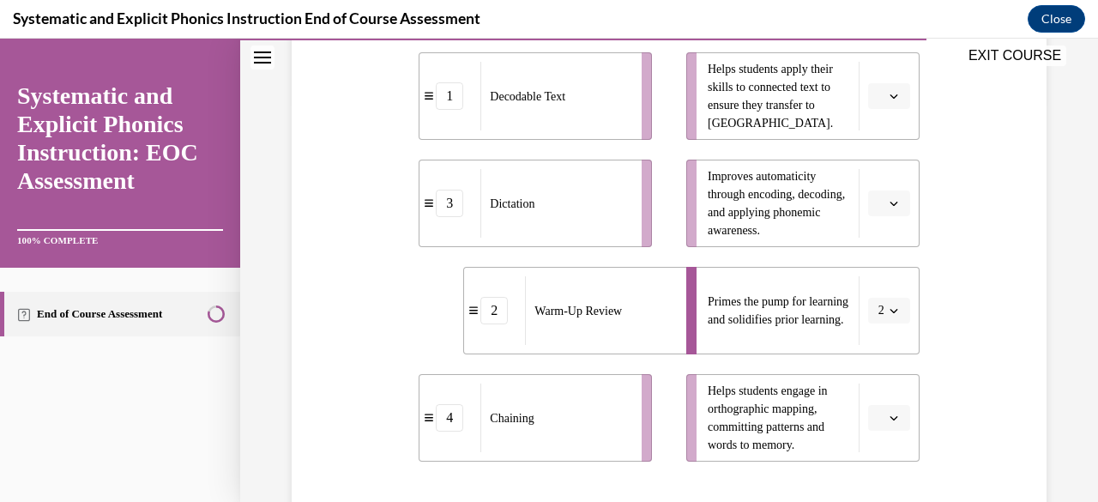
click at [890, 420] on icon "button" at bounding box center [894, 417] width 9 height 9
click at [879, 390] on div "4" at bounding box center [875, 379] width 42 height 34
click at [888, 92] on span "button" at bounding box center [894, 96] width 12 height 12
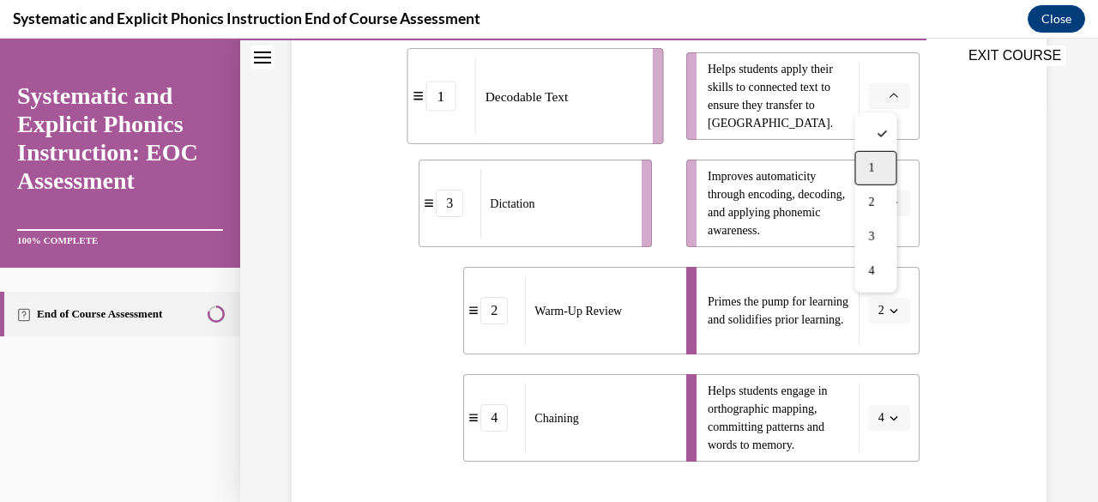
click at [892, 160] on div "1" at bounding box center [875, 168] width 42 height 34
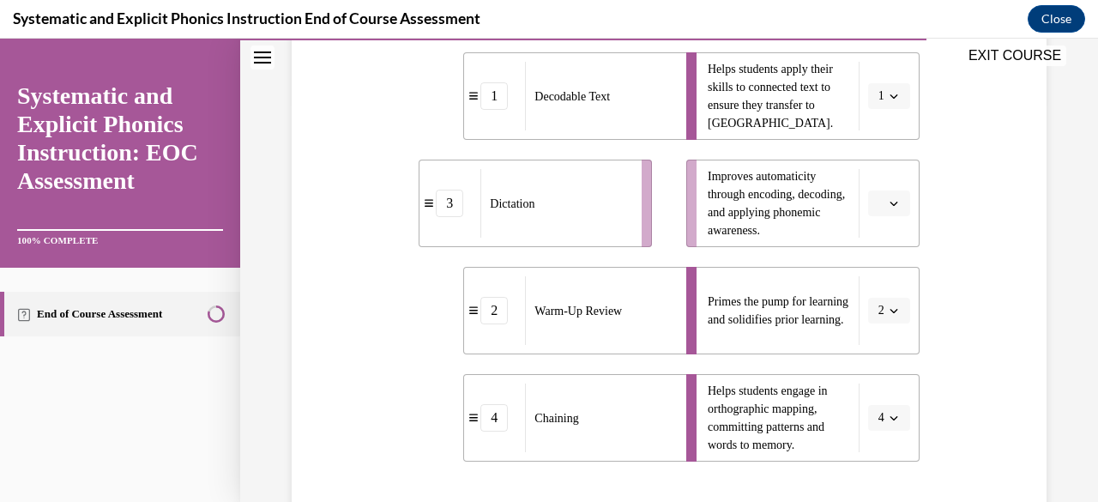
click at [890, 202] on icon "button" at bounding box center [894, 203] width 9 height 9
click at [872, 359] on div "3" at bounding box center [875, 344] width 42 height 34
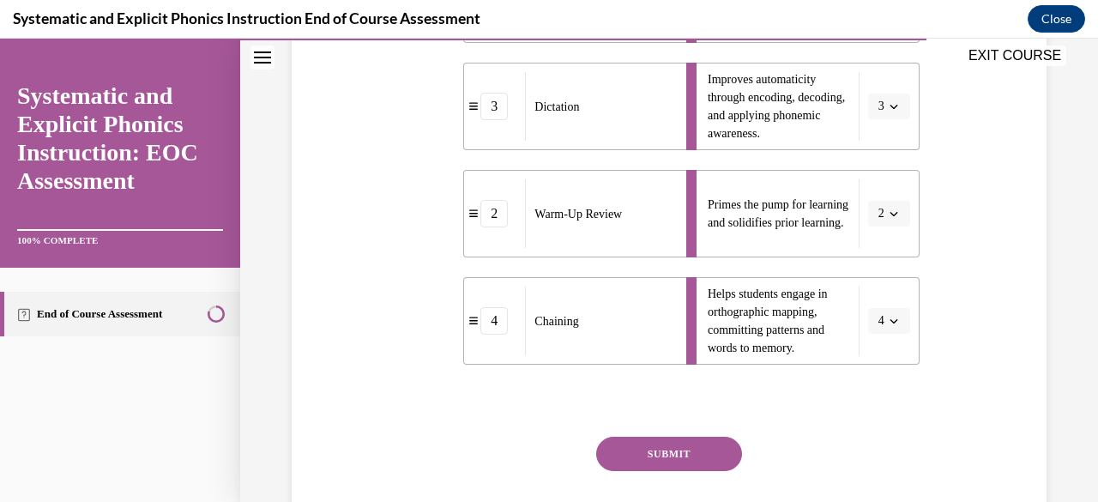
scroll to position [507, 0]
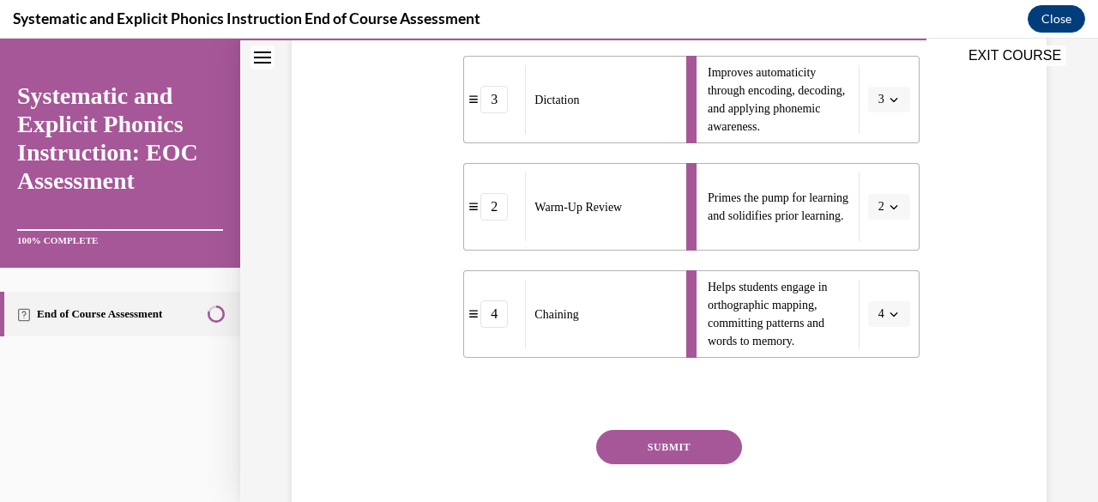
click at [728, 436] on button "SUBMIT" at bounding box center [669, 447] width 146 height 34
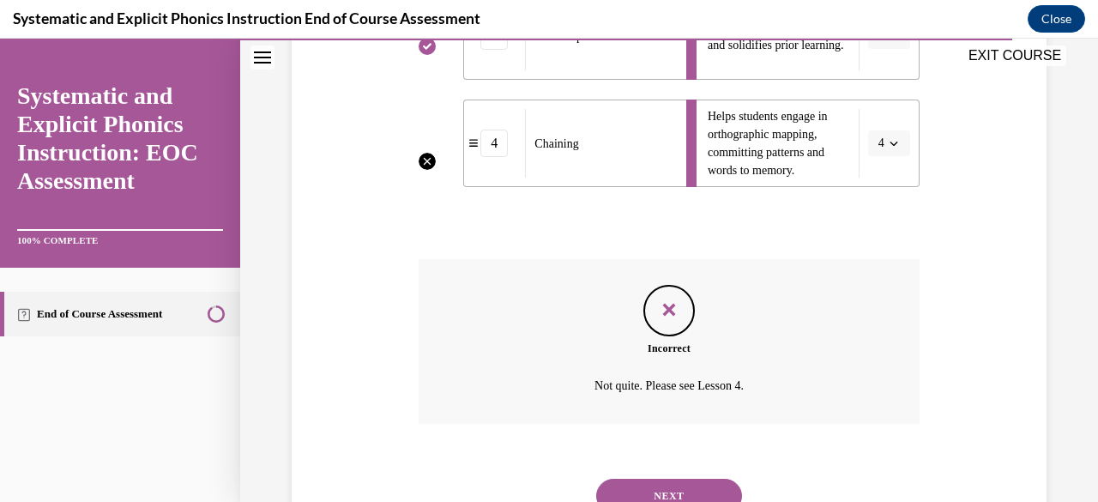
scroll to position [748, 0]
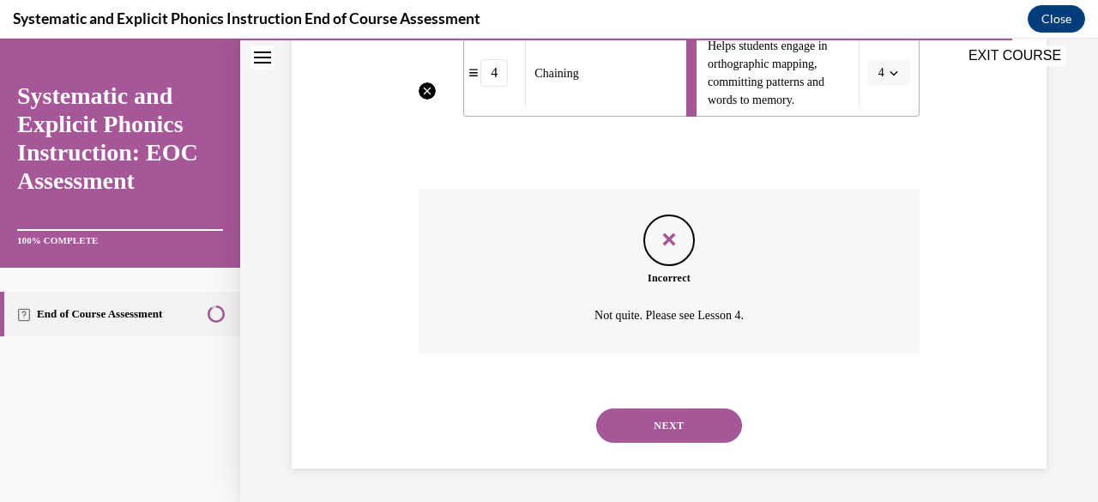
click at [701, 415] on button "NEXT" at bounding box center [669, 425] width 146 height 34
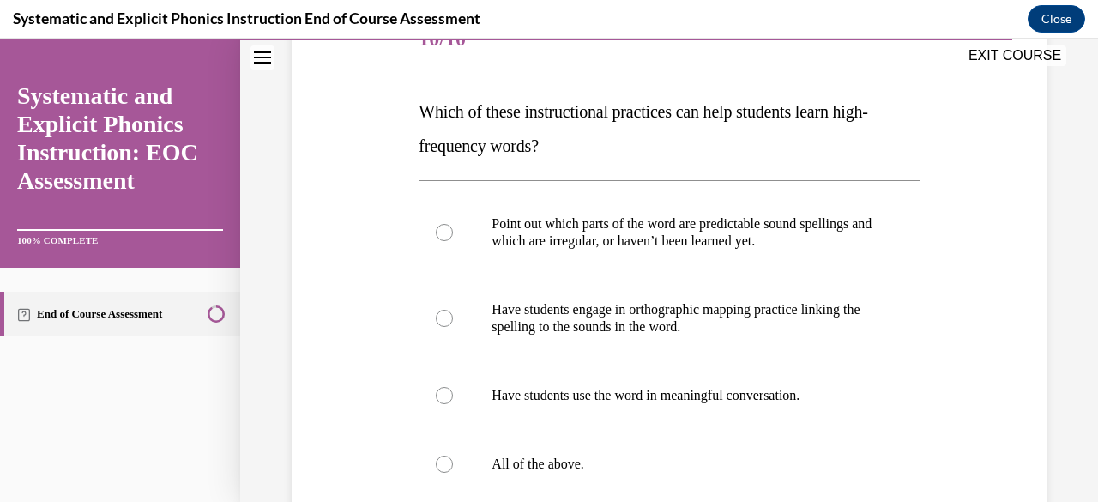
scroll to position [336, 0]
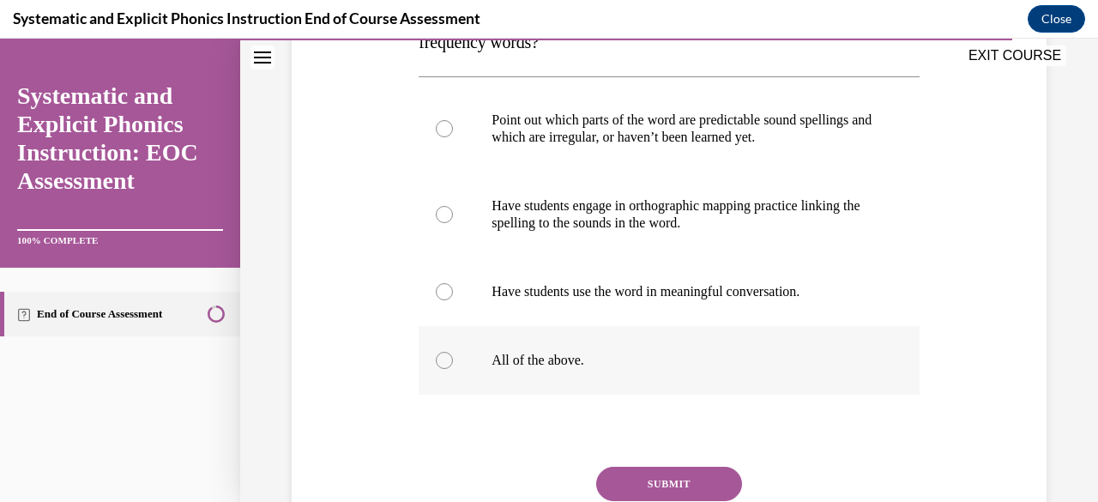
click at [674, 363] on p "All of the above." at bounding box center [684, 360] width 384 height 17
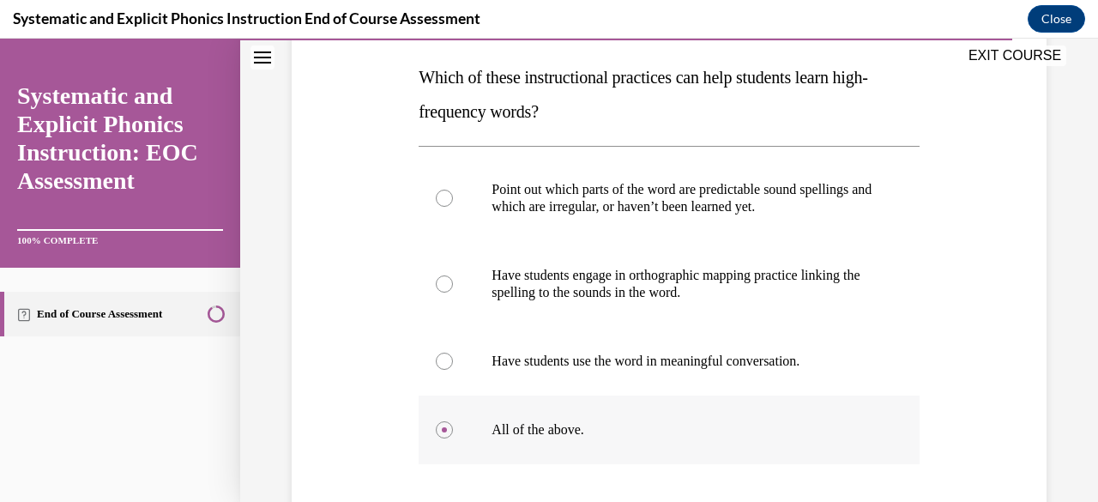
scroll to position [424, 0]
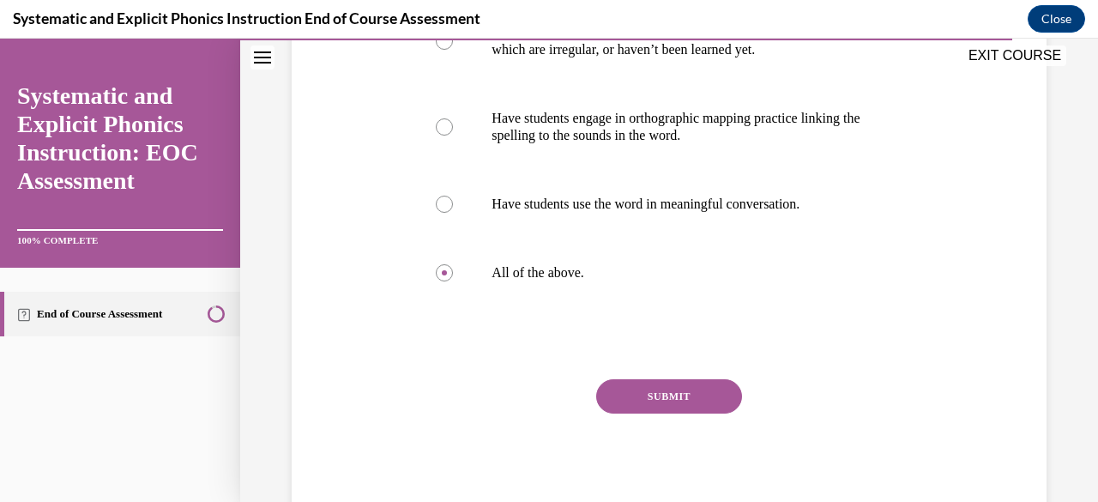
click at [674, 389] on button "SUBMIT" at bounding box center [669, 396] width 146 height 34
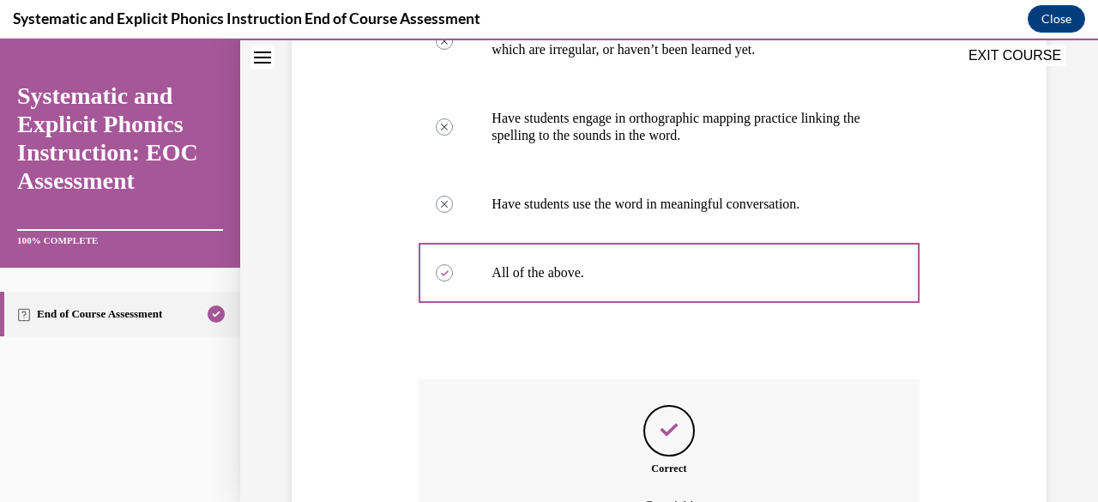
scroll to position [614, 0]
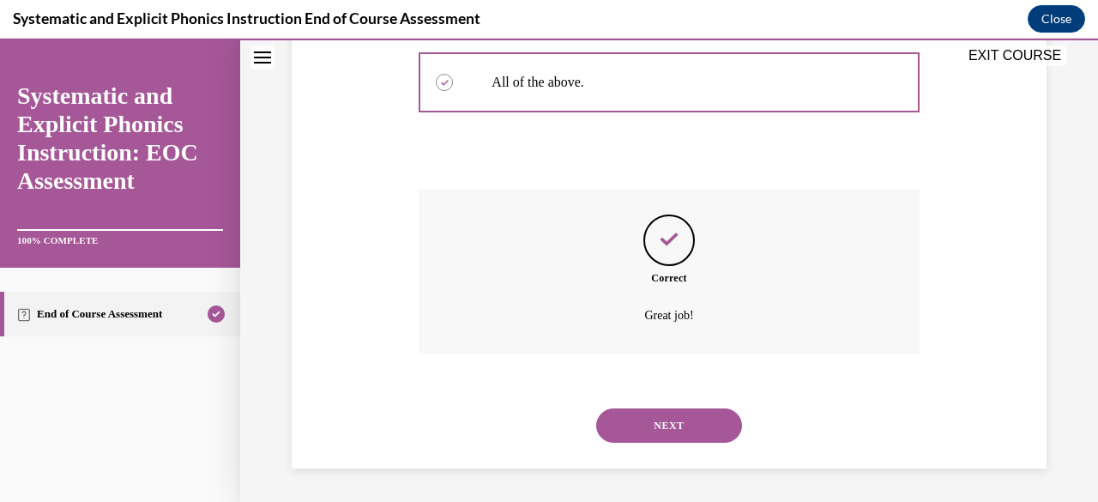
click at [670, 428] on button "NEXT" at bounding box center [669, 425] width 146 height 34
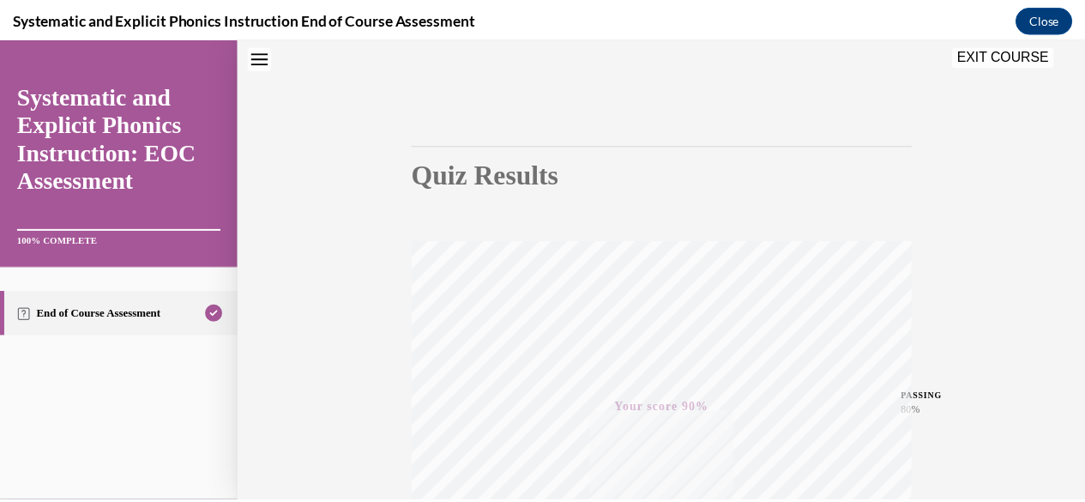
scroll to position [0, 0]
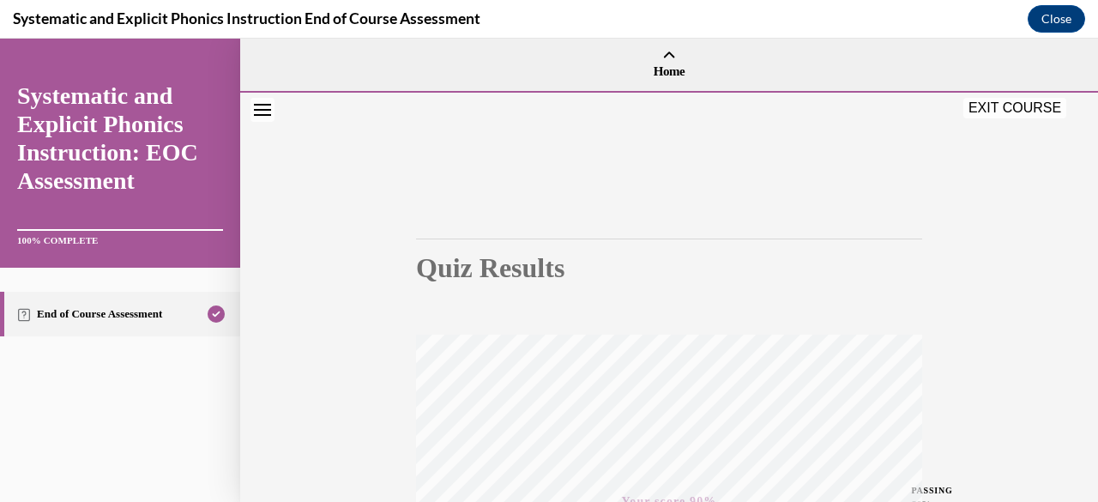
click at [988, 109] on button "EXIT COURSE" at bounding box center [1014, 108] width 103 height 21
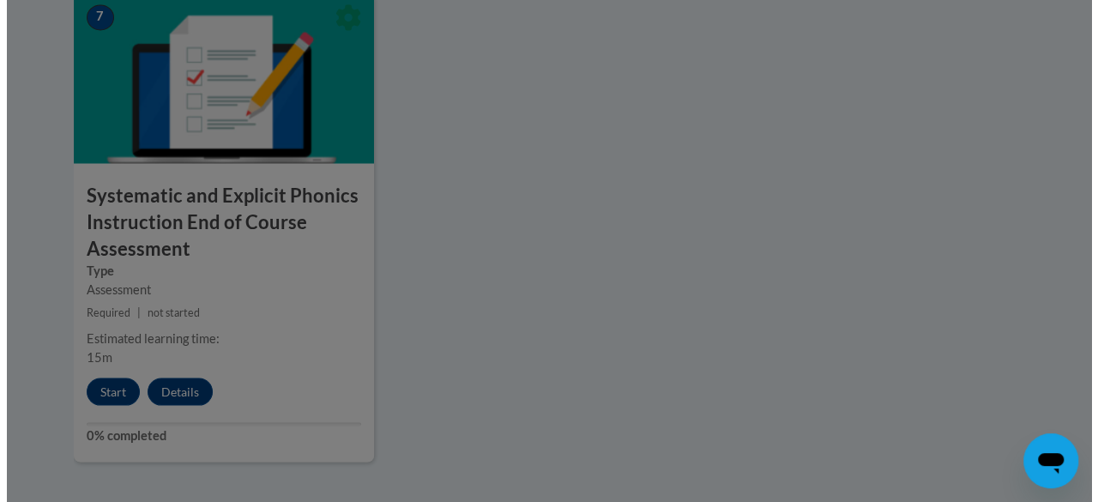
scroll to position [1552, 0]
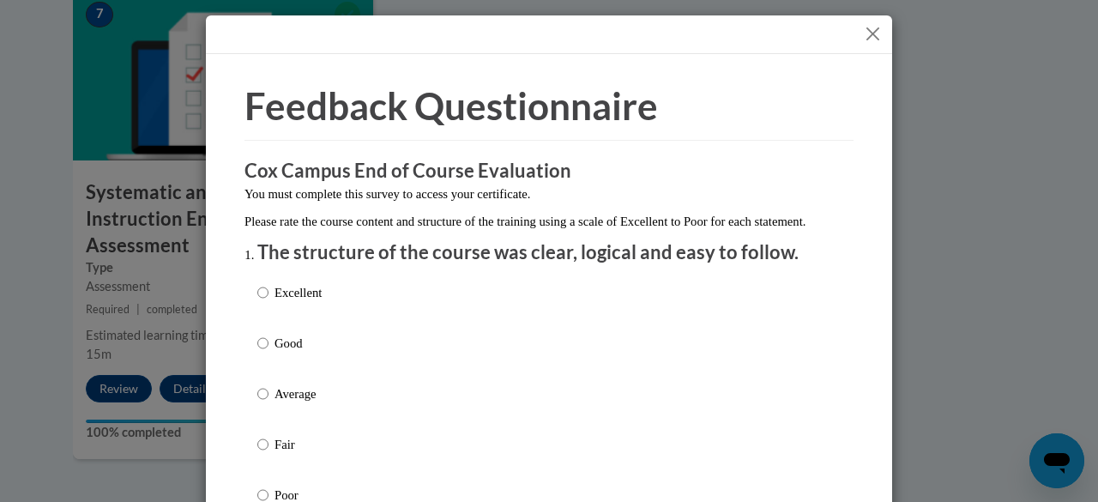
click at [280, 353] on p "Good" at bounding box center [297, 343] width 47 height 19
click at [268, 353] on input "Good" at bounding box center [262, 343] width 11 height 19
radio input "true"
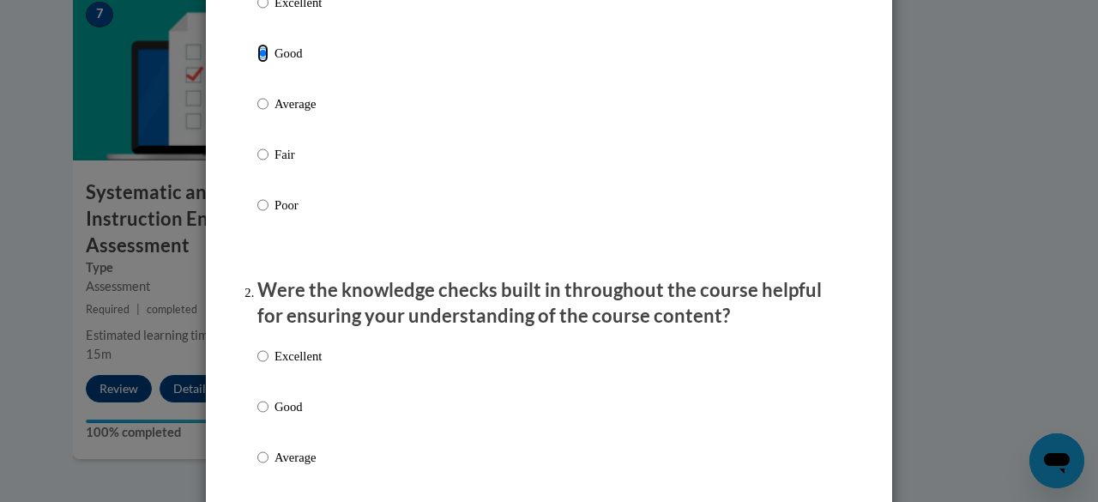
scroll to position [307, 0]
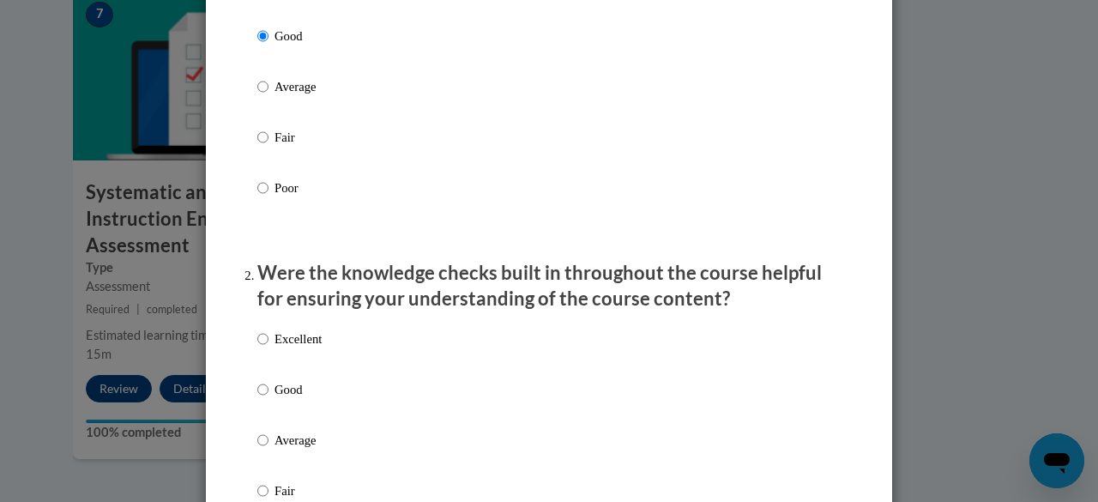
click at [278, 398] on p "Good" at bounding box center [297, 389] width 47 height 19
click at [268, 398] on input "Good" at bounding box center [262, 389] width 11 height 19
radio input "true"
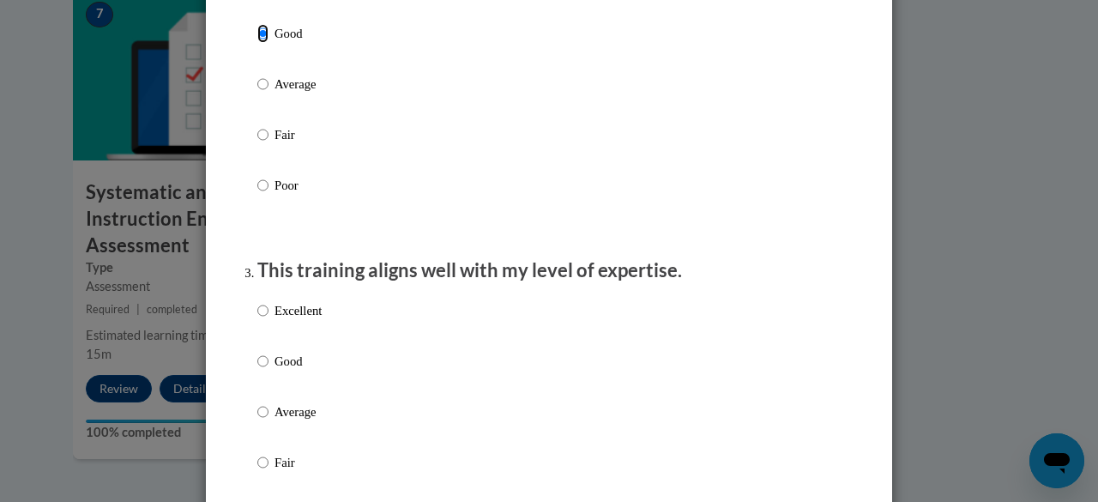
scroll to position [664, 0]
click at [279, 370] on p "Good" at bounding box center [297, 360] width 47 height 19
click at [268, 370] on input "Good" at bounding box center [262, 360] width 11 height 19
radio input "true"
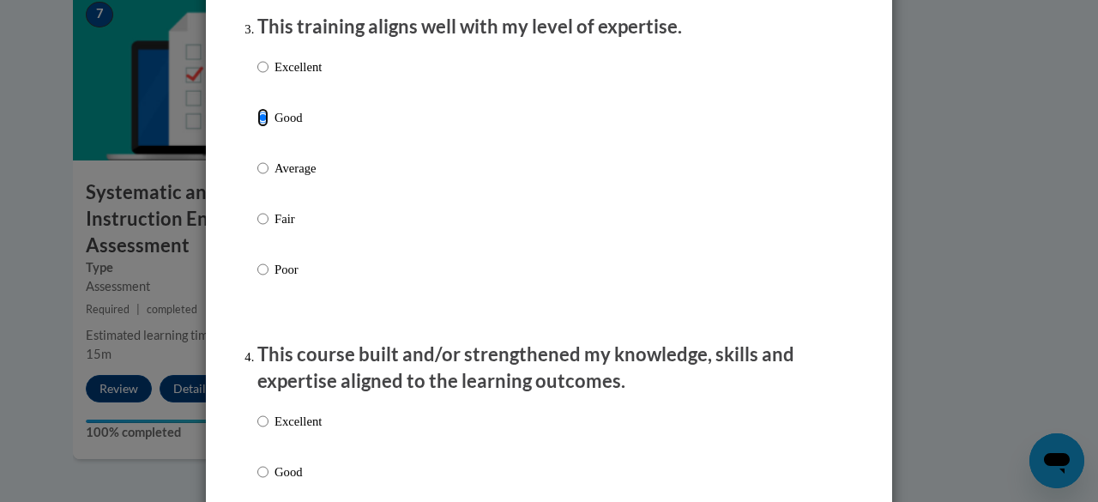
scroll to position [989, 0]
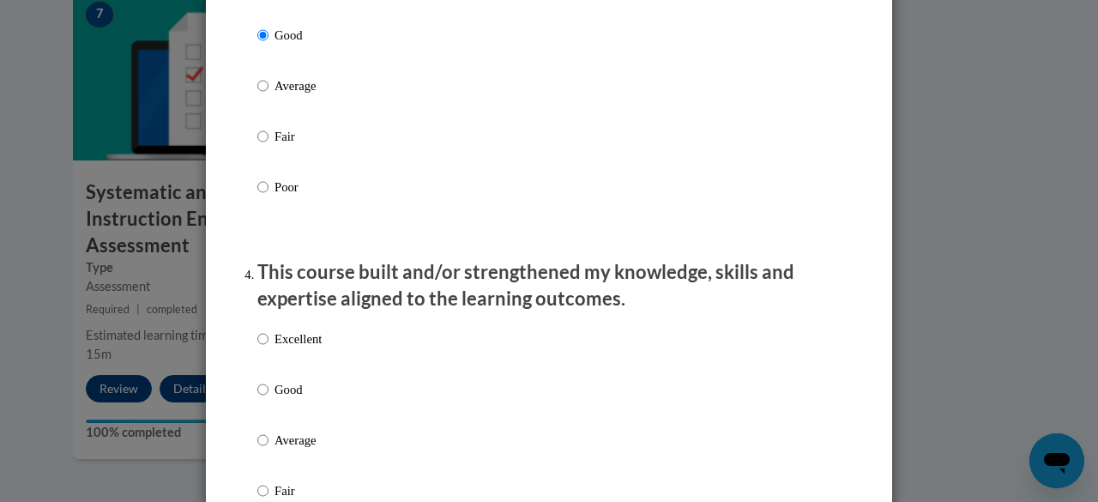
click at [274, 399] on p "Good" at bounding box center [297, 389] width 47 height 19
click at [268, 399] on input "Good" at bounding box center [262, 389] width 11 height 19
radio input "true"
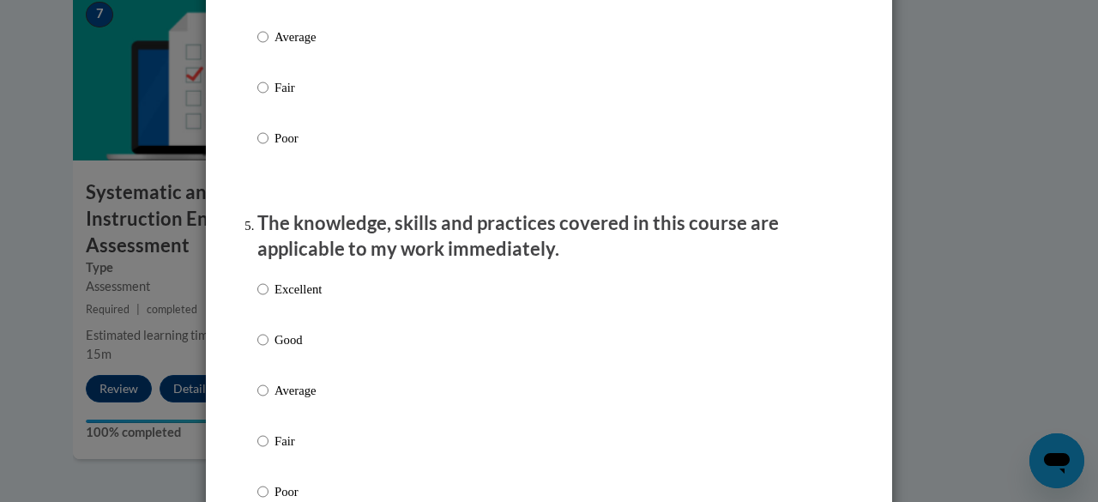
scroll to position [1397, 0]
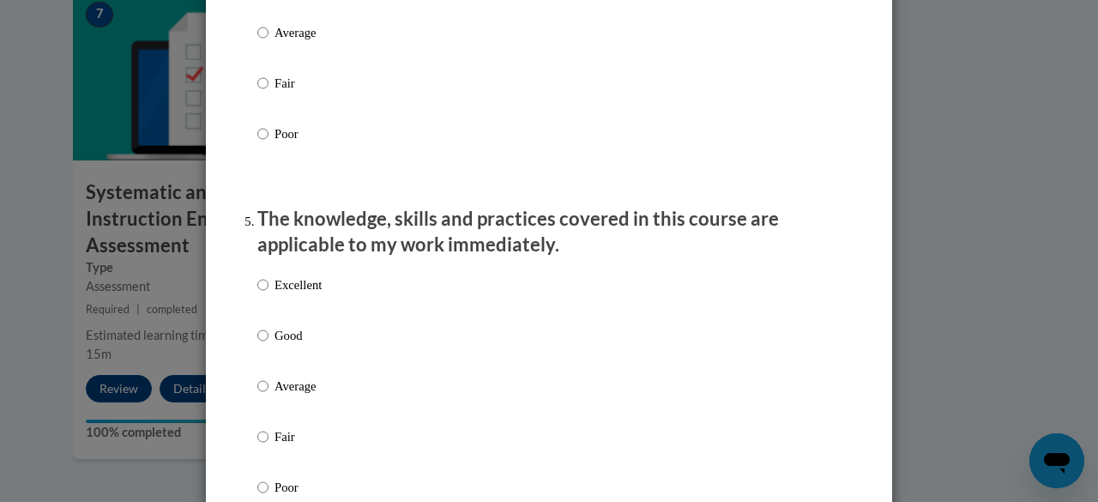
click at [274, 345] on p "Good" at bounding box center [297, 335] width 47 height 19
click at [268, 345] on input "Good" at bounding box center [262, 335] width 11 height 19
radio input "true"
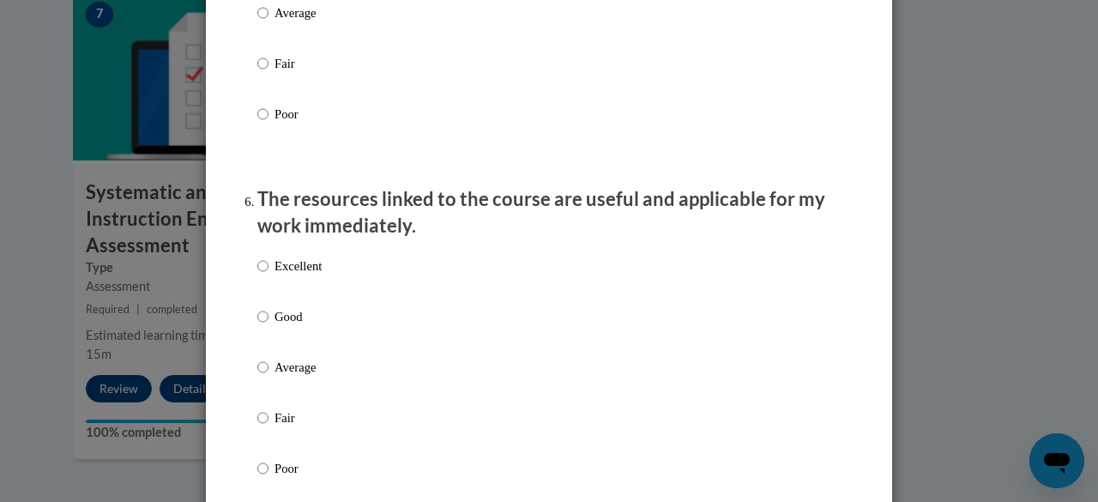
scroll to position [1771, 0]
click at [274, 324] on p "Good" at bounding box center [297, 314] width 47 height 19
click at [268, 324] on input "Good" at bounding box center [262, 314] width 11 height 19
radio input "true"
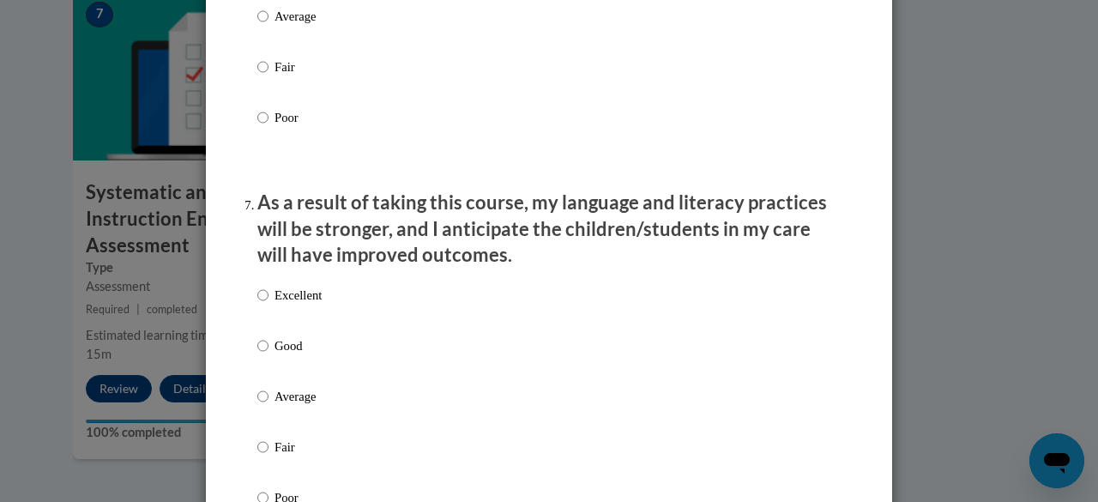
scroll to position [2123, 0]
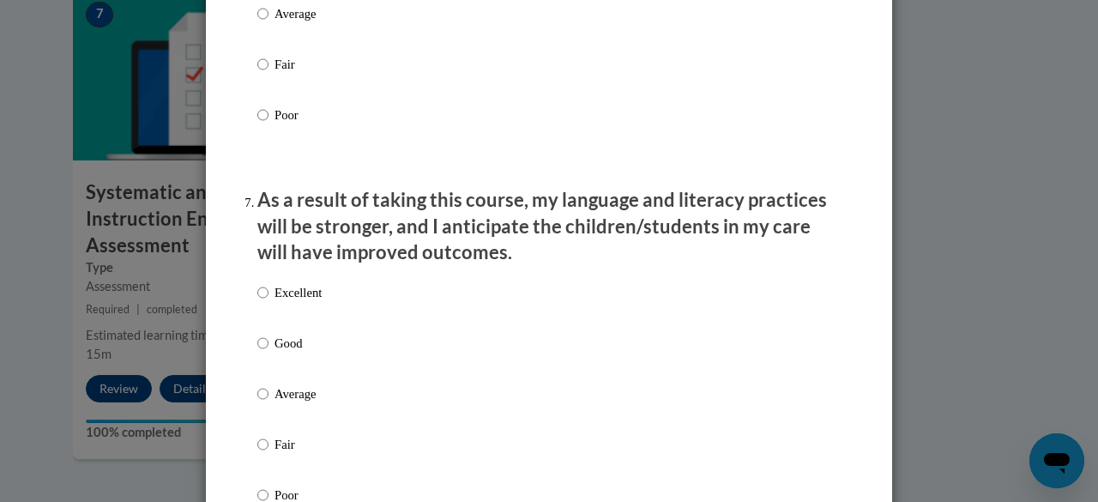
click at [278, 353] on p "Good" at bounding box center [297, 343] width 47 height 19
click at [268, 353] on input "Good" at bounding box center [262, 343] width 11 height 19
radio input "true"
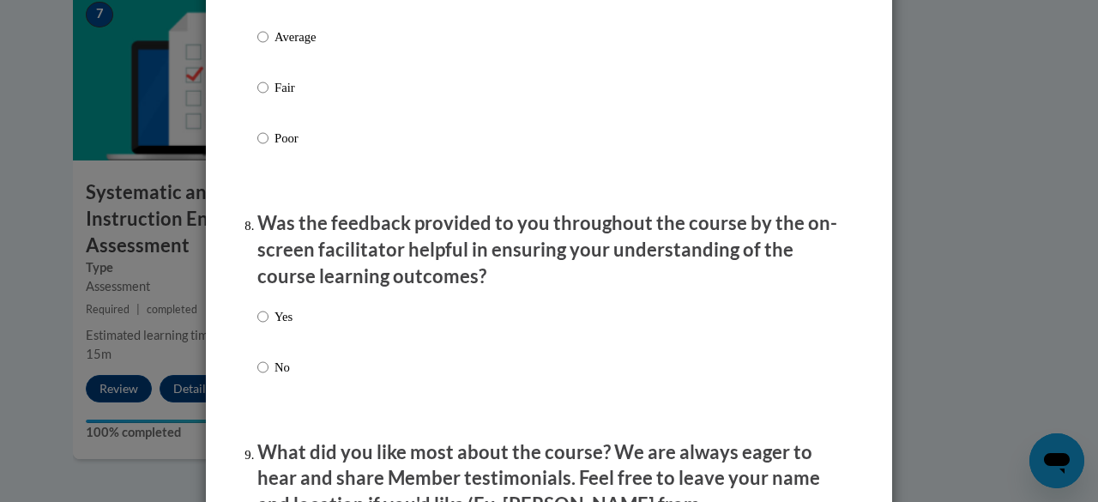
scroll to position [2487, 0]
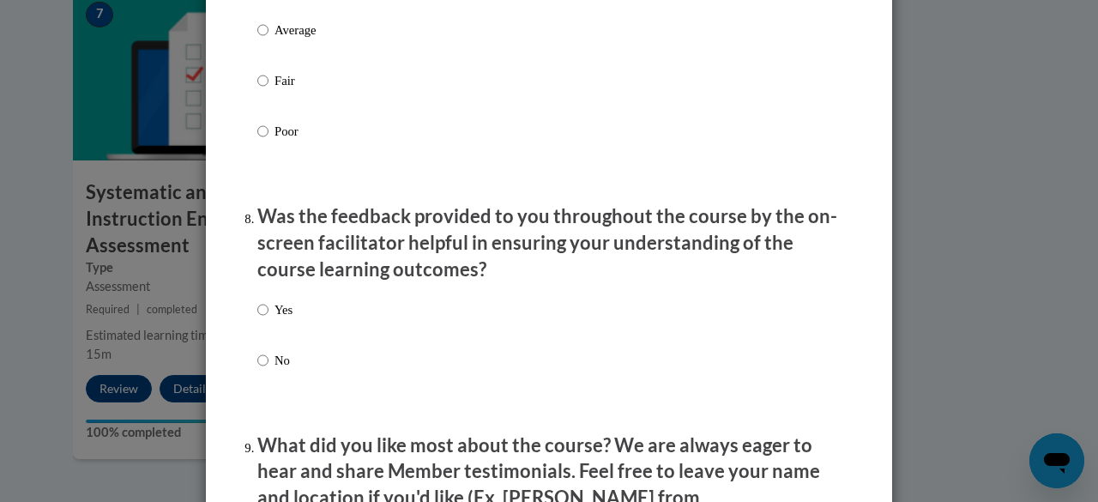
click at [265, 313] on div "Yes No" at bounding box center [274, 349] width 35 height 114
click at [274, 318] on p "Yes" at bounding box center [283, 309] width 18 height 19
click at [268, 318] on input "Yes" at bounding box center [262, 309] width 11 height 19
radio input "true"
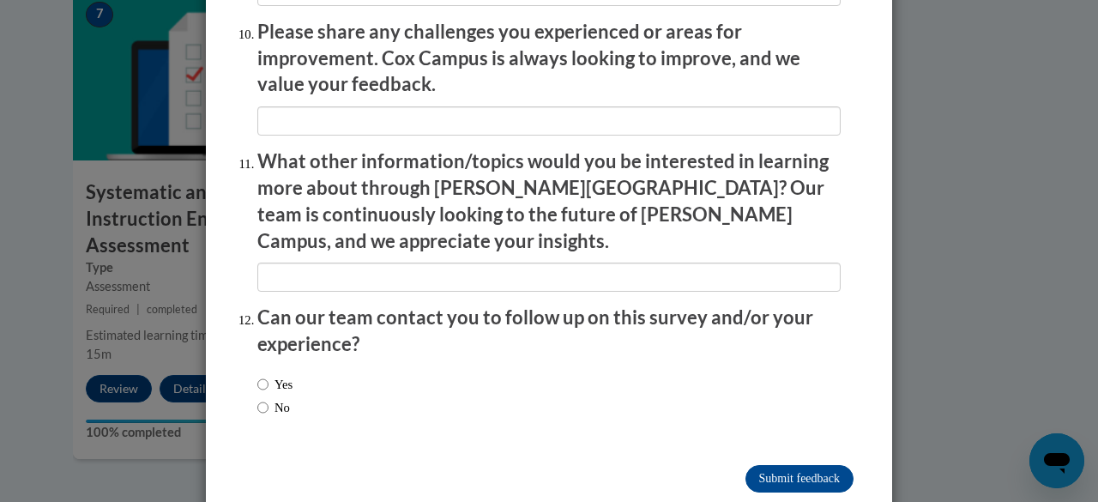
scroll to position [3065, 0]
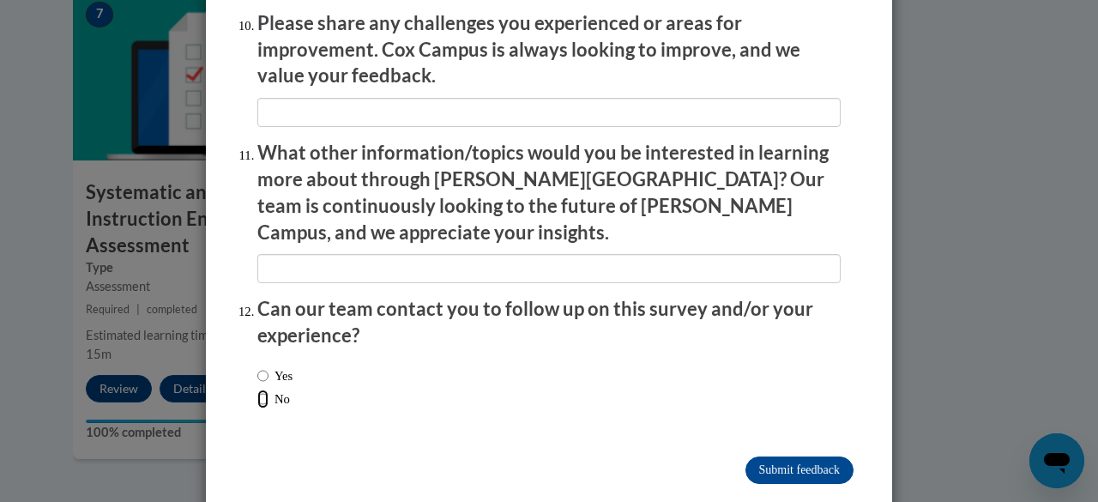
click at [257, 389] on input "No" at bounding box center [262, 398] width 11 height 19
radio input "true"
click at [752, 456] on input "Submit feedback" at bounding box center [799, 469] width 108 height 27
